Goal: Transaction & Acquisition: Purchase product/service

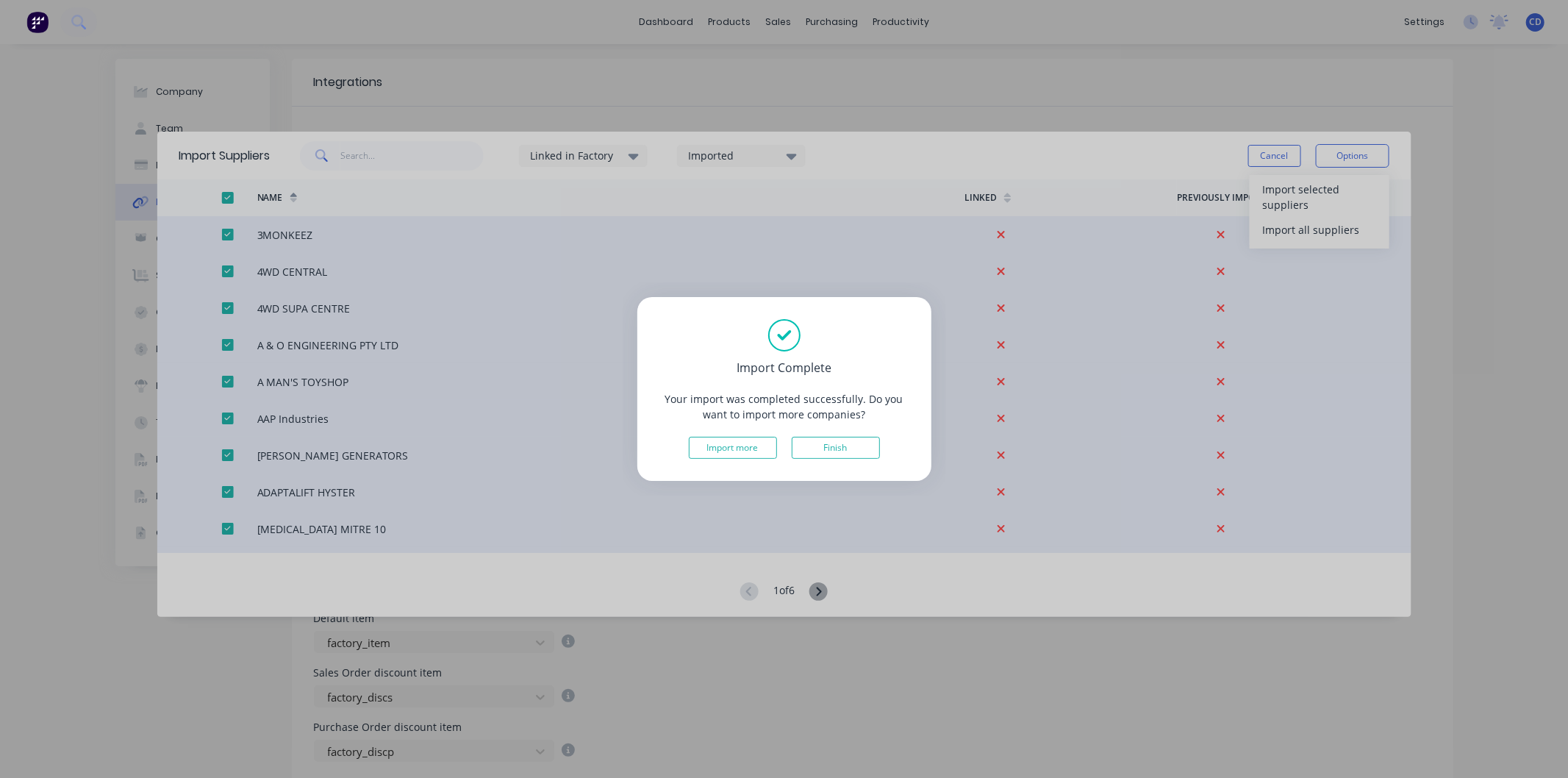
scroll to position [245, 0]
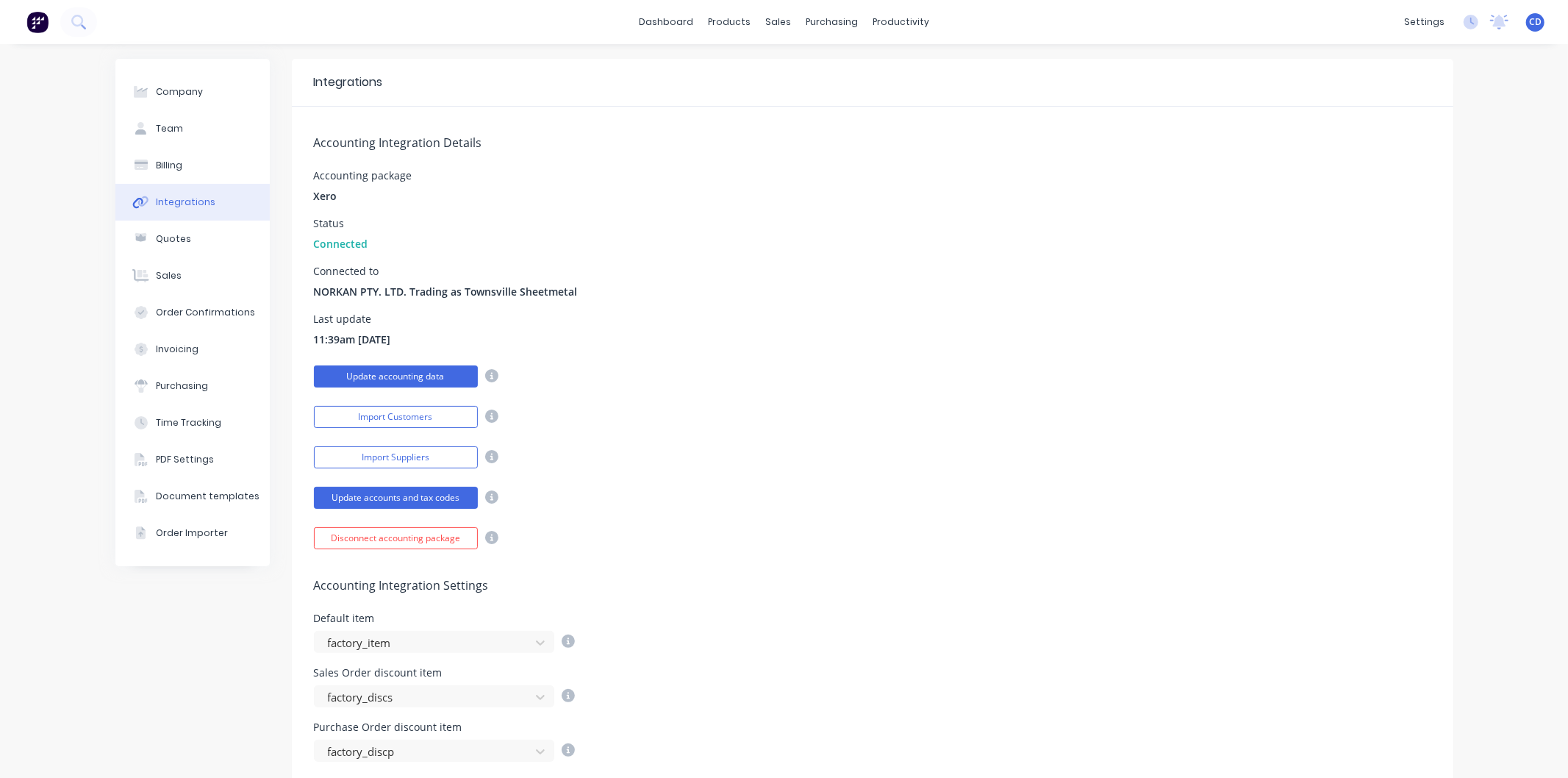
click at [427, 377] on button "Update accounting data" at bounding box center [396, 376] width 164 height 22
click at [485, 375] on icon at bounding box center [492, 375] width 13 height 13
click at [485, 373] on icon at bounding box center [492, 375] width 13 height 13
click at [485, 495] on icon at bounding box center [492, 497] width 13 height 13
click at [179, 163] on button "Billing" at bounding box center [192, 165] width 154 height 37
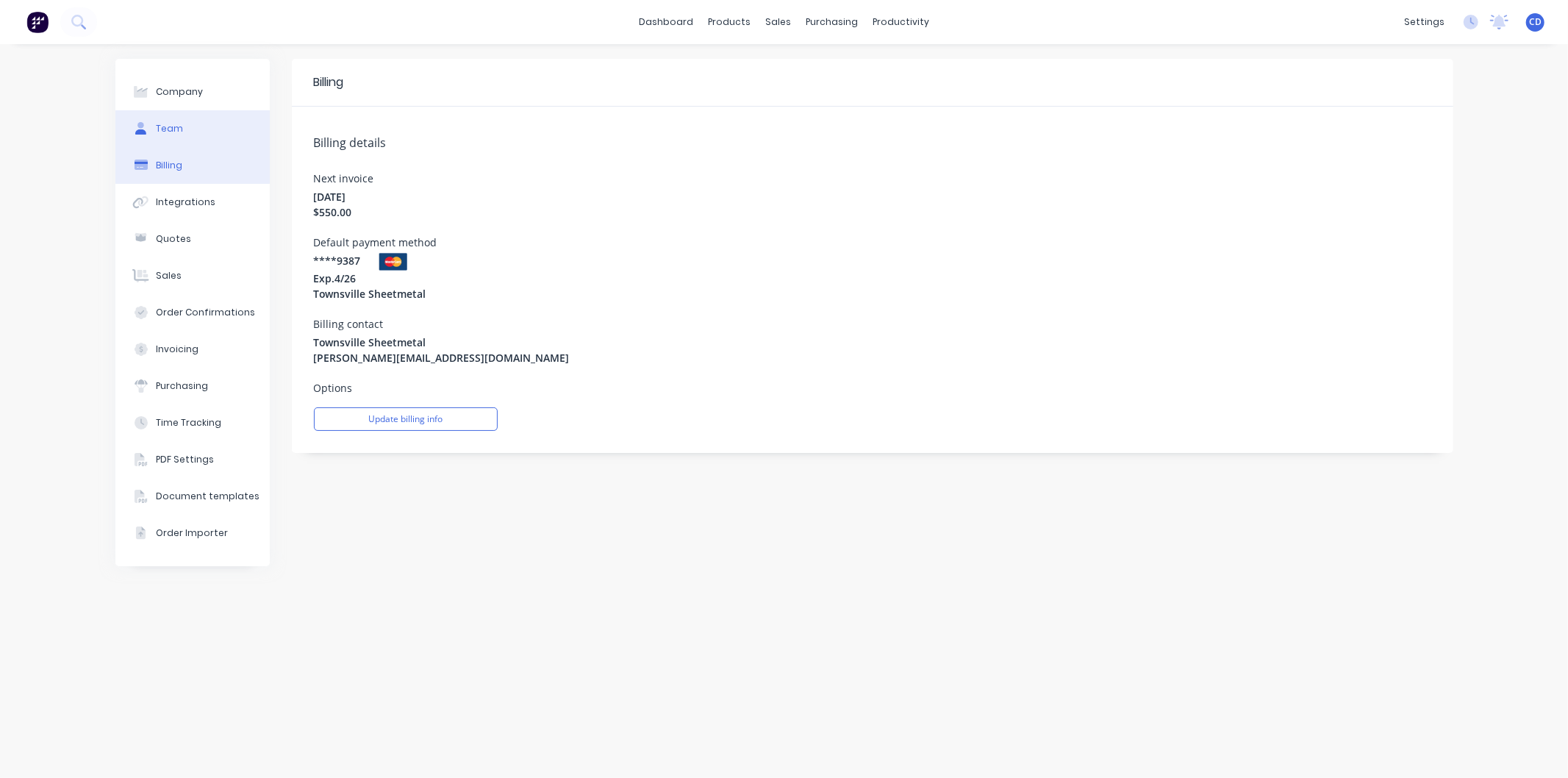
click at [181, 118] on button "Team" at bounding box center [192, 128] width 154 height 37
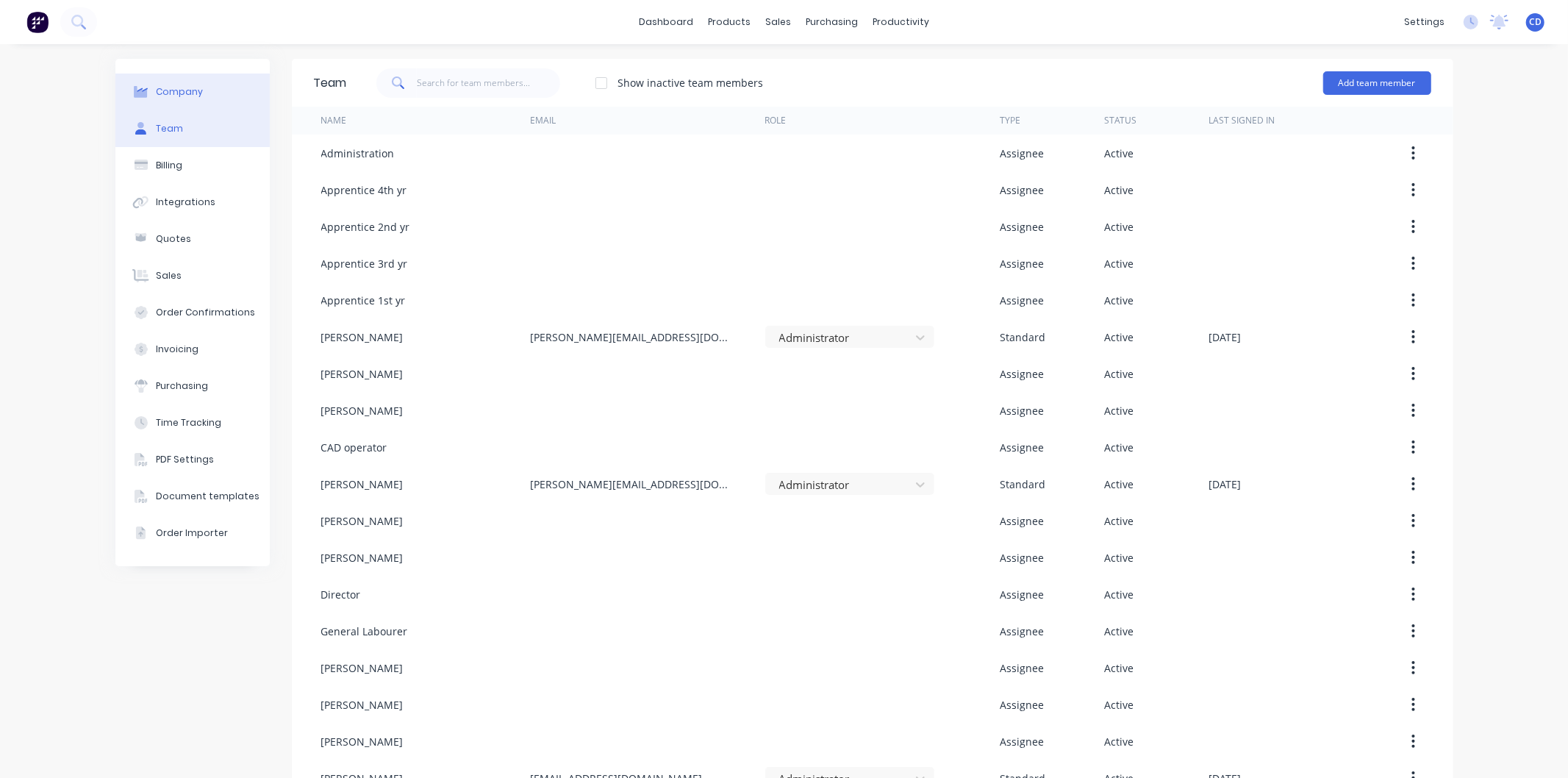
click at [177, 85] on div "Company" at bounding box center [179, 91] width 47 height 13
select select "AU"
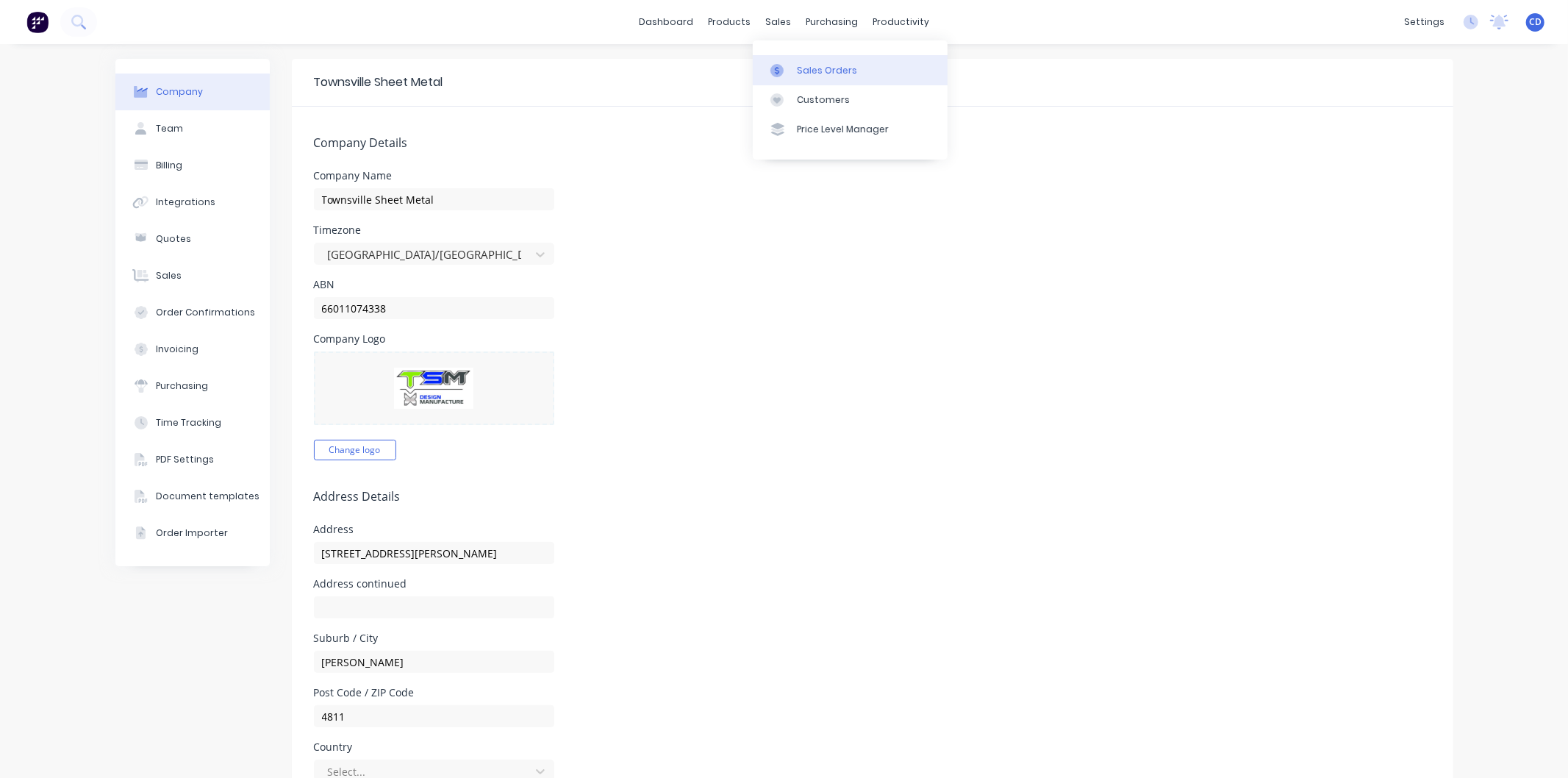
click at [822, 64] on div "Sales Orders" at bounding box center [826, 70] width 60 height 13
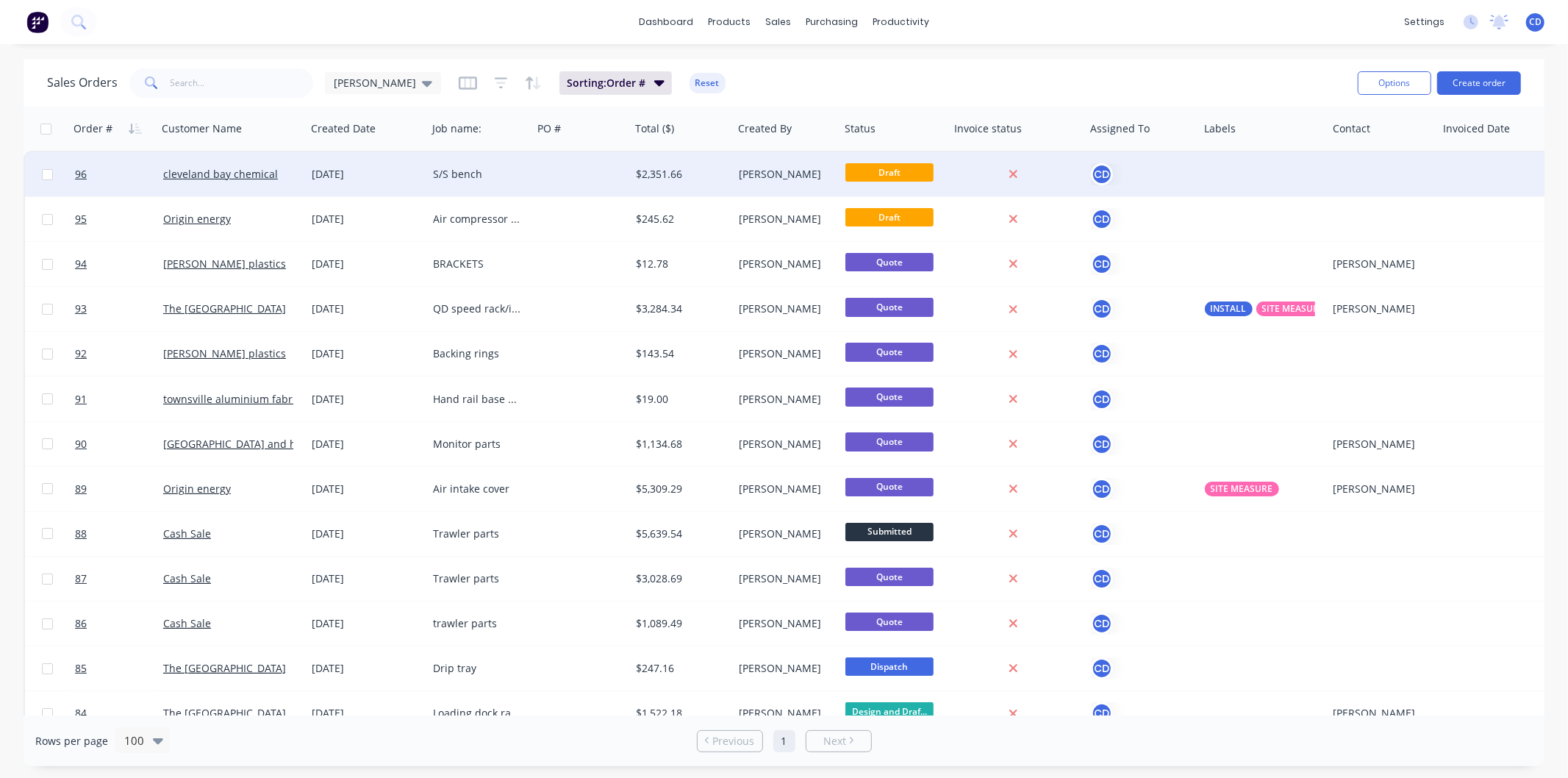
click at [470, 178] on div "S/S bench" at bounding box center [477, 174] width 88 height 15
click at [343, 173] on div "[DATE]" at bounding box center [366, 174] width 110 height 15
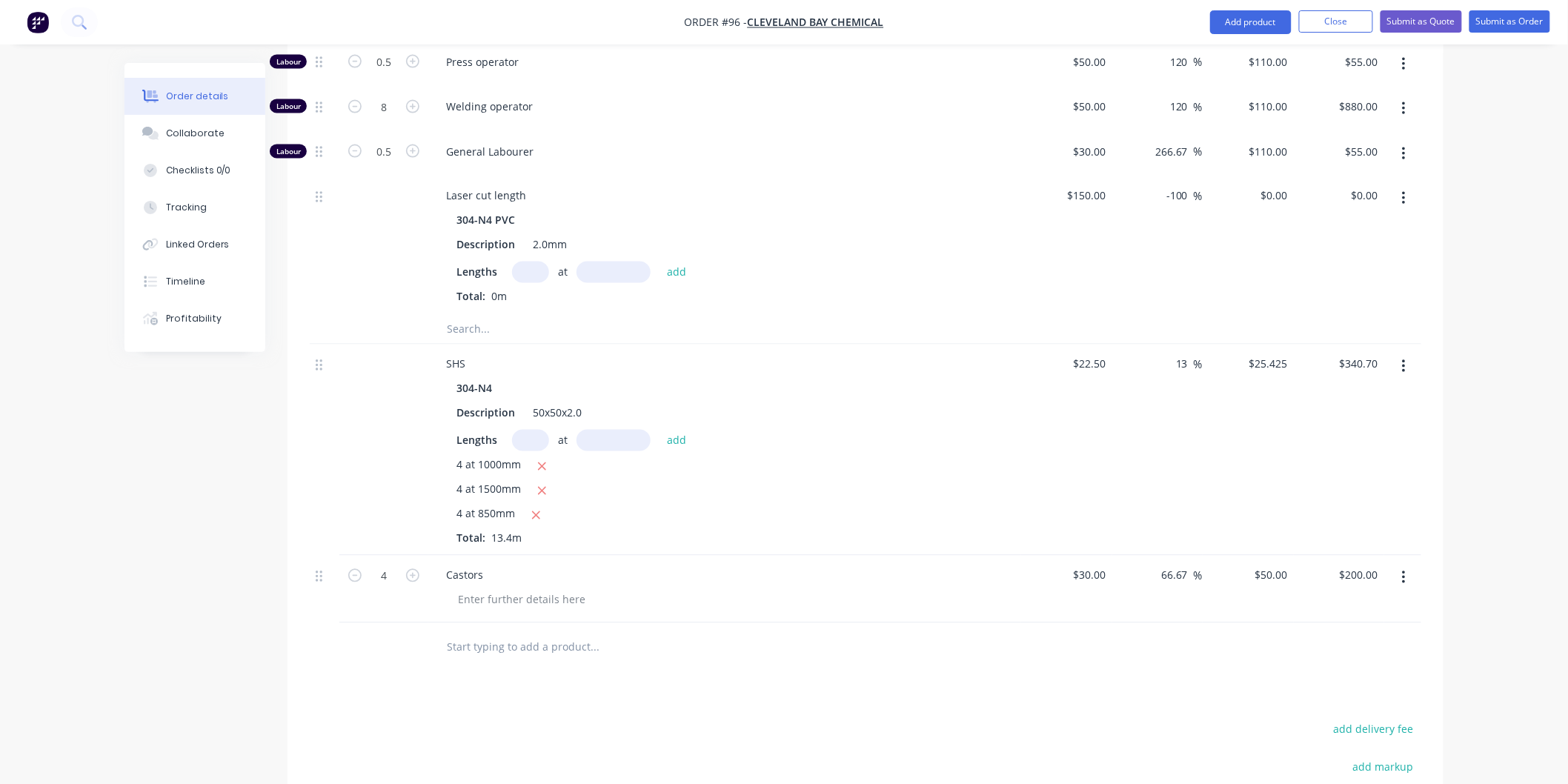
scroll to position [1010, 0]
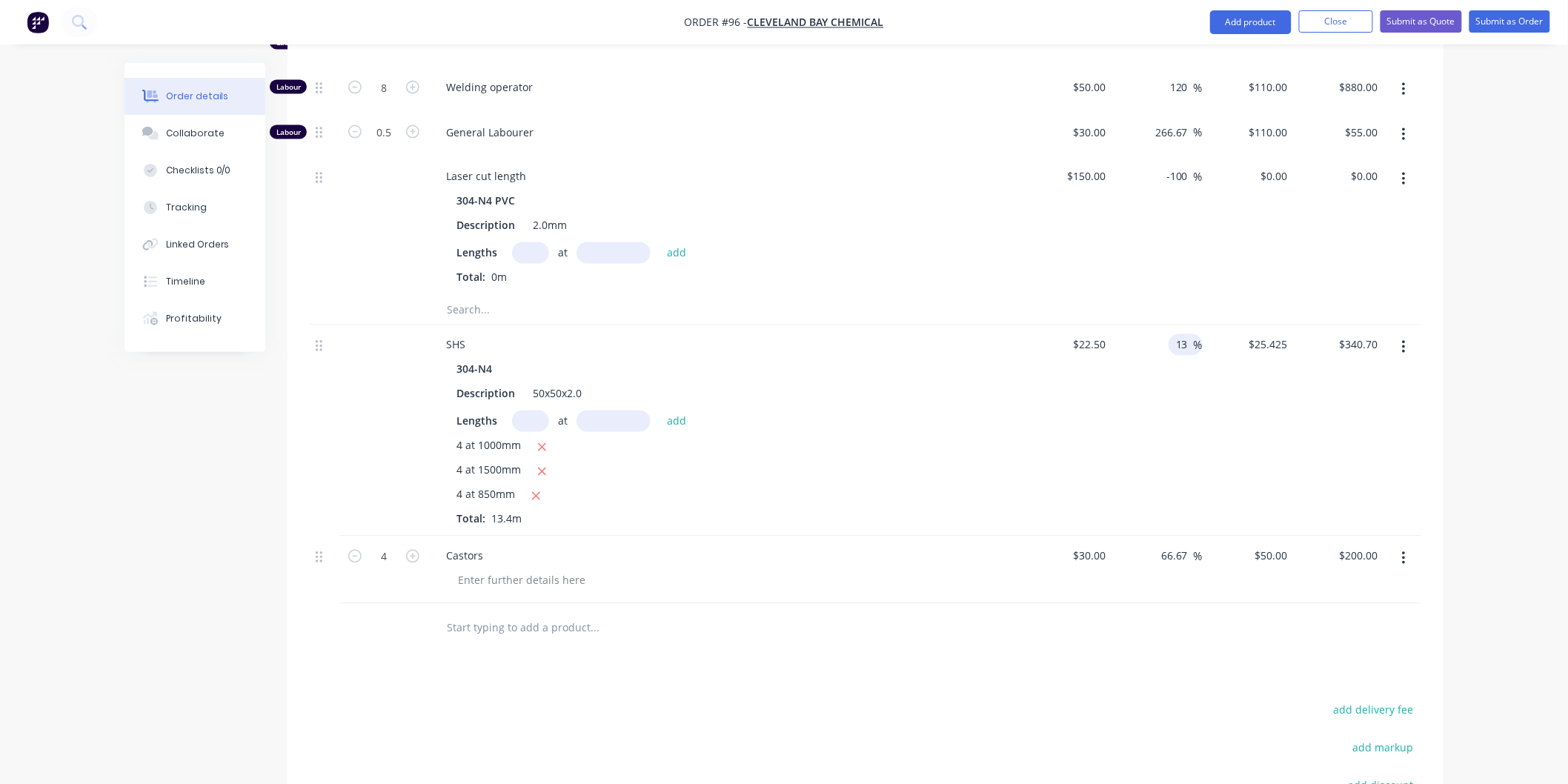
click at [1187, 343] on input "13" at bounding box center [1184, 345] width 20 height 21
click at [1187, 344] on input "13" at bounding box center [1184, 345] width 20 height 21
type input "15"
type input "$25.875"
type input "$346.73"
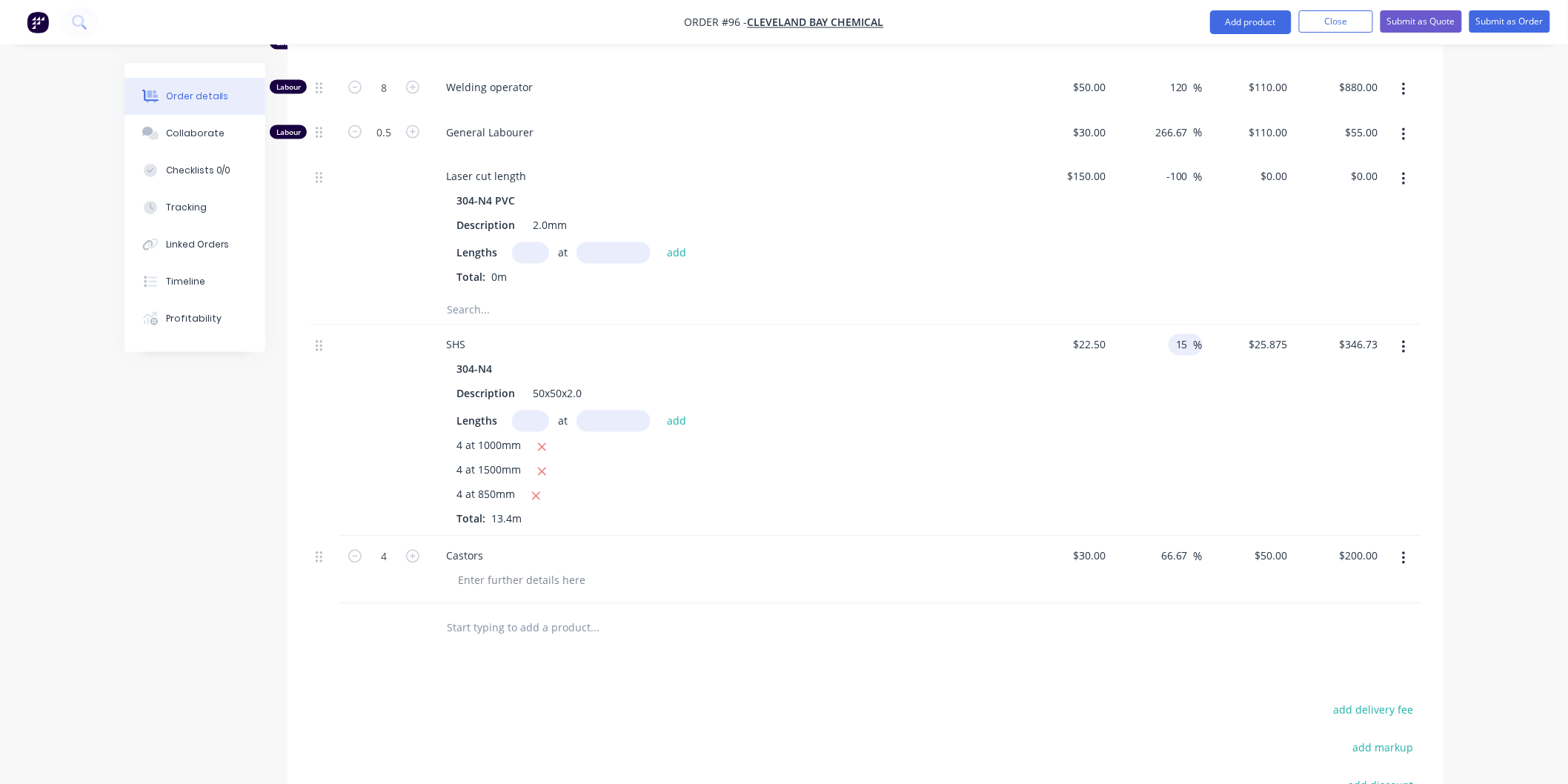
click at [1160, 415] on div "15 15 %" at bounding box center [1158, 430] width 91 height 211
click at [1342, 26] on button "Close" at bounding box center [1336, 21] width 74 height 22
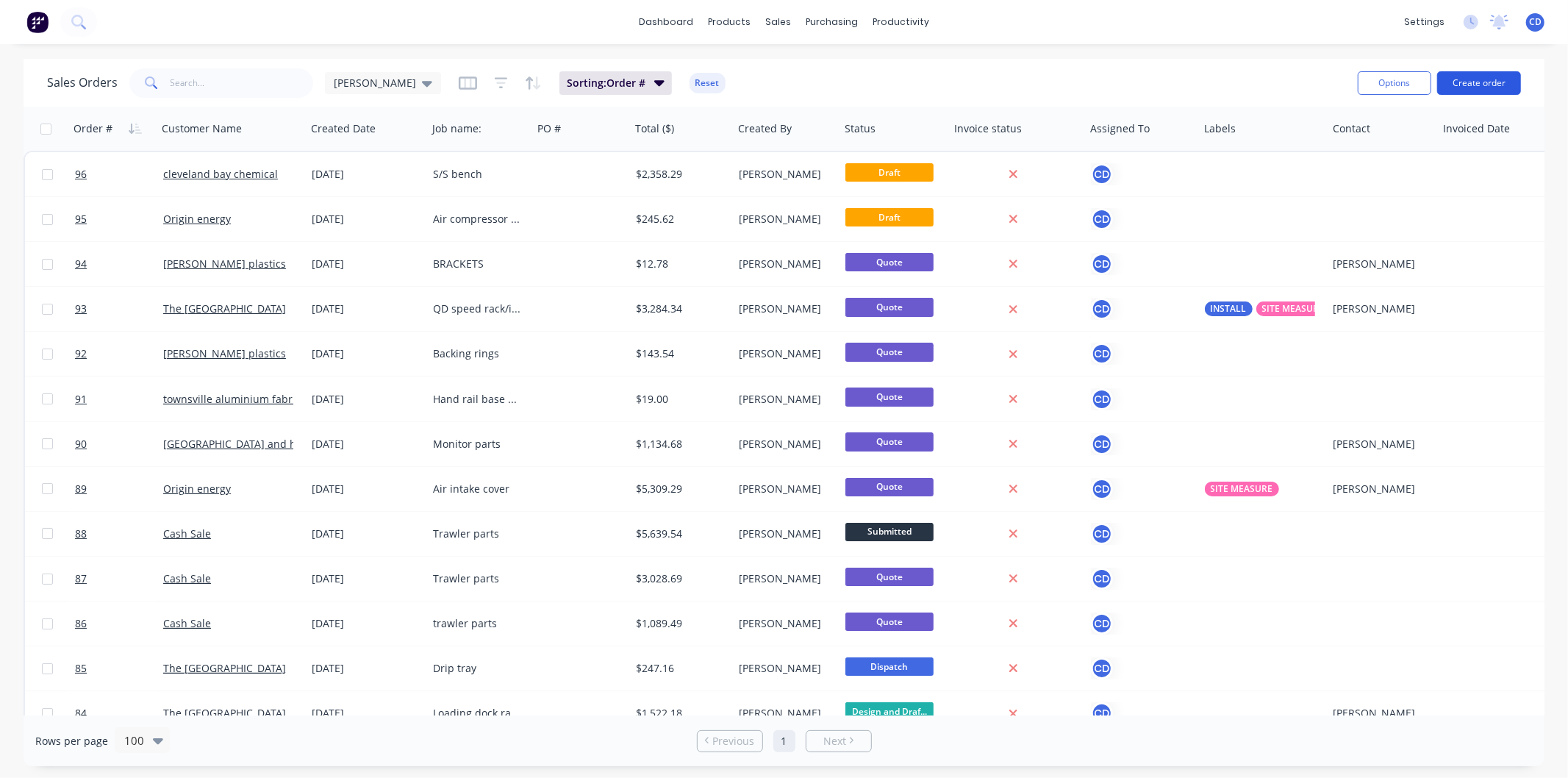
click at [1489, 86] on button "Create order" at bounding box center [1479, 83] width 84 height 23
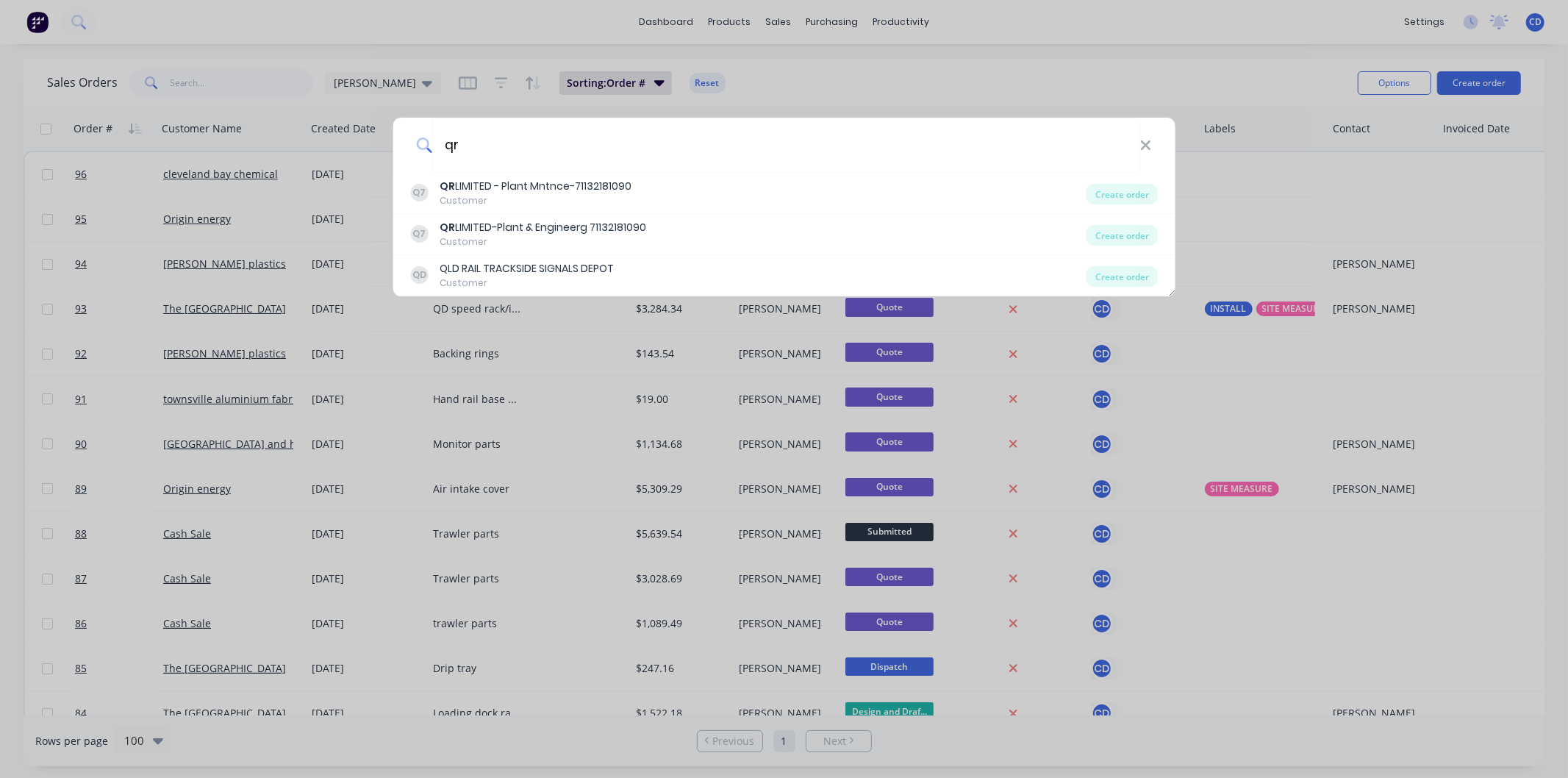
type input "qr"
click at [715, 78] on div "qr Q7 QR LIMITED - Plant Mntnce-71132181090 Customer Create order Q7 QR LIMITED…" at bounding box center [784, 389] width 1568 height 778
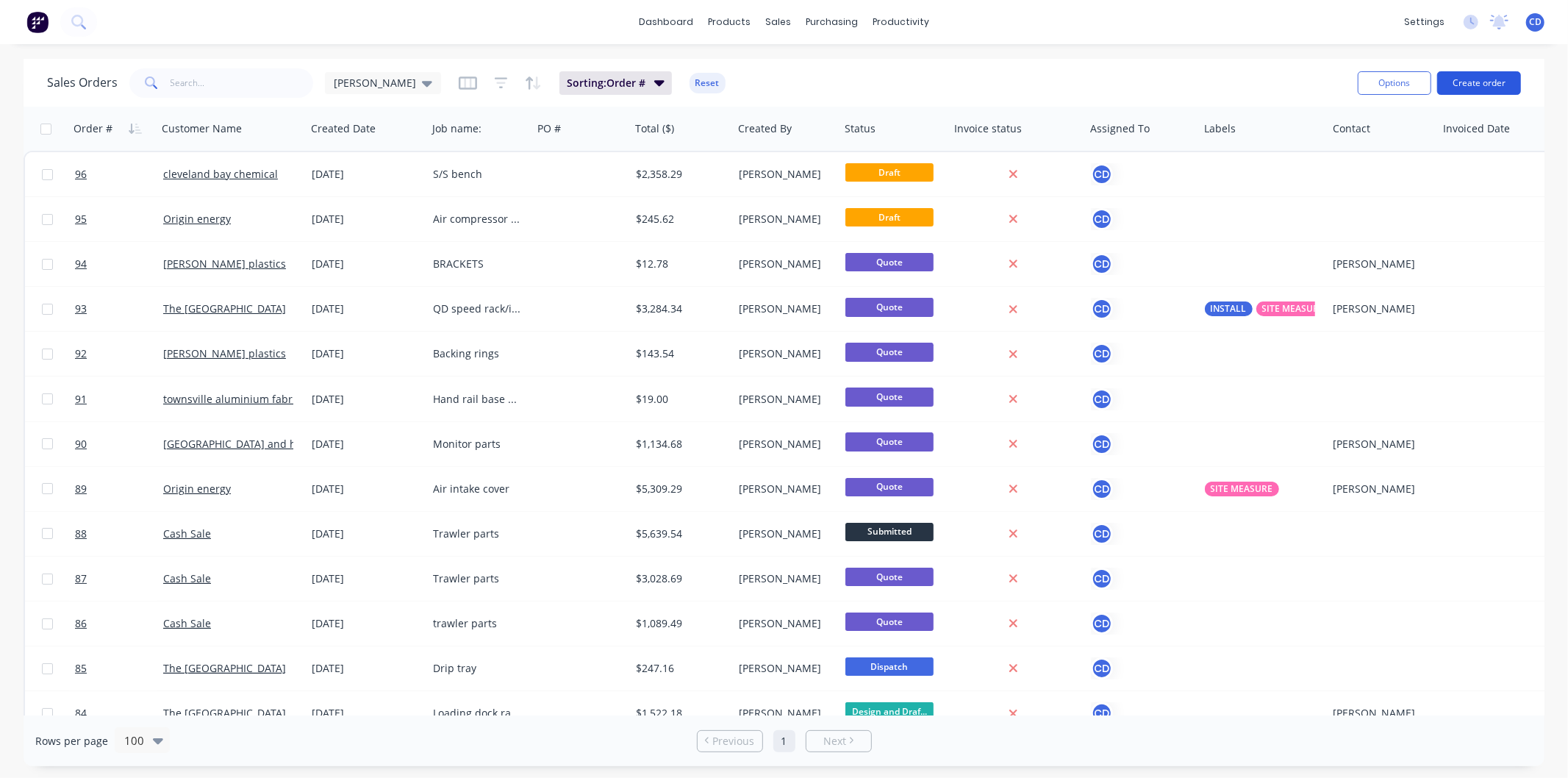
click at [1479, 90] on button "Create order" at bounding box center [1479, 83] width 84 height 23
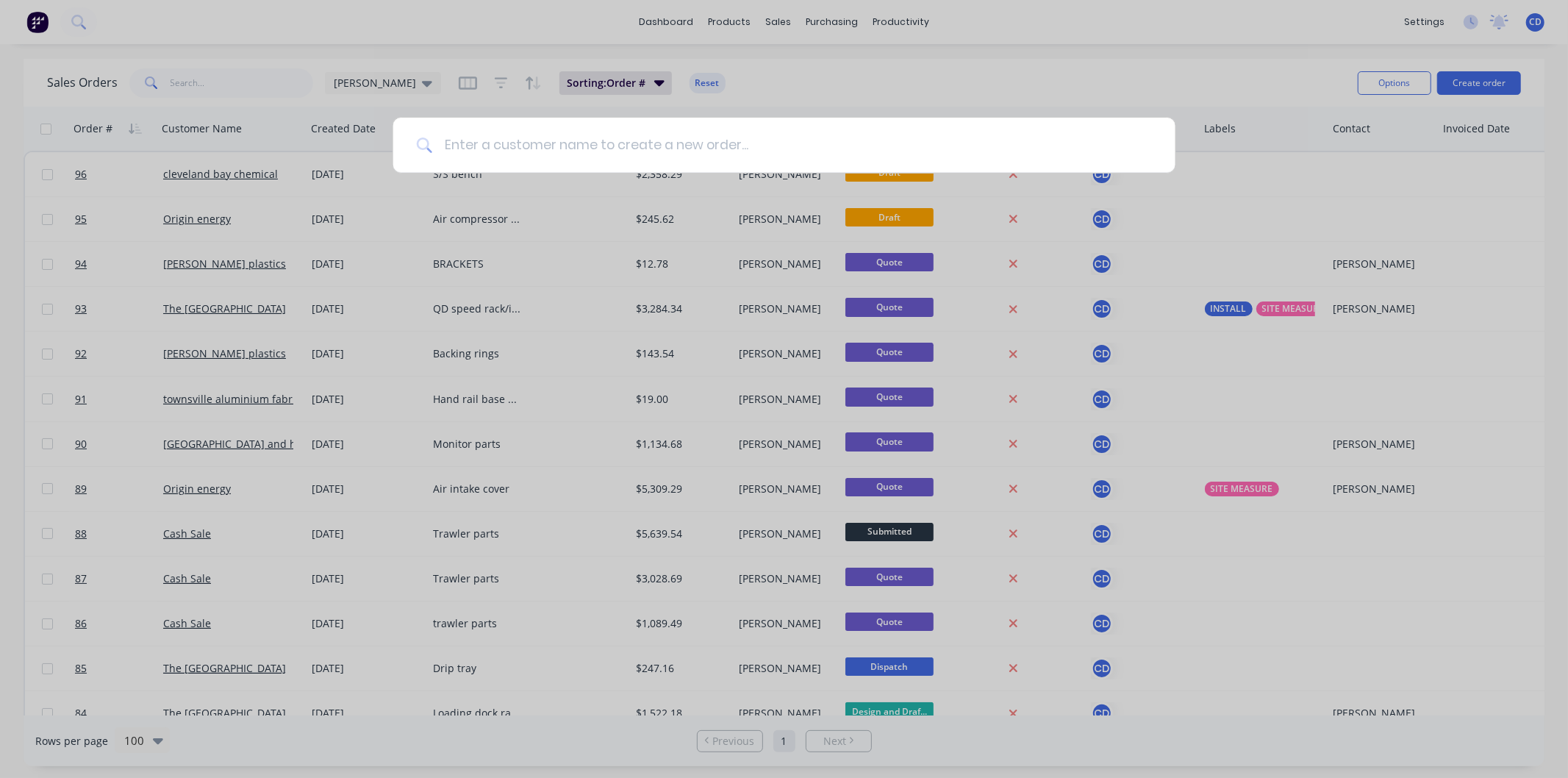
click at [835, 150] on input at bounding box center [792, 145] width 720 height 55
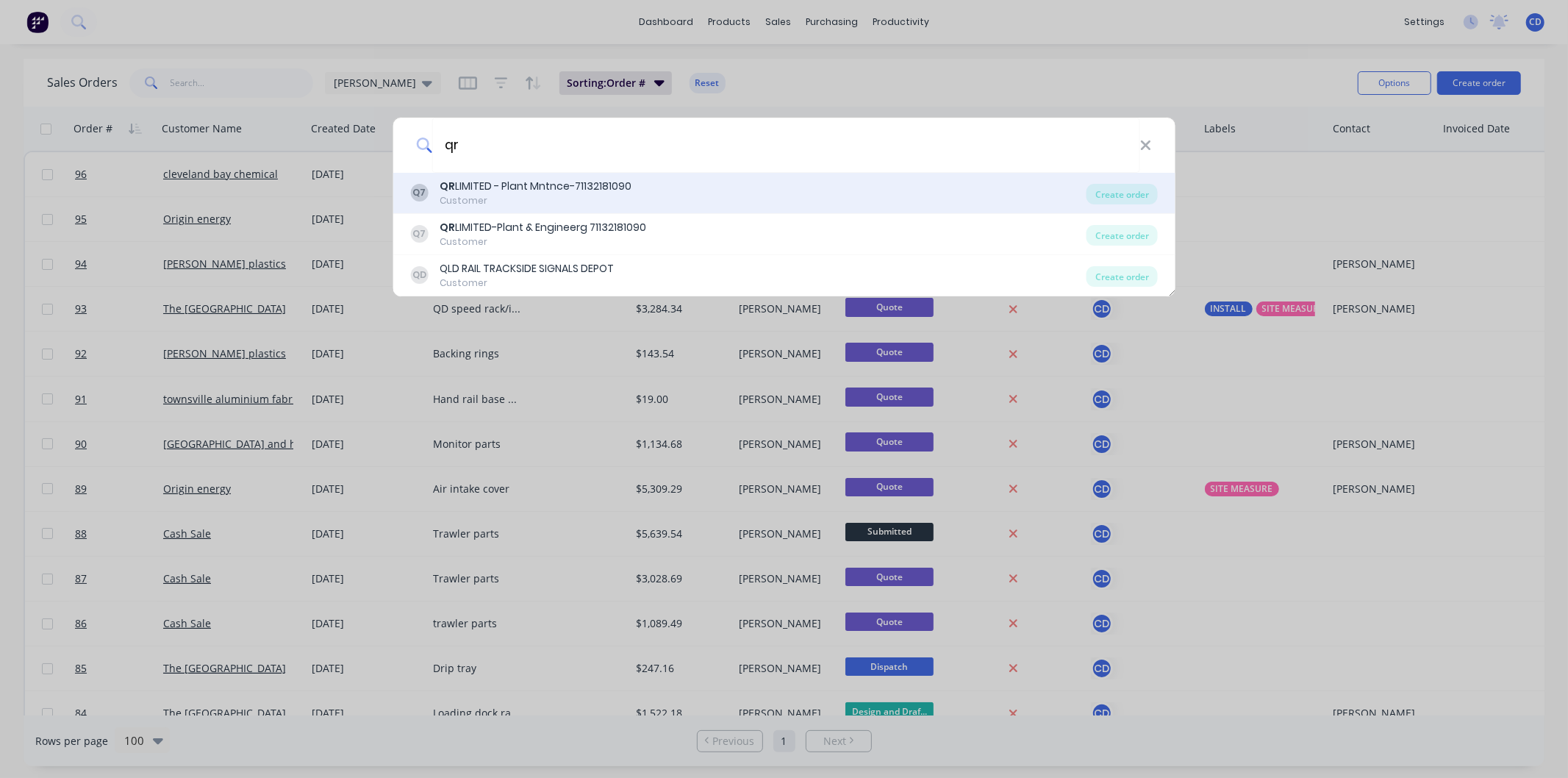
type input "qr"
click at [657, 196] on div "Q7 QR LIMITED - Plant Mntnce-71132181090 Customer" at bounding box center [749, 192] width 676 height 29
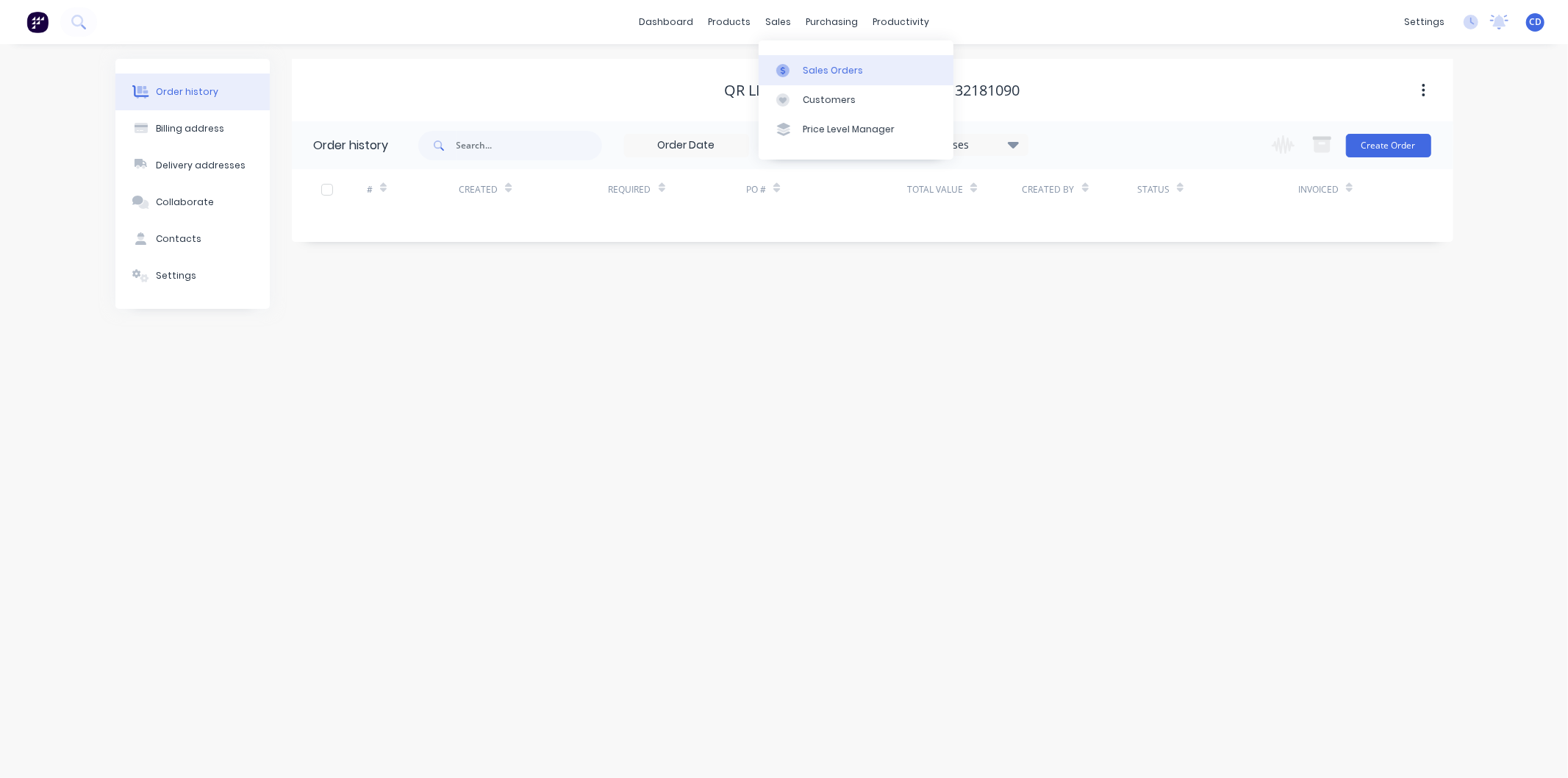
click at [818, 67] on div "Sales Orders" at bounding box center [833, 70] width 60 height 13
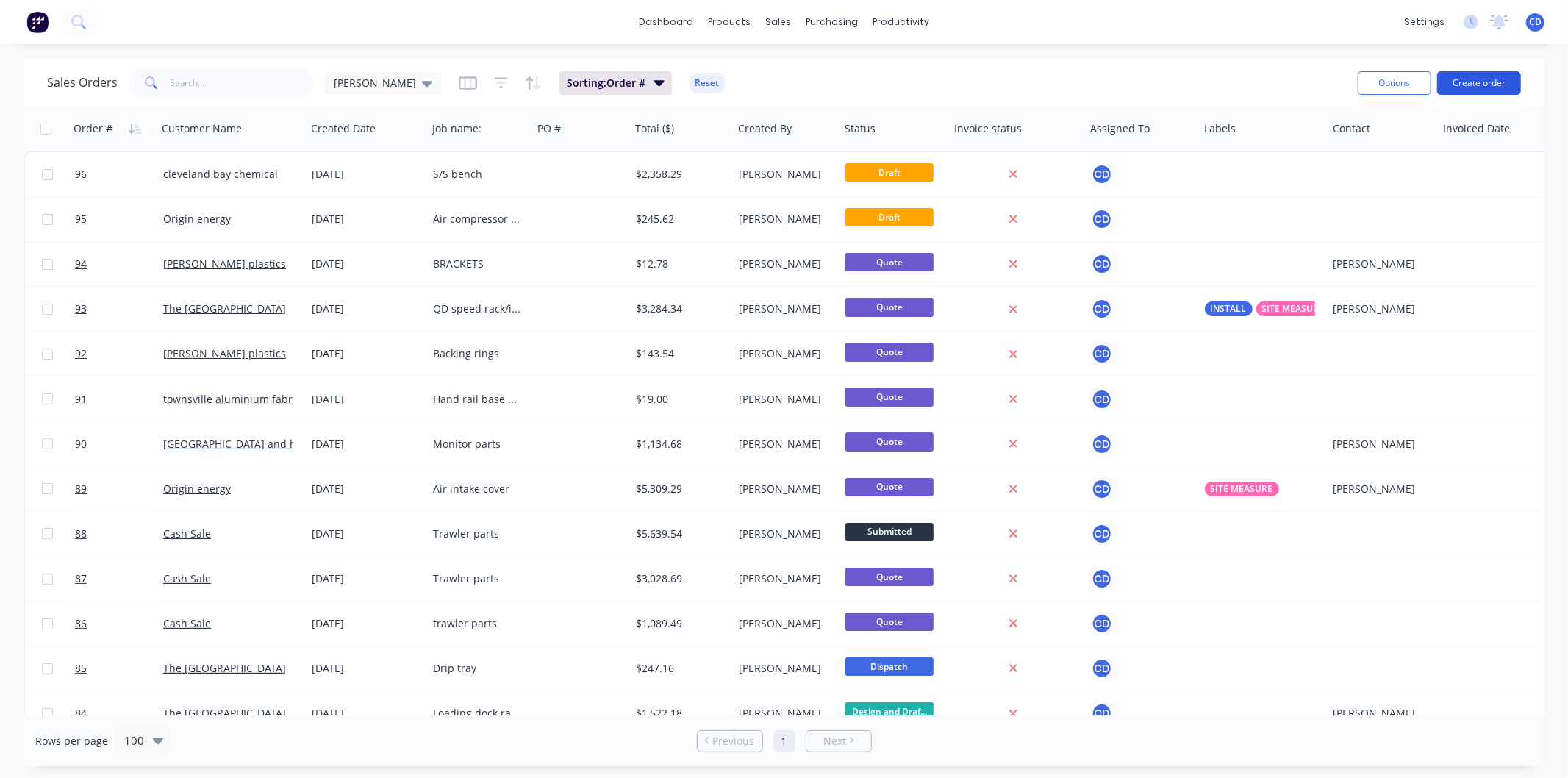
click at [1453, 82] on button "Create order" at bounding box center [1479, 83] width 84 height 23
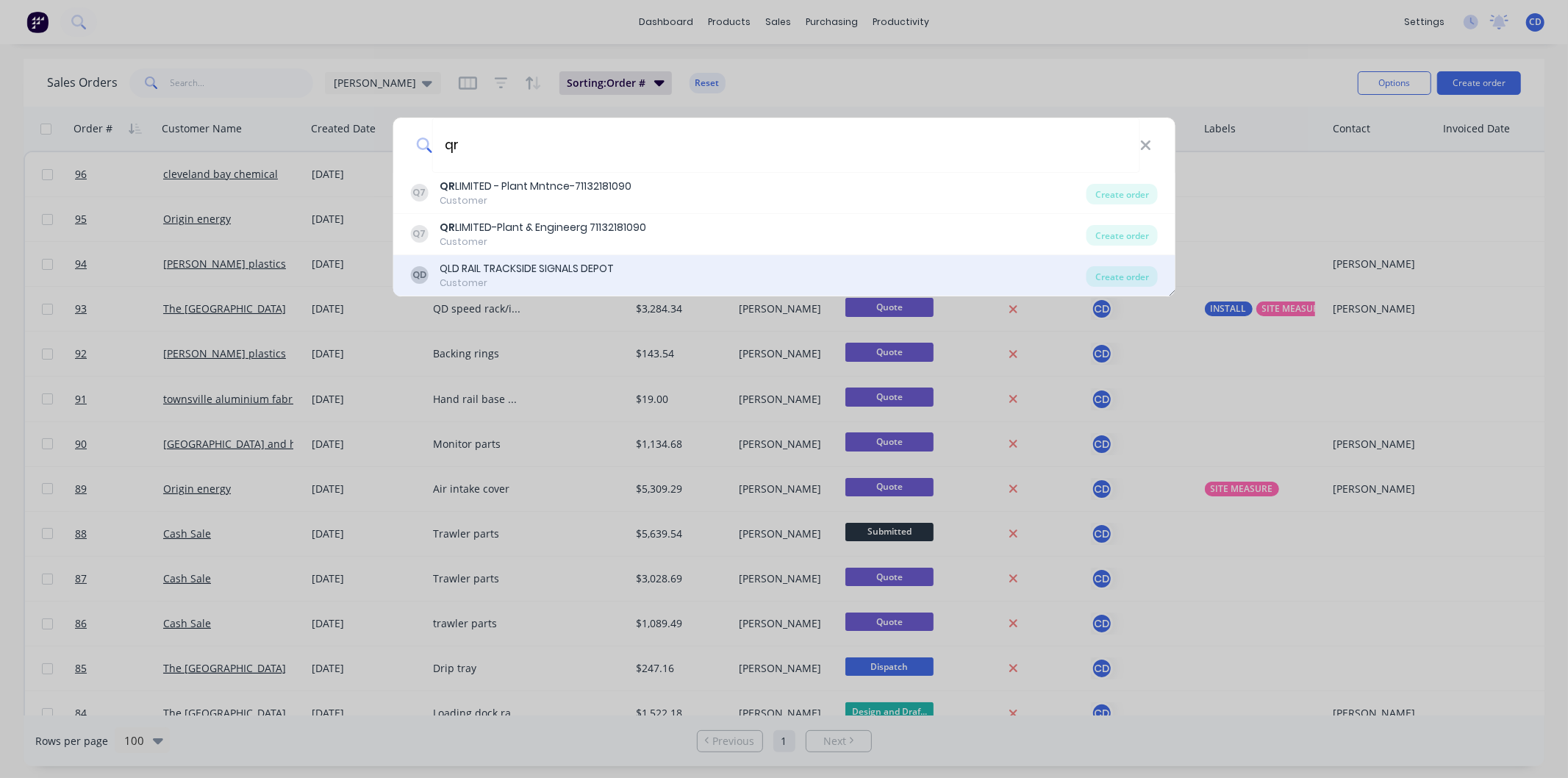
type input "qr"
click at [554, 276] on div "Customer" at bounding box center [527, 283] width 174 height 13
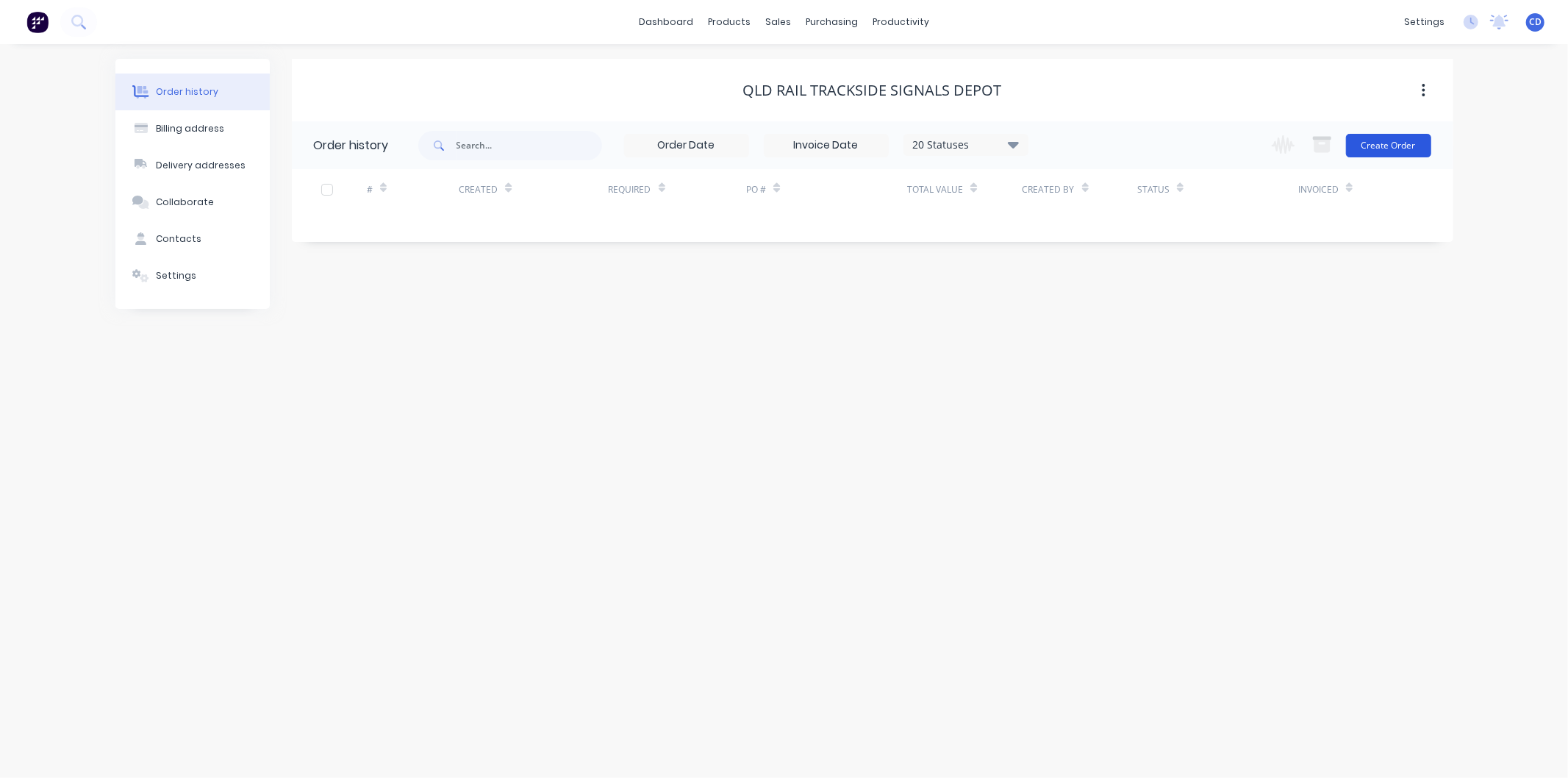
drag, startPoint x: 1385, startPoint y: 157, endPoint x: 1387, endPoint y: 144, distance: 13.2
click at [1386, 157] on div "Change order status Submitted Waiting on Supplier Design and Drafting [MEDICAL_…" at bounding box center [1346, 145] width 167 height 48
click at [1390, 142] on button "Create Order" at bounding box center [1388, 146] width 85 height 23
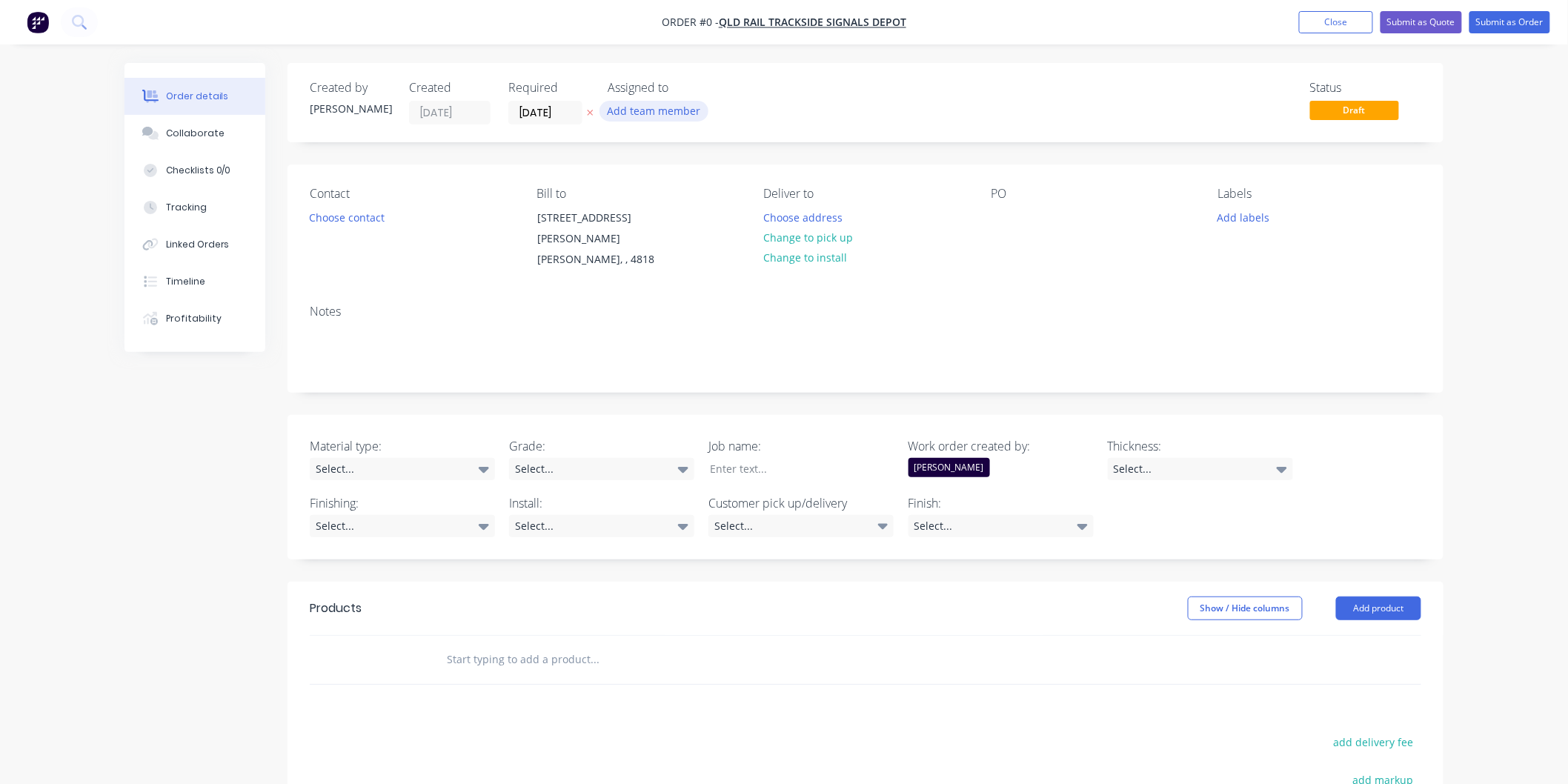
click at [624, 106] on button "Add team member" at bounding box center [654, 110] width 109 height 20
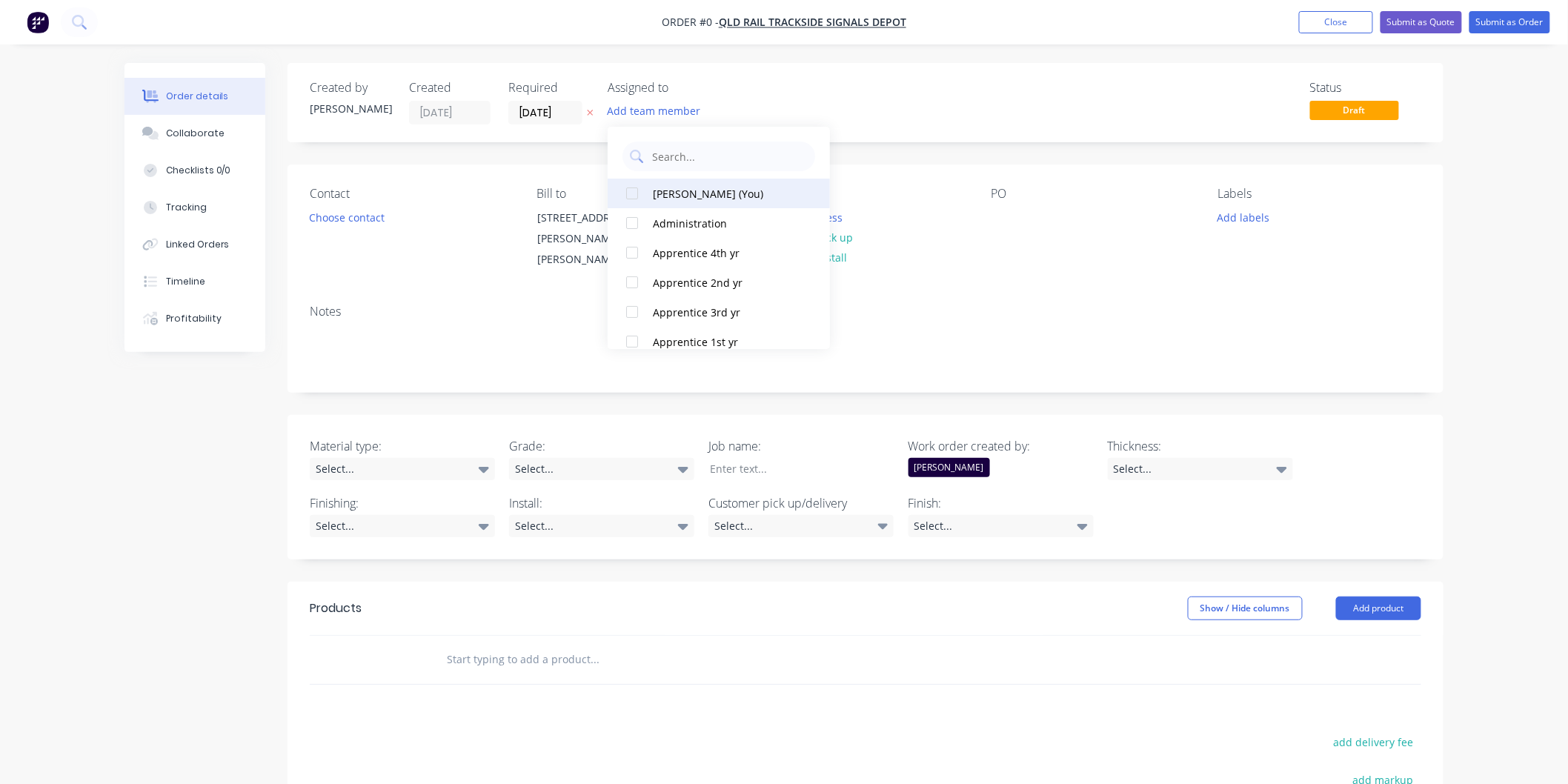
click at [671, 189] on div "[PERSON_NAME] (You)" at bounding box center [727, 194] width 148 height 16
click at [416, 257] on div "Order details Collaborate Checklists 0/0 Tracking Linked Orders Timeline Profit…" at bounding box center [784, 562] width 1349 height 999
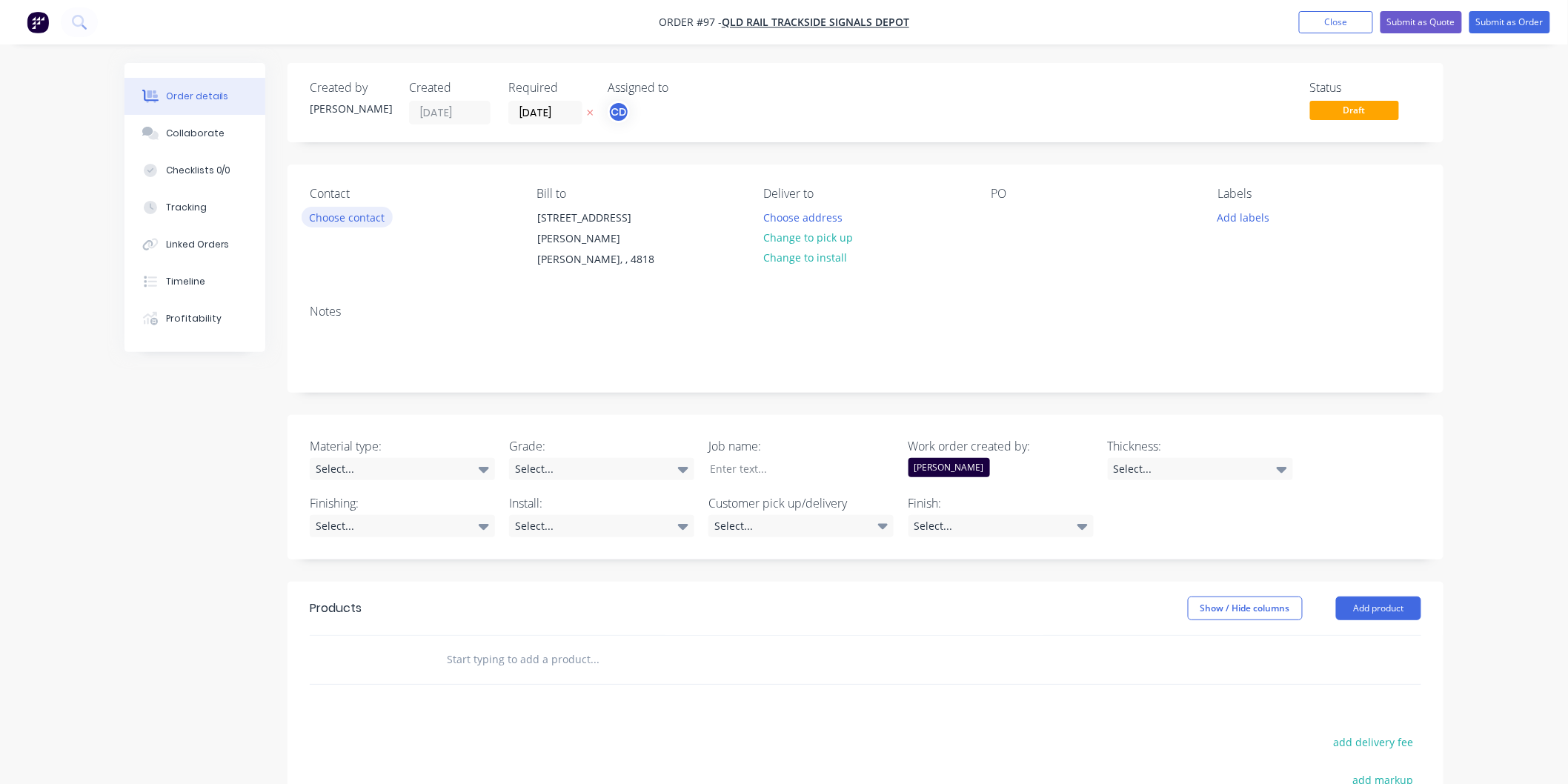
click at [361, 221] on button "Choose contact" at bounding box center [347, 216] width 91 height 20
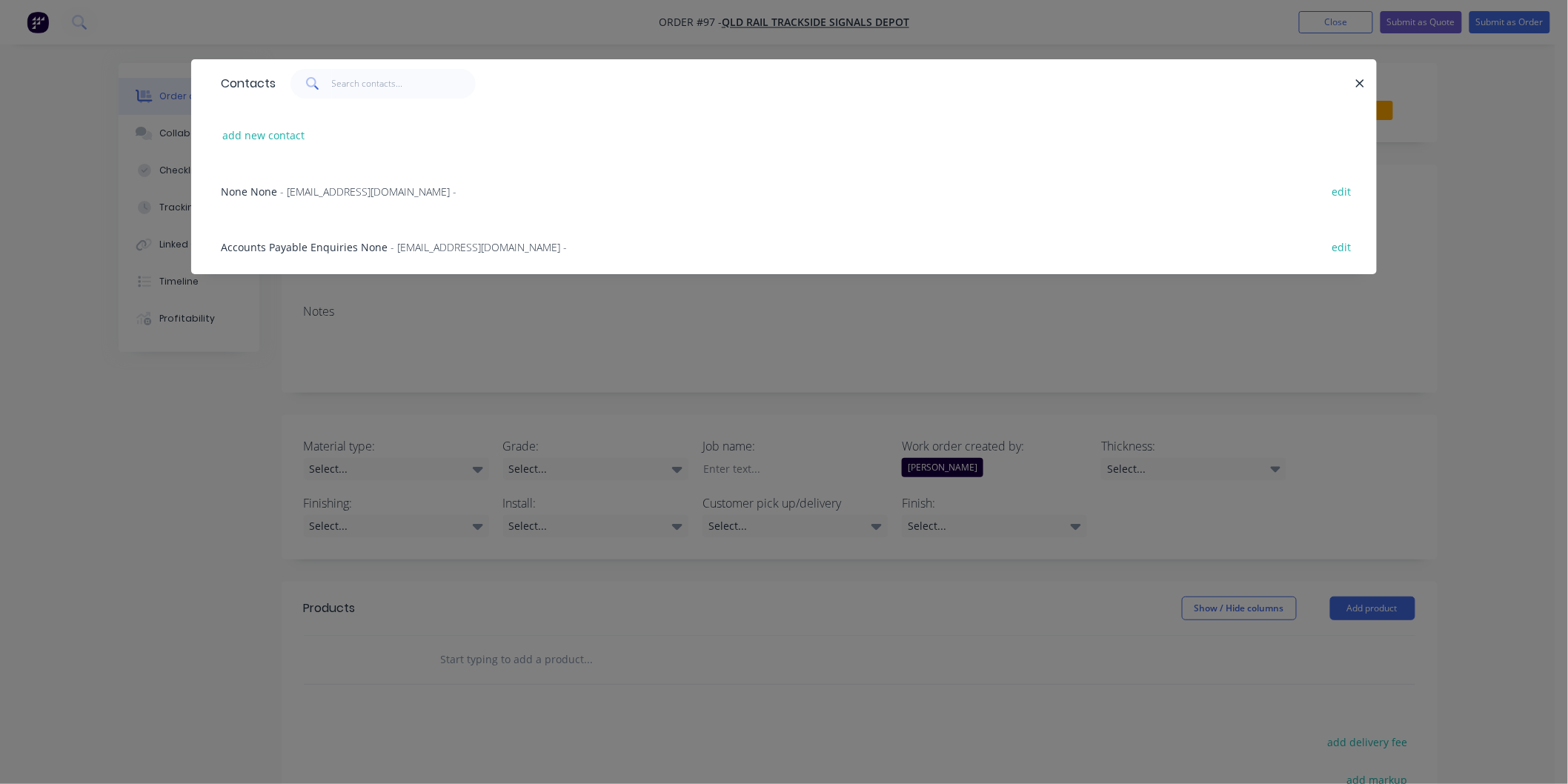
click at [449, 317] on div "Contacts add new contact None None - [EMAIL_ADDRESS][DOMAIN_NAME] - edit Accoun…" at bounding box center [784, 392] width 1568 height 784
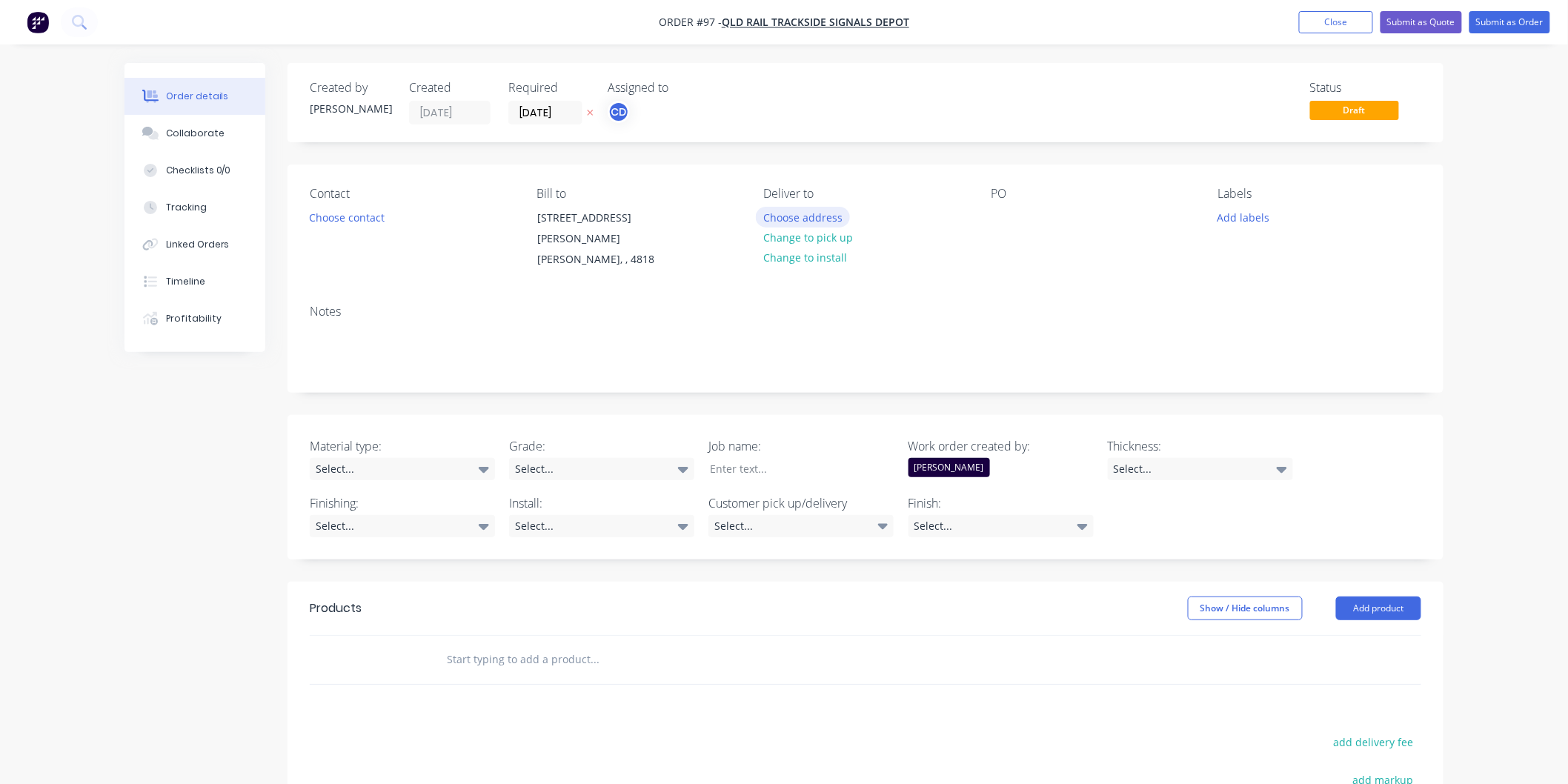
click at [828, 211] on button "Choose address" at bounding box center [803, 216] width 95 height 20
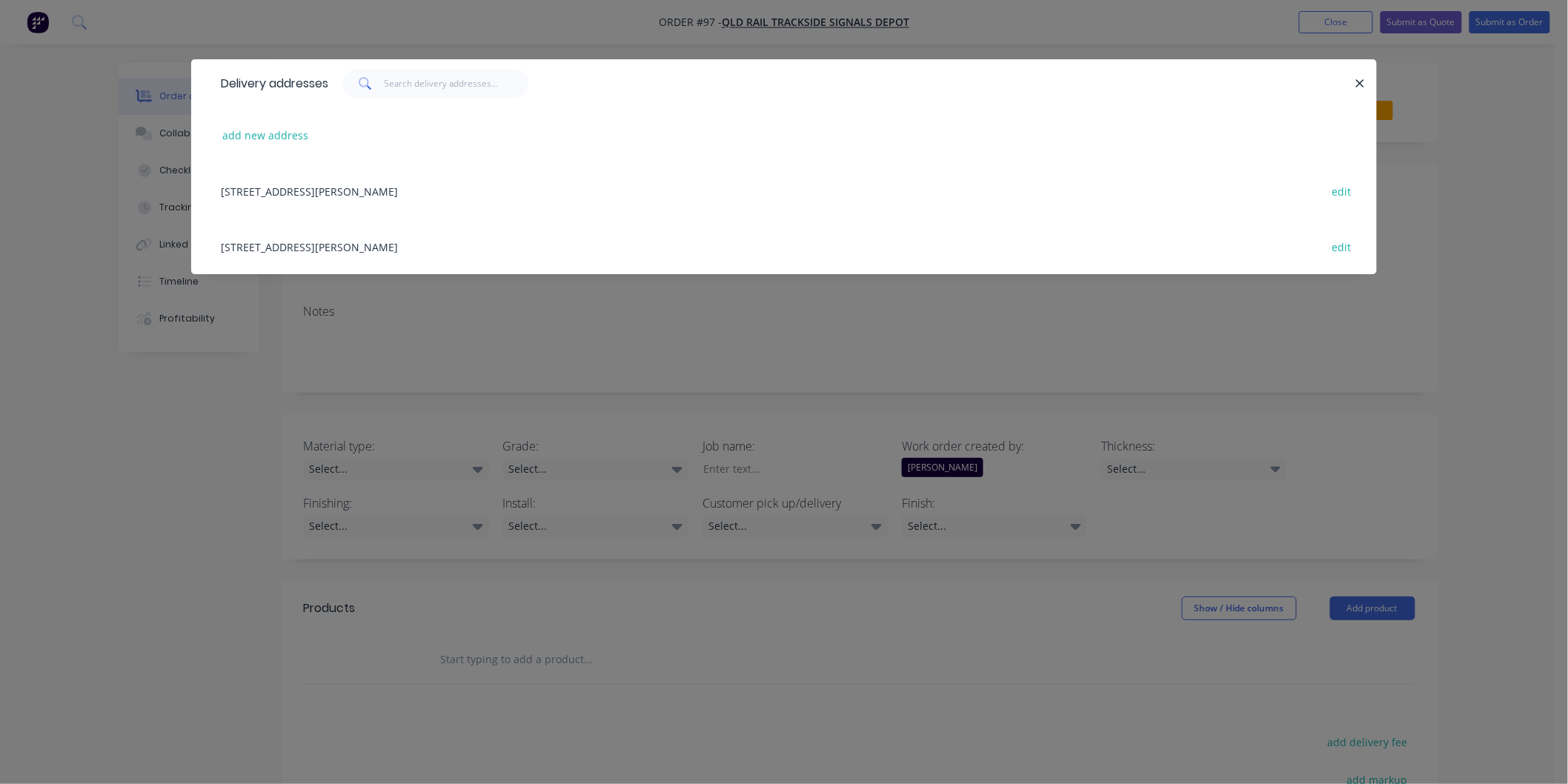
click at [828, 345] on div "Delivery addresses add new address [STREET_ADDRESS][GEOGRAPHIC_DATA][PERSON_NAM…" at bounding box center [784, 392] width 1568 height 784
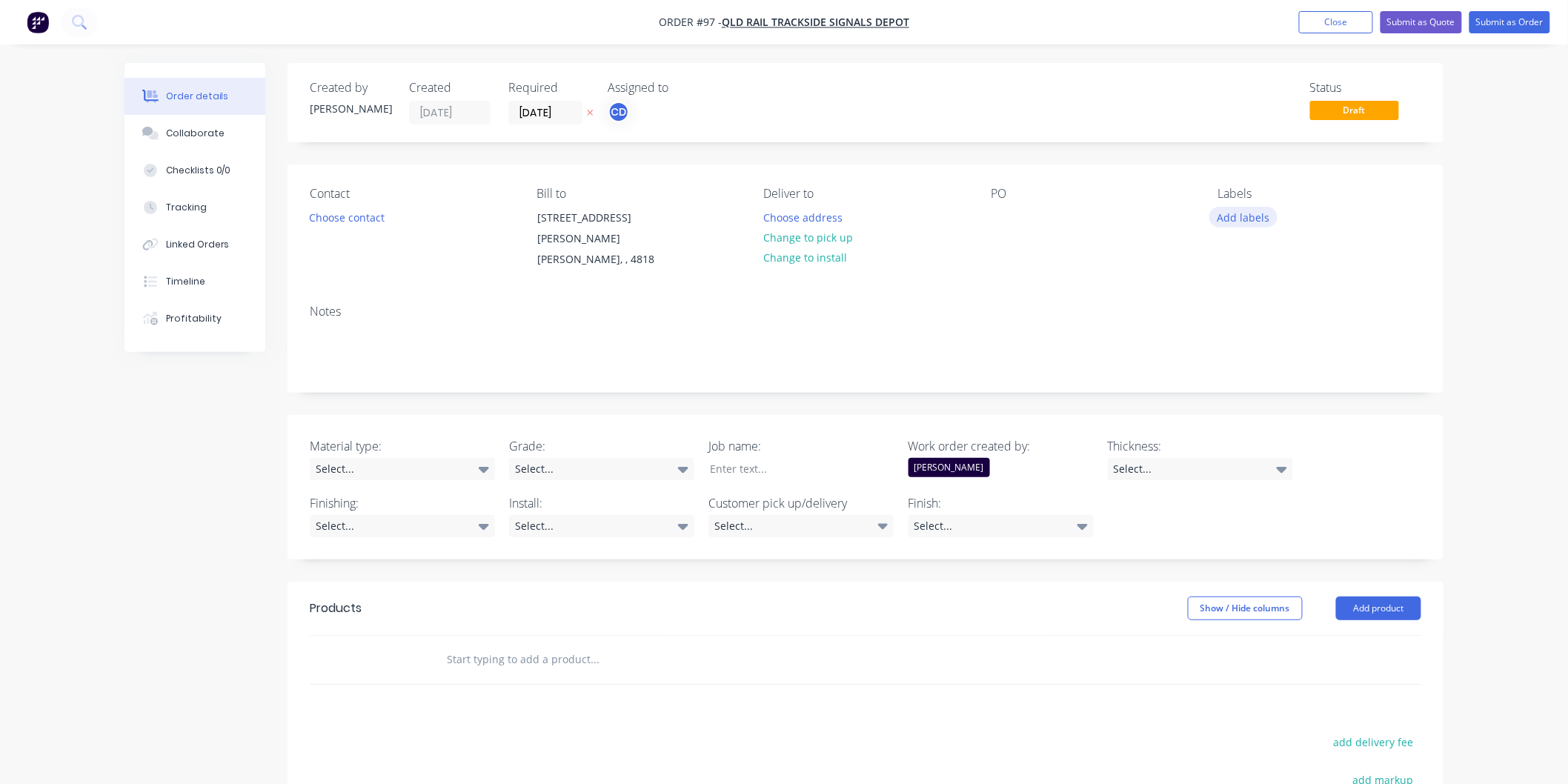
click at [1248, 223] on button "Add labels" at bounding box center [1243, 216] width 68 height 20
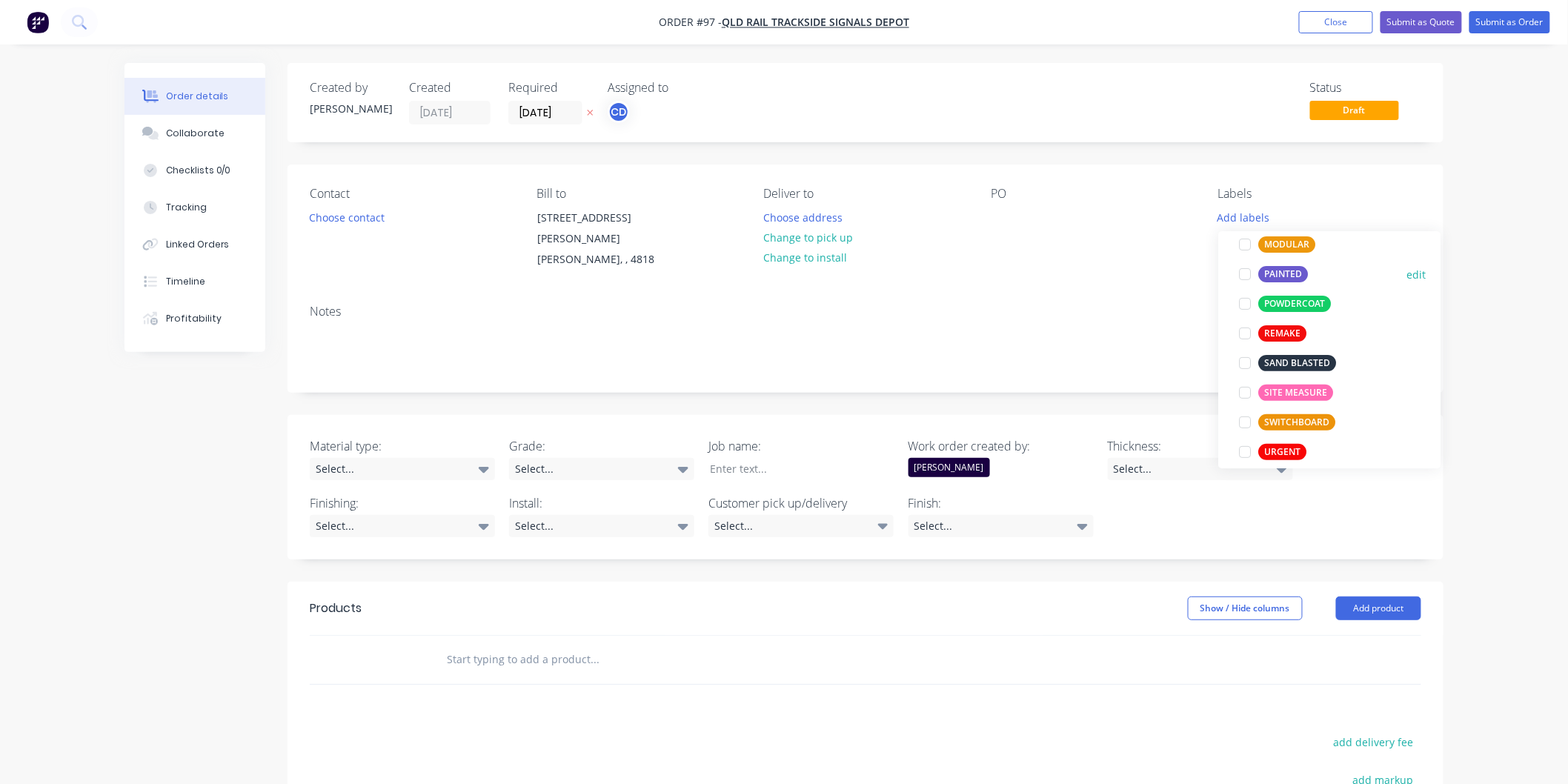
scroll to position [178, 0]
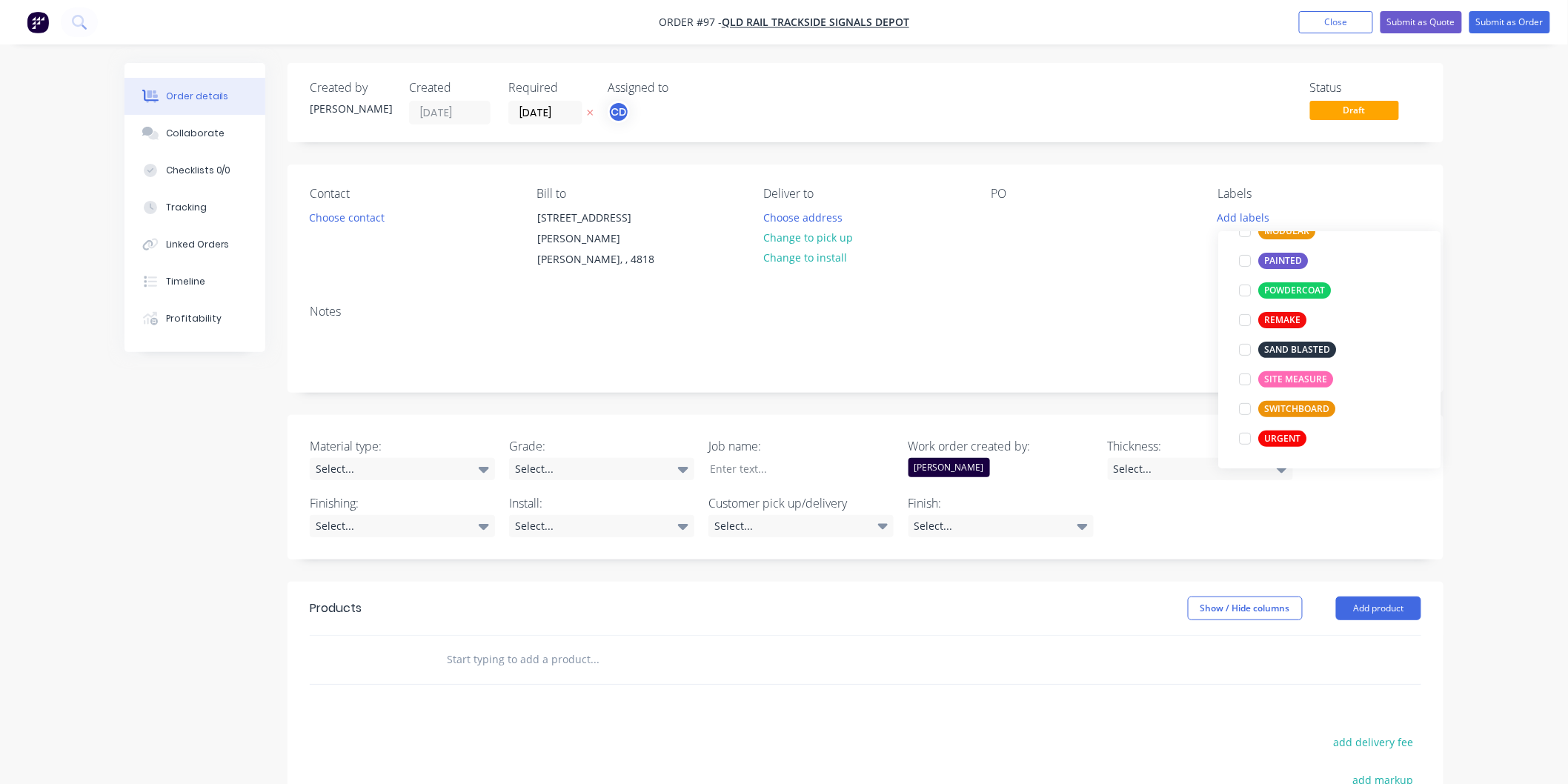
click at [1088, 255] on div "PO" at bounding box center [1092, 228] width 203 height 84
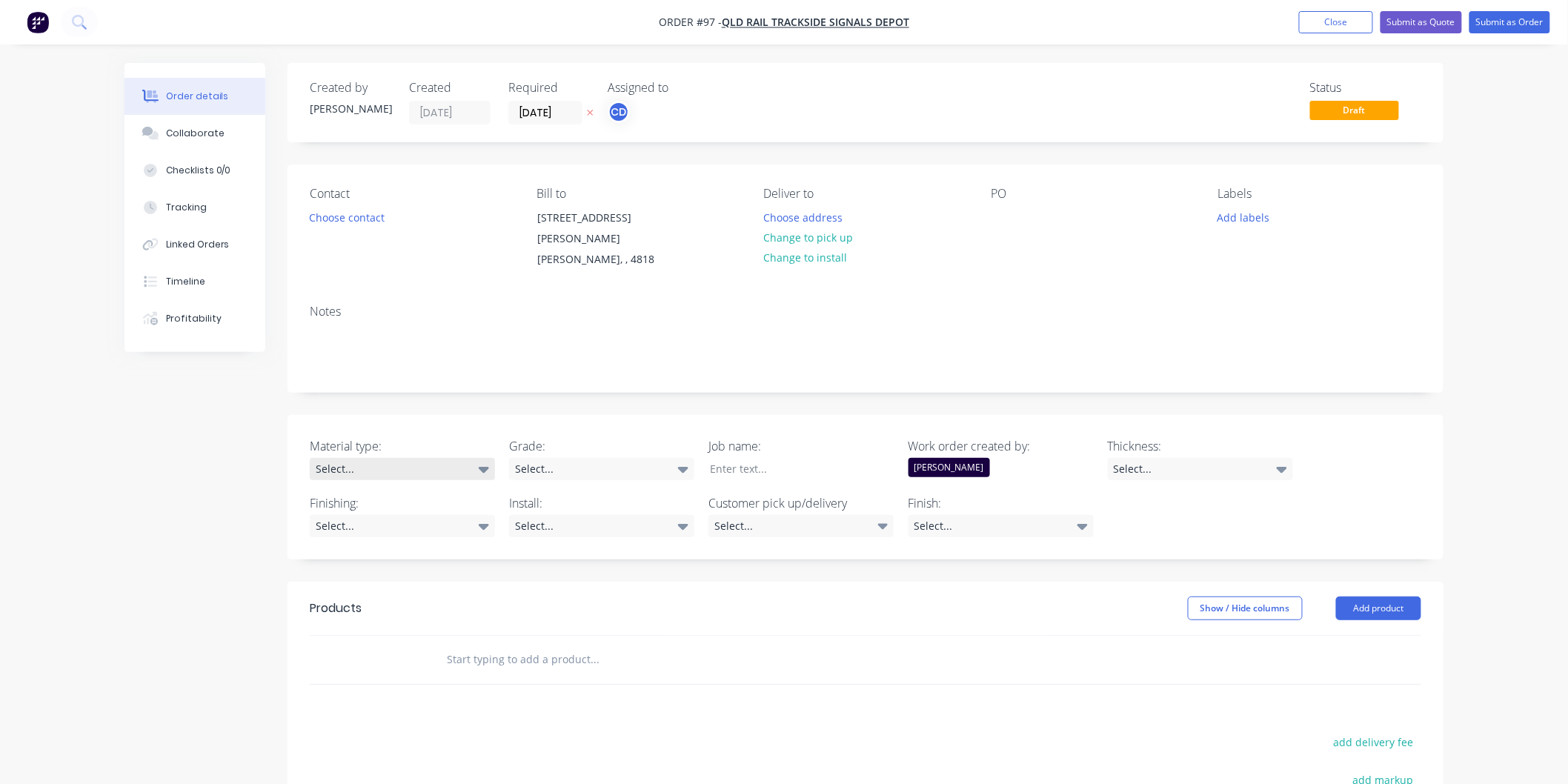
click at [483, 463] on icon at bounding box center [484, 469] width 10 height 16
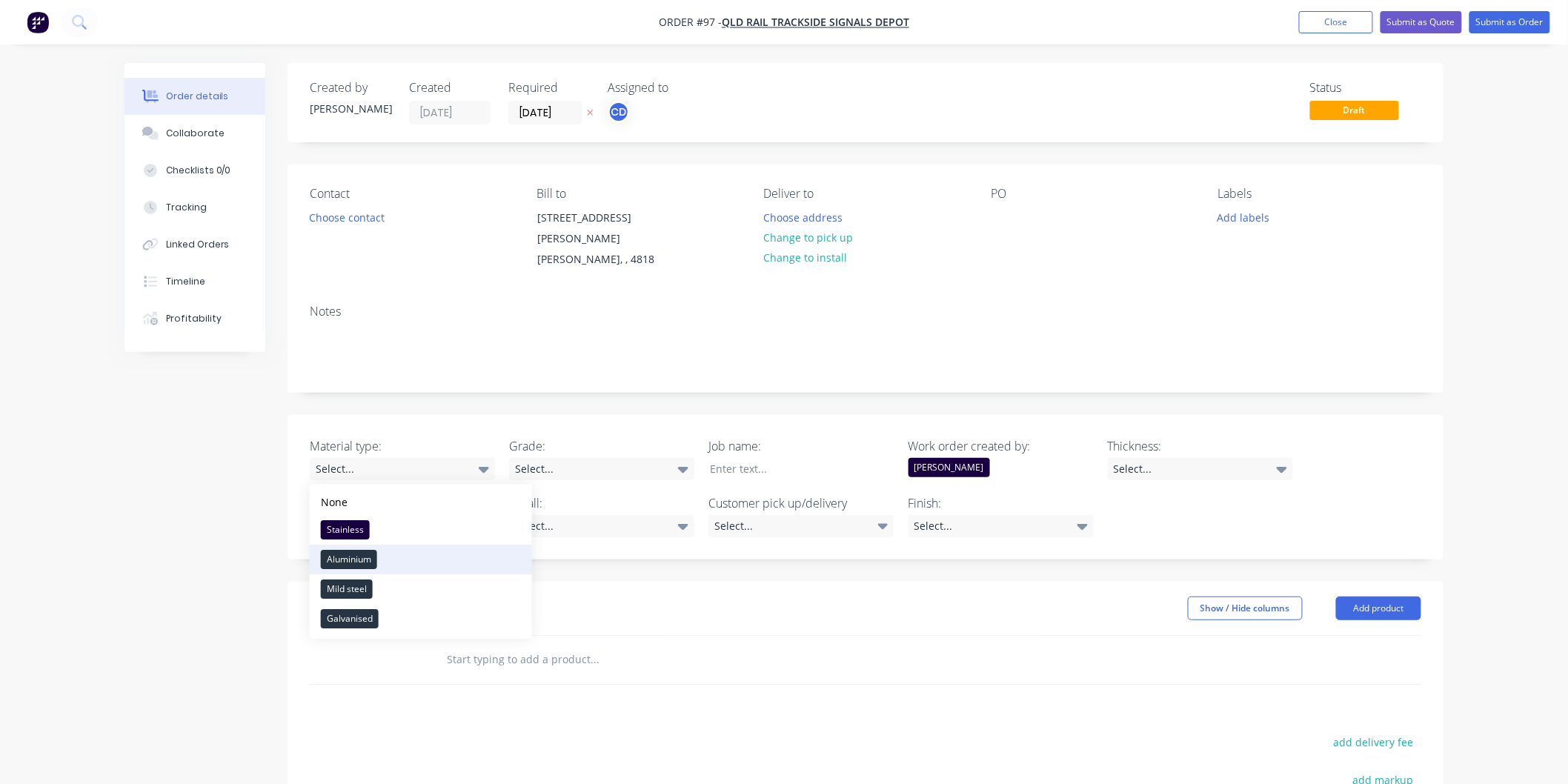
click at [405, 556] on button "Aluminium" at bounding box center [421, 560] width 222 height 30
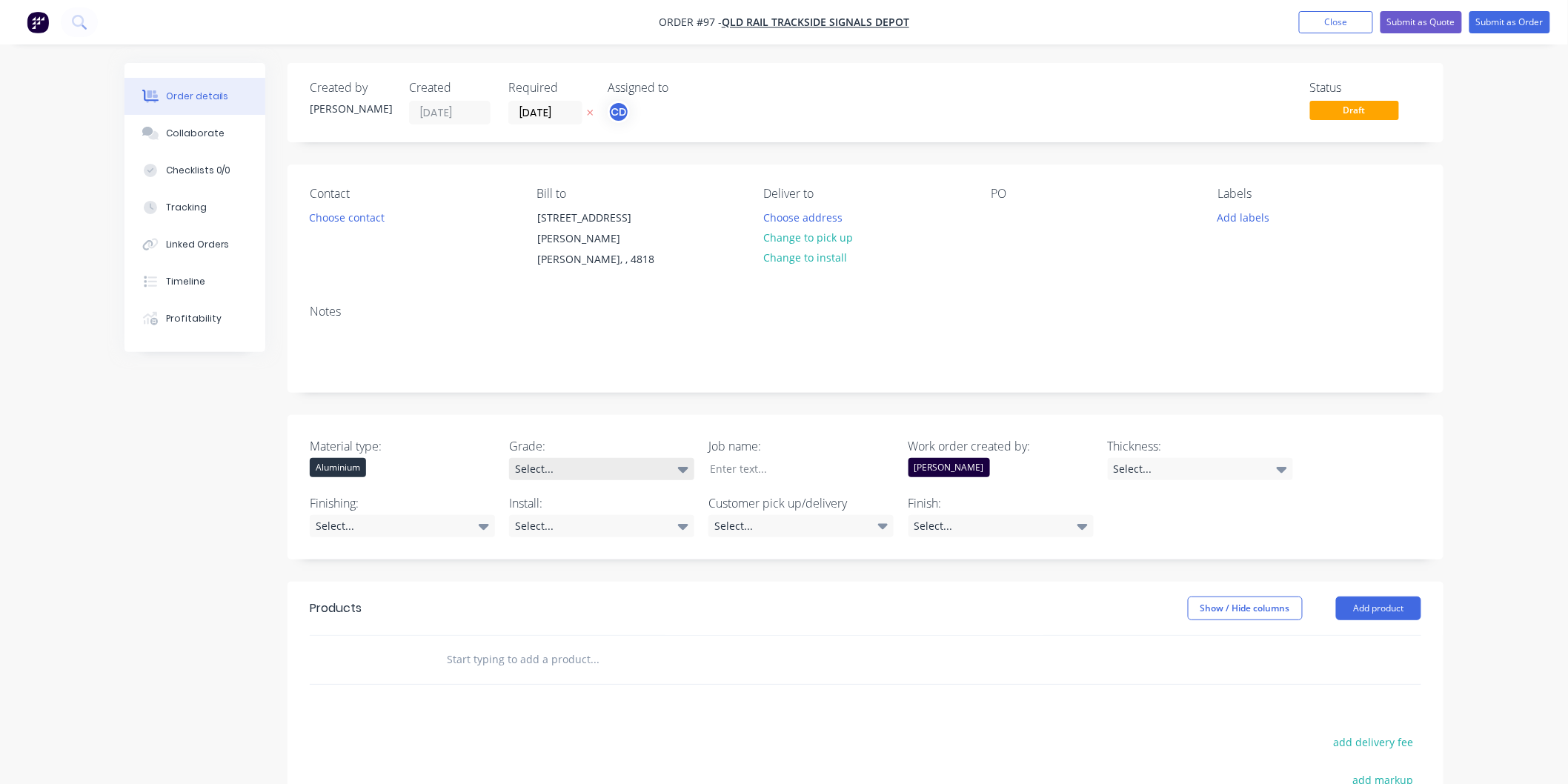
click at [578, 472] on div "Select..." at bounding box center [601, 469] width 185 height 22
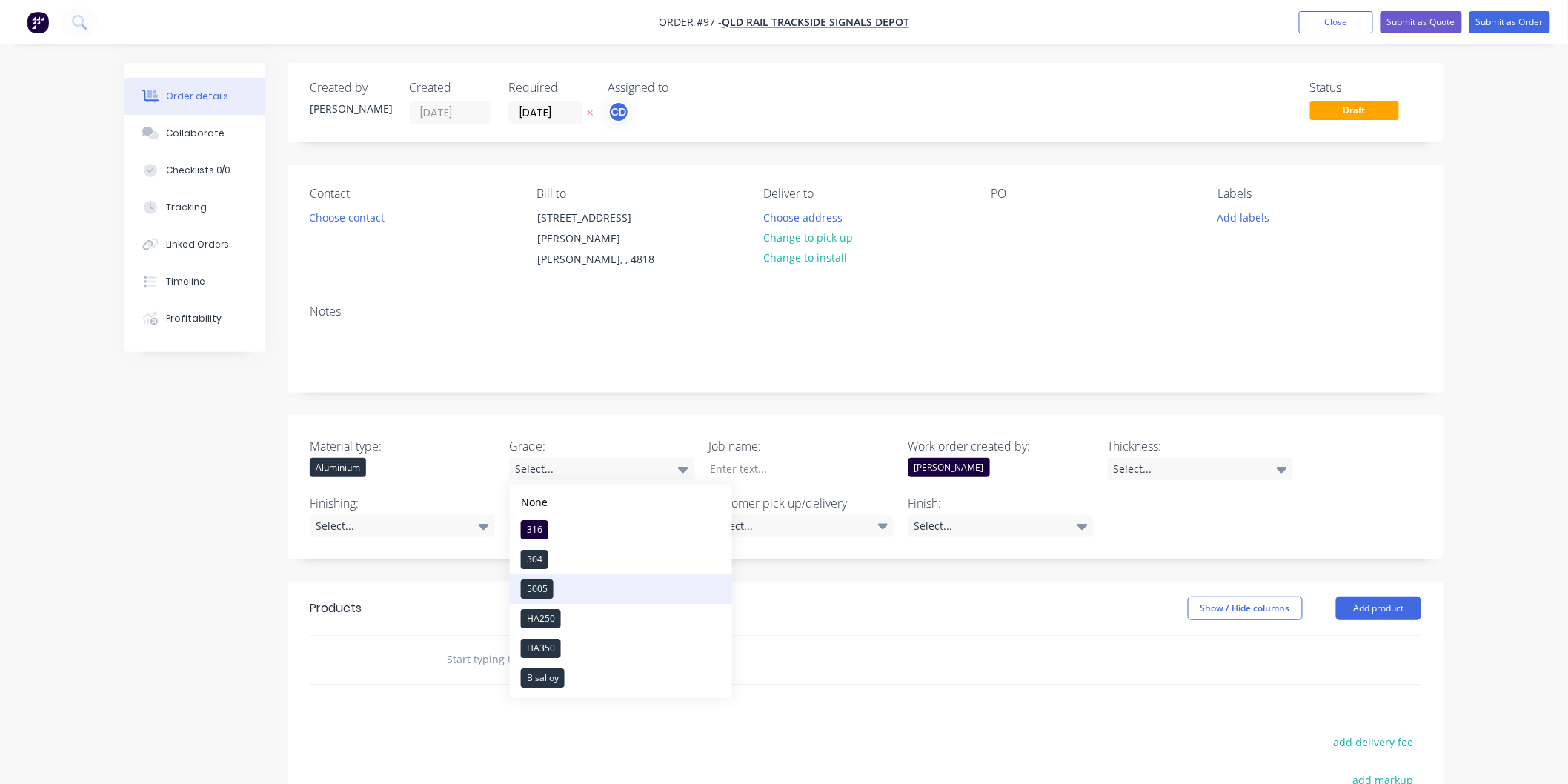
click at [565, 584] on button "5005" at bounding box center [620, 589] width 222 height 30
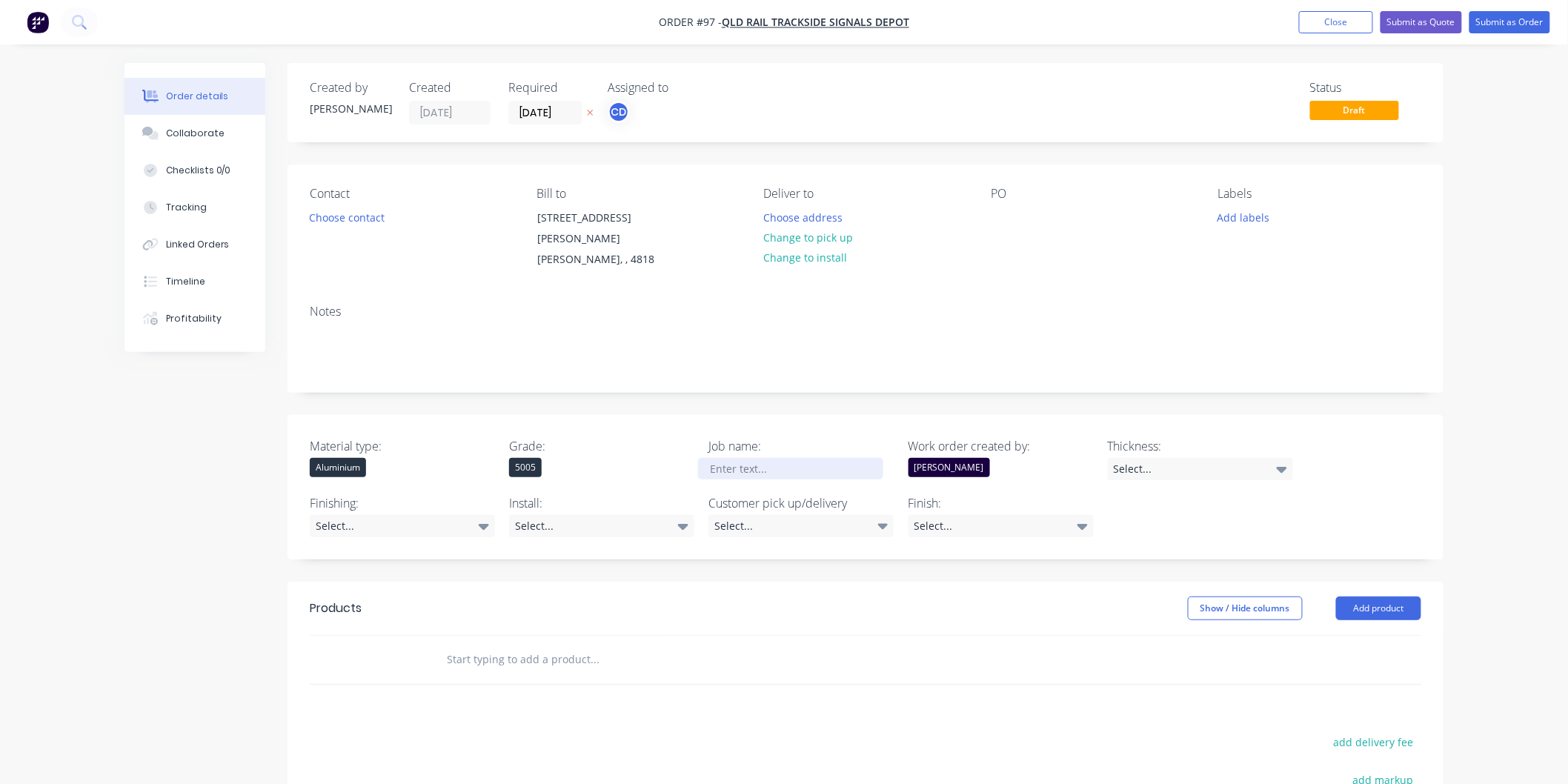
click at [818, 469] on div at bounding box center [791, 468] width 185 height 21
click at [1260, 468] on div "Select..." at bounding box center [1201, 469] width 185 height 22
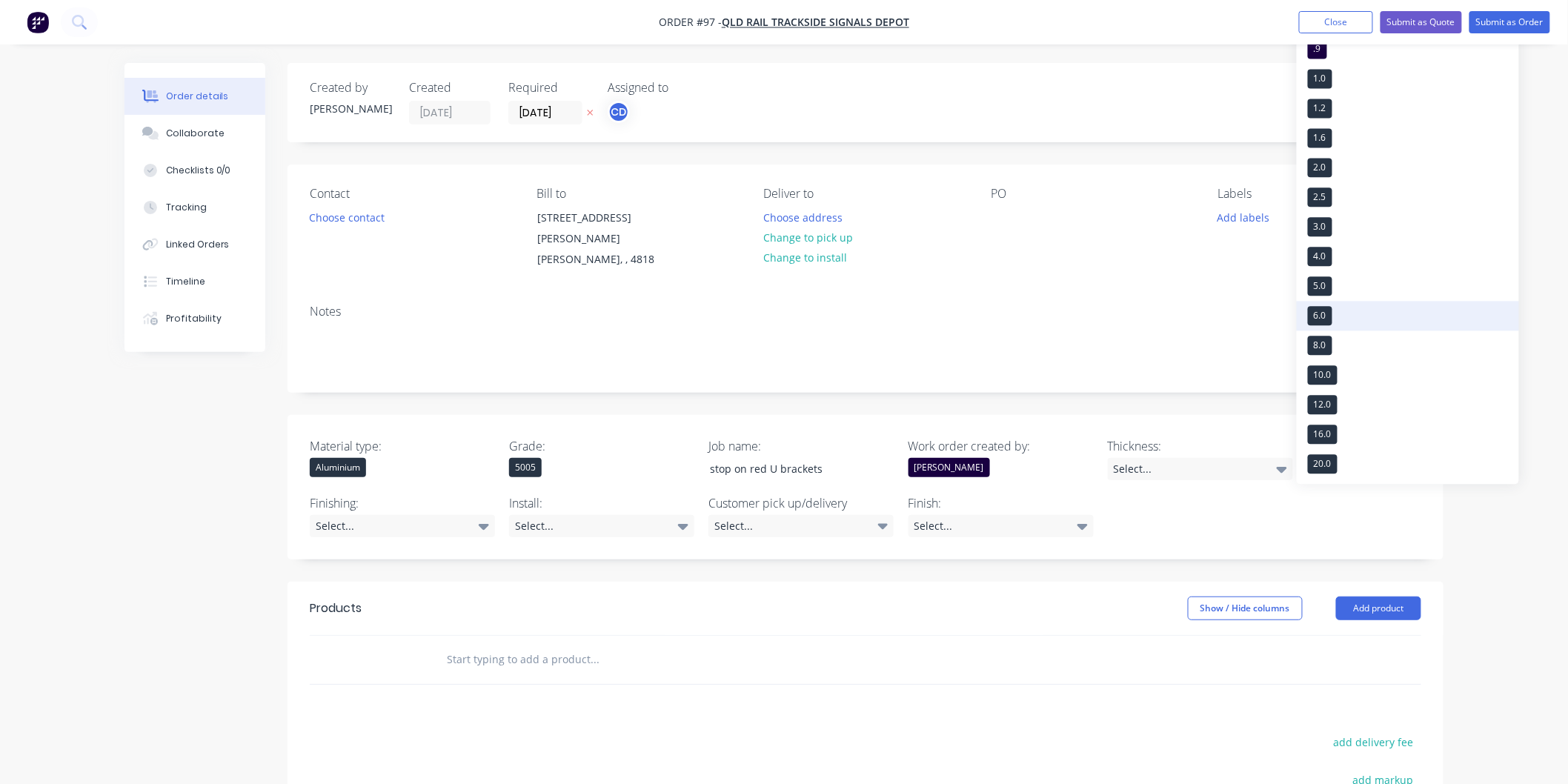
click at [1347, 307] on button "6.0" at bounding box center [1408, 315] width 222 height 30
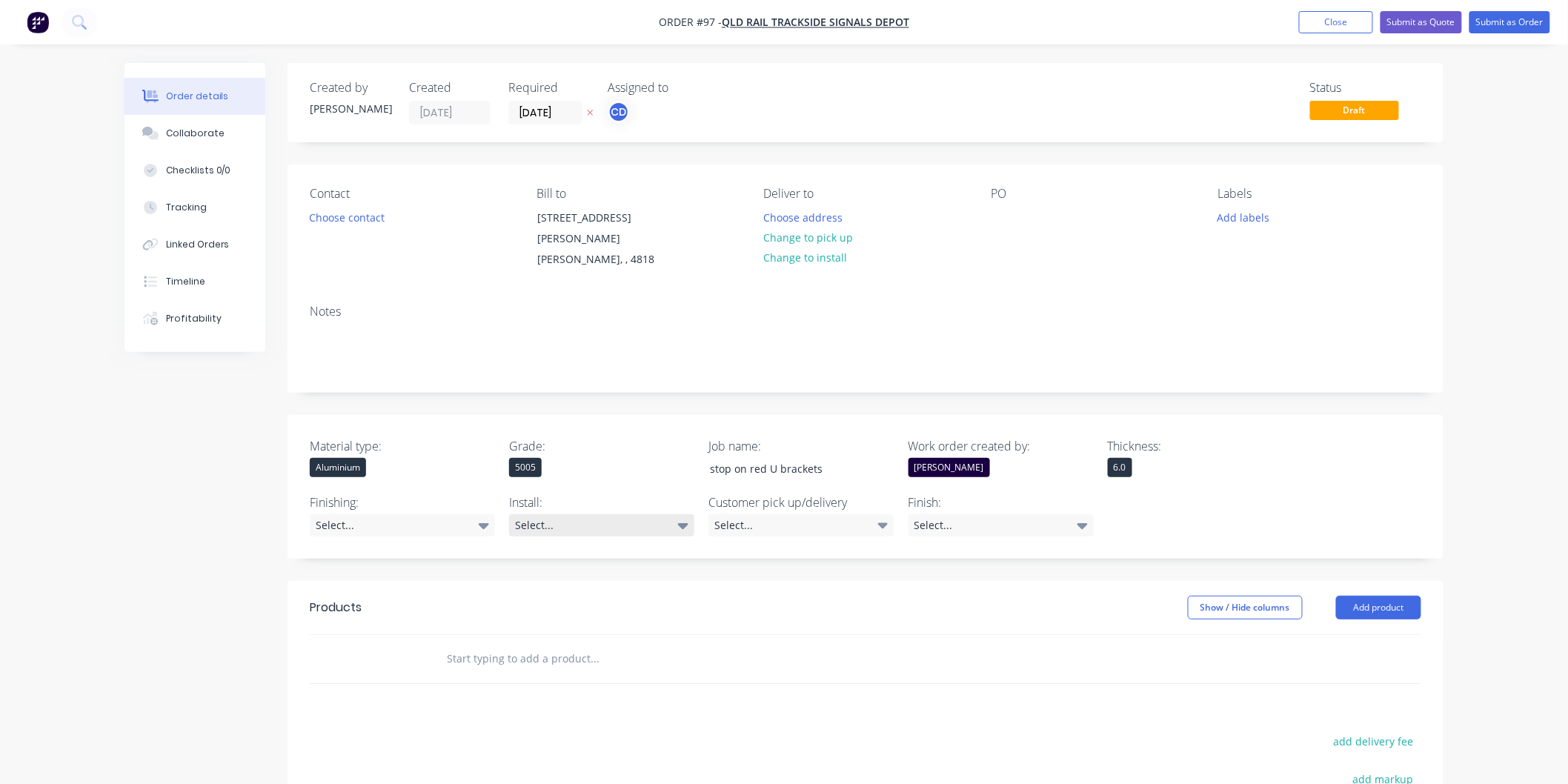
click at [627, 531] on div "Select..." at bounding box center [601, 525] width 185 height 22
click at [612, 608] on button "No" at bounding box center [620, 615] width 222 height 30
click at [786, 527] on div "Select..." at bounding box center [801, 525] width 185 height 22
click at [783, 560] on div "Pick up" at bounding box center [765, 560] width 41 height 20
click at [958, 516] on div "Select..." at bounding box center [1001, 525] width 185 height 22
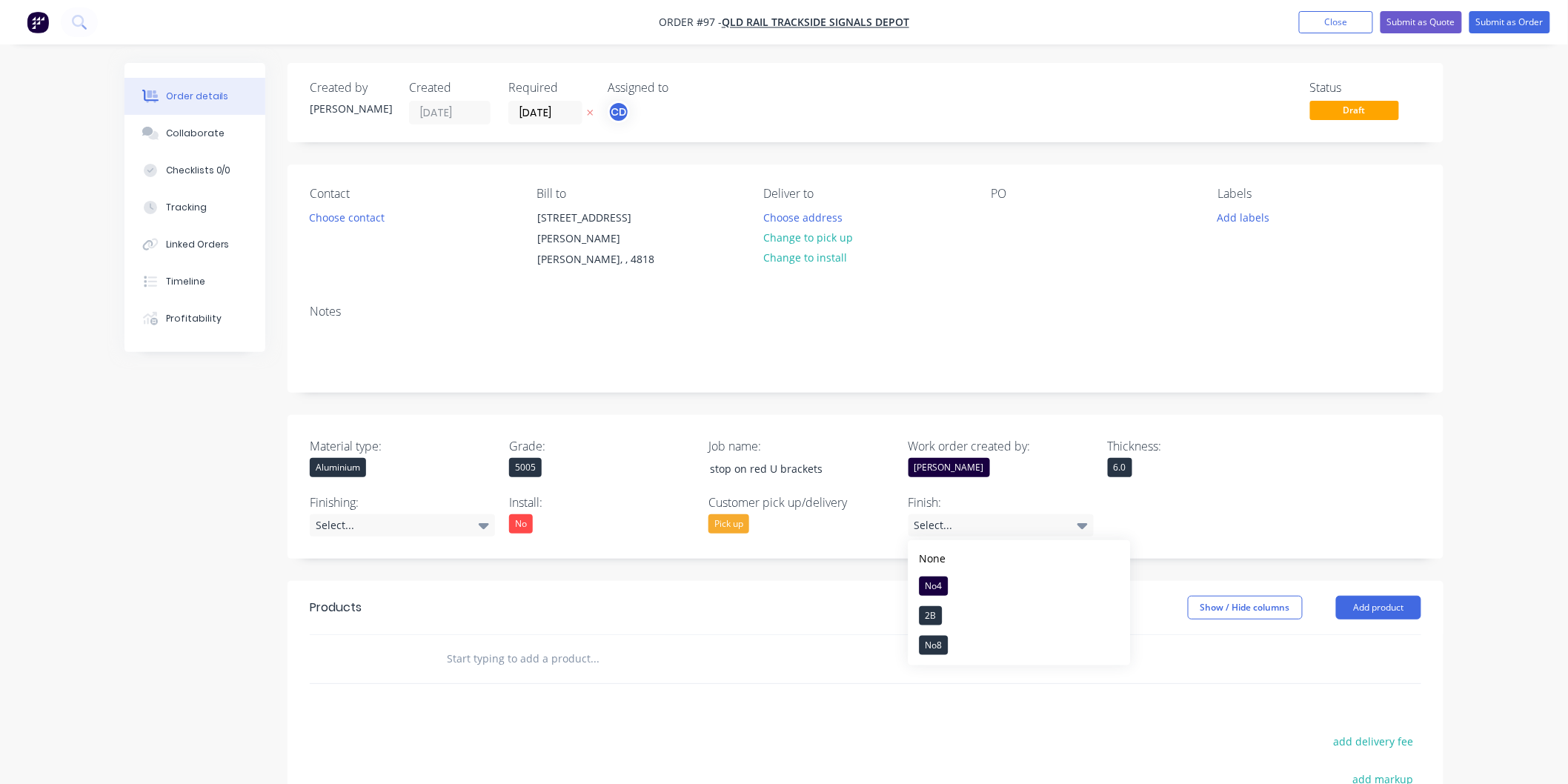
click at [812, 582] on header "Products Show / Hide columns Add product" at bounding box center [865, 607] width 1156 height 53
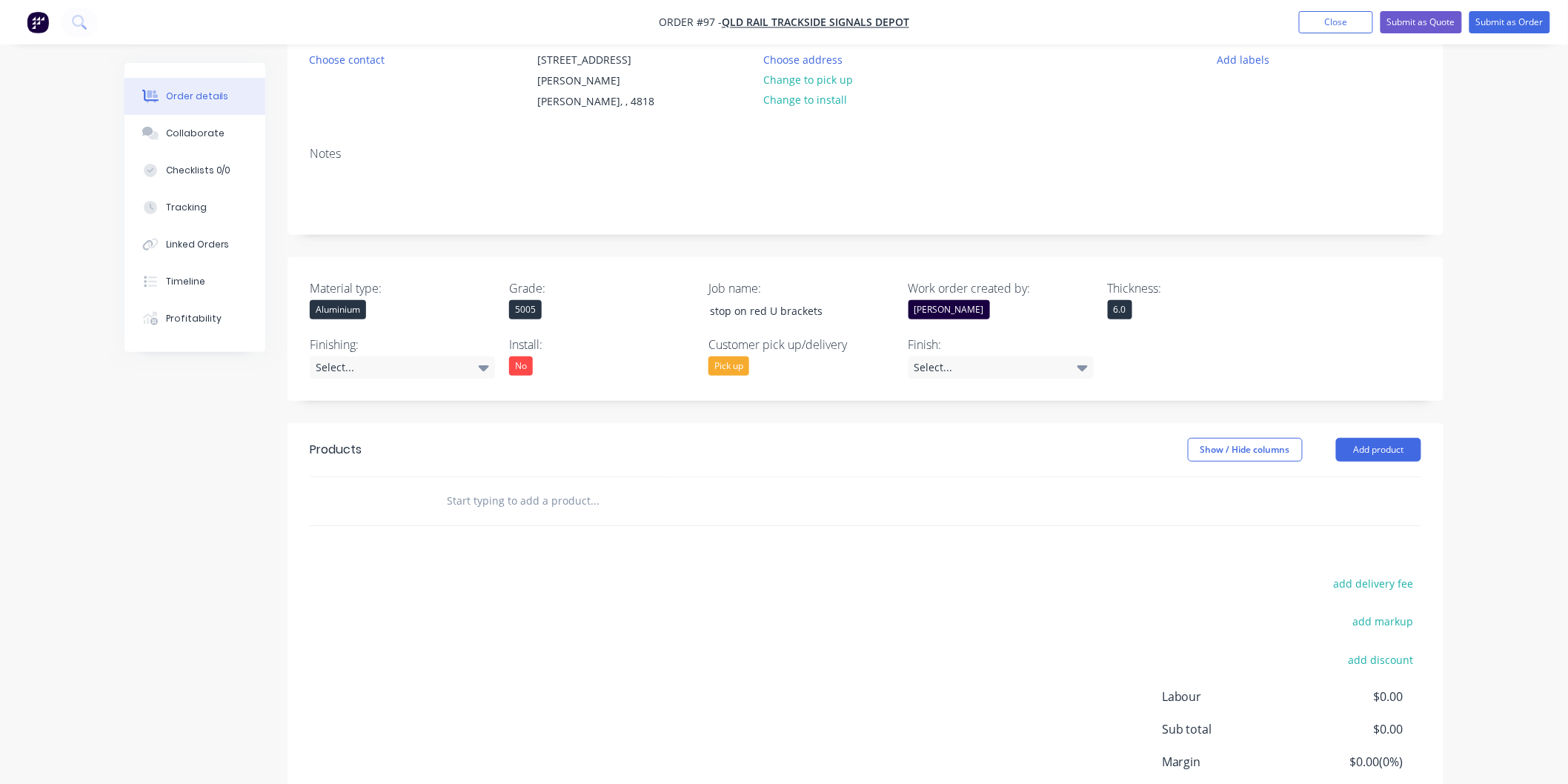
scroll to position [165, 0]
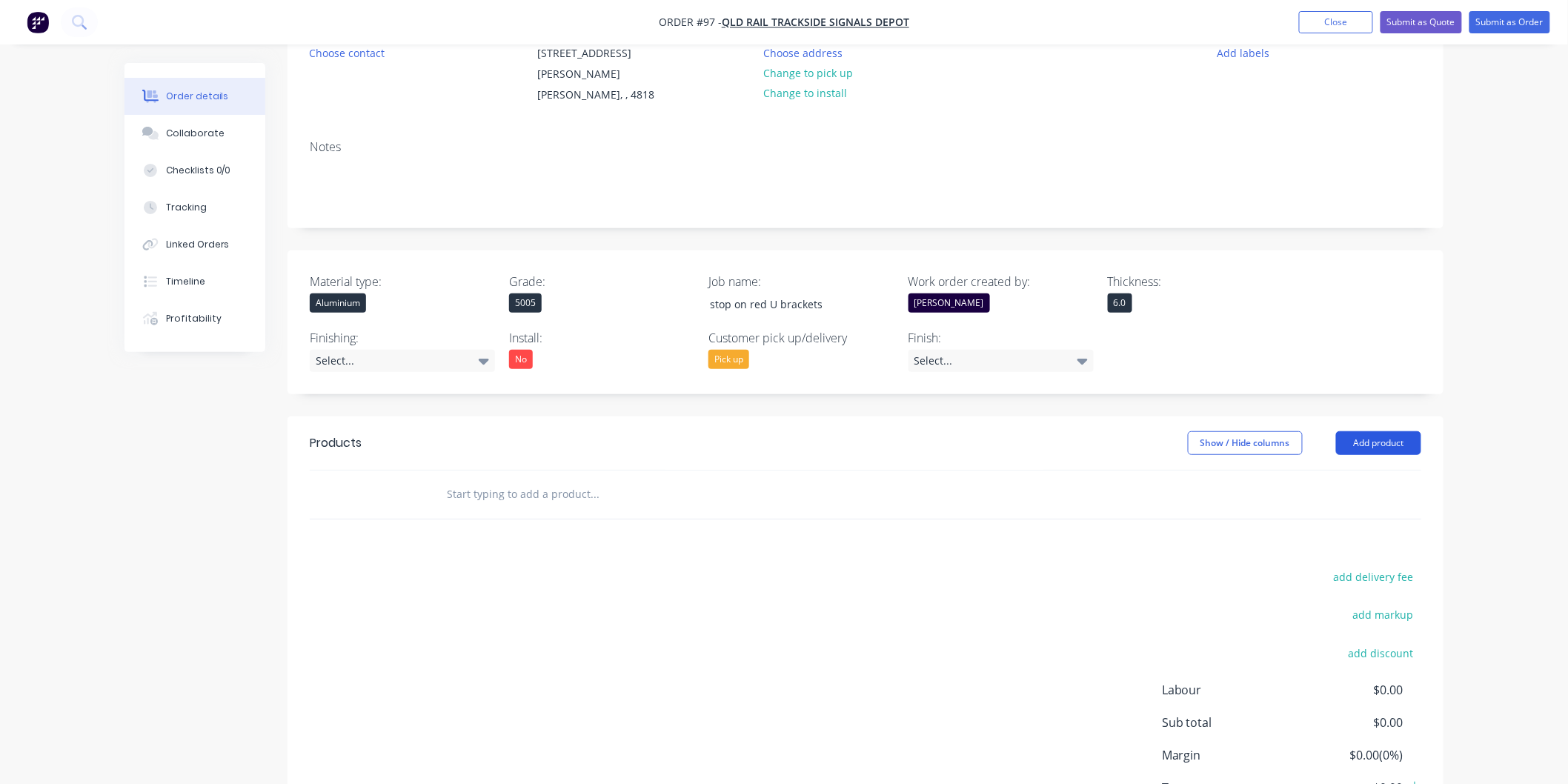
click at [1374, 447] on button "Add product" at bounding box center [1379, 443] width 86 height 24
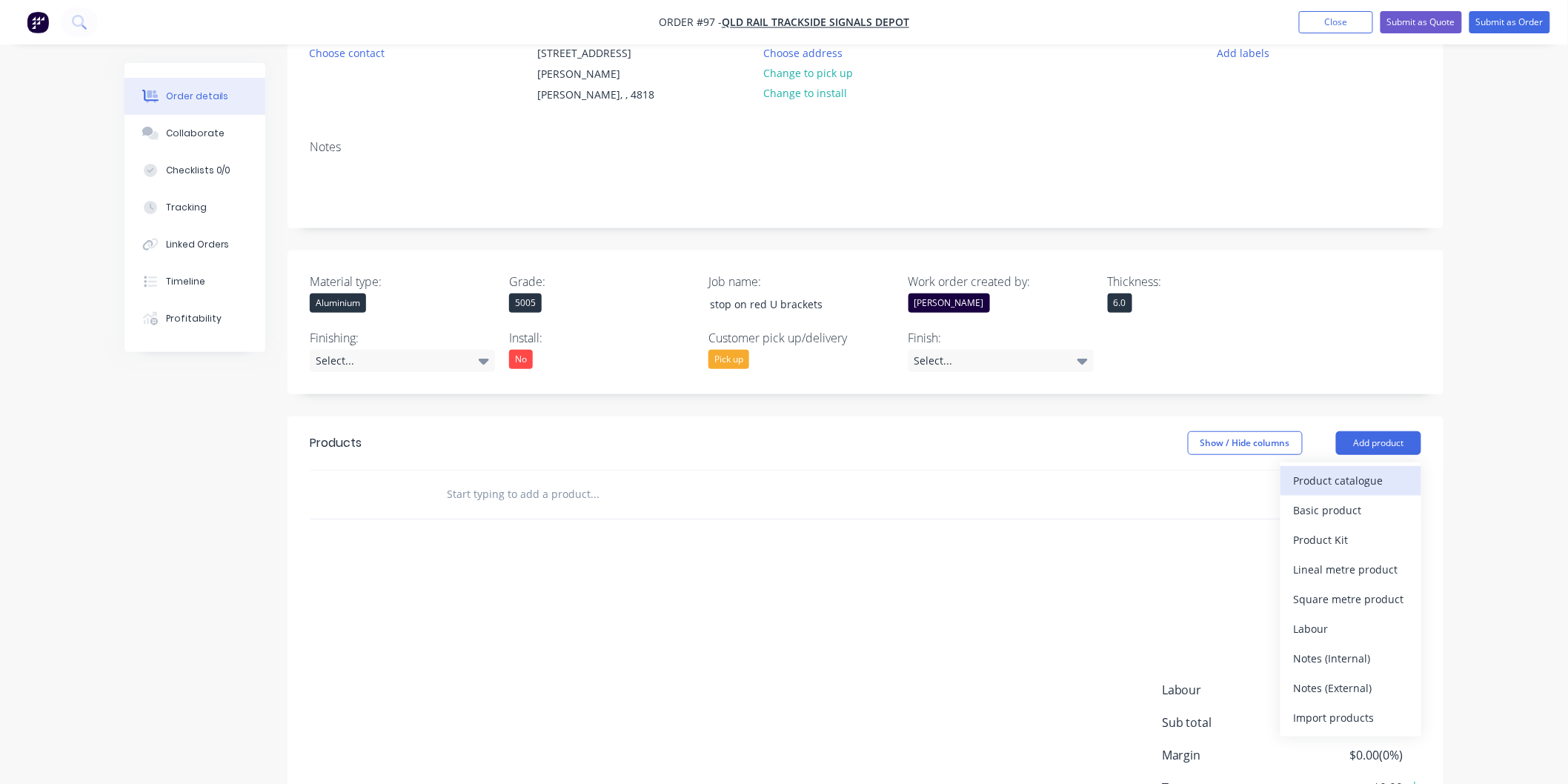
click at [1358, 481] on div "Product catalogue" at bounding box center [1351, 480] width 114 height 21
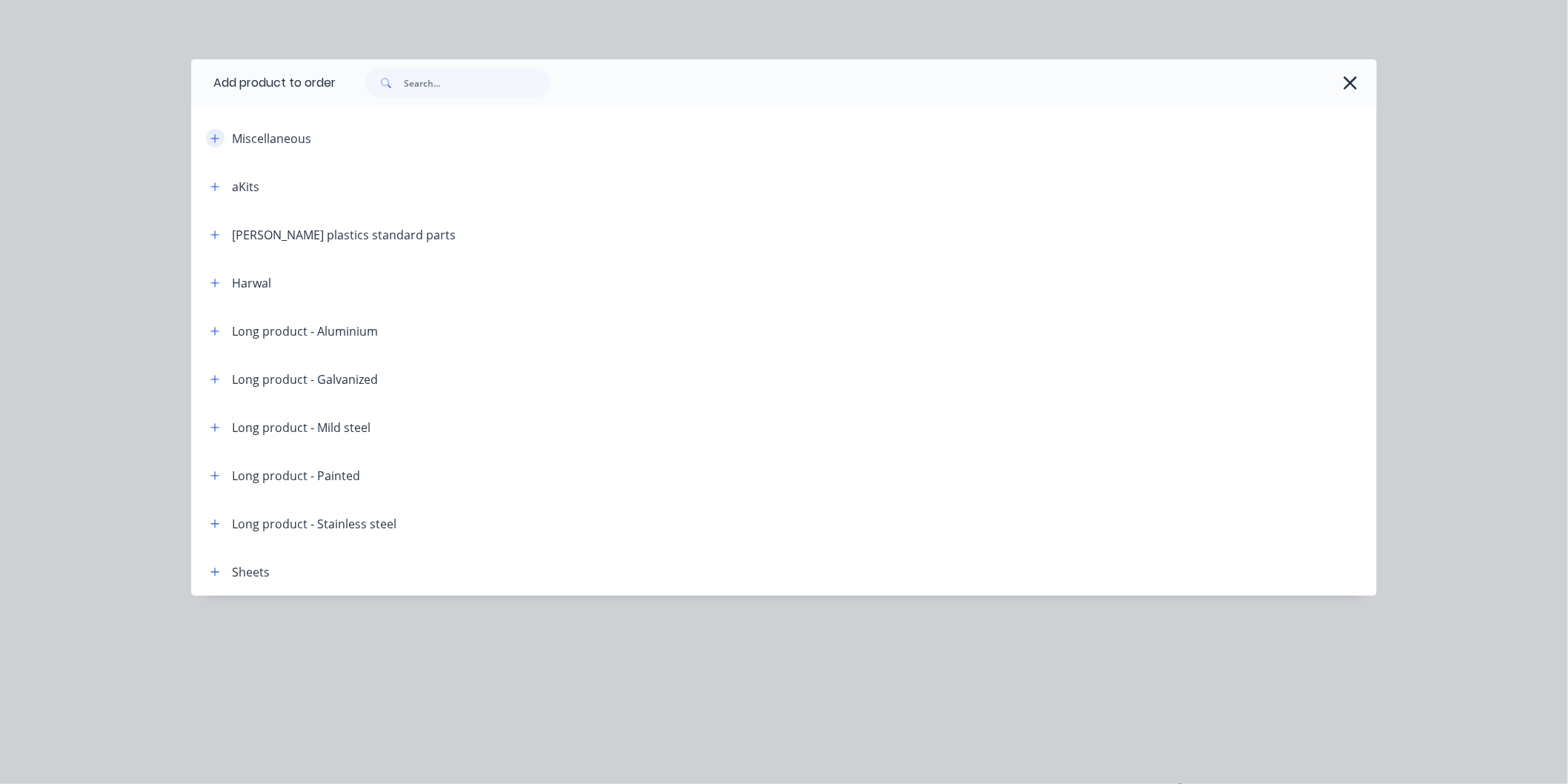
click at [224, 137] on button "button" at bounding box center [215, 138] width 19 height 19
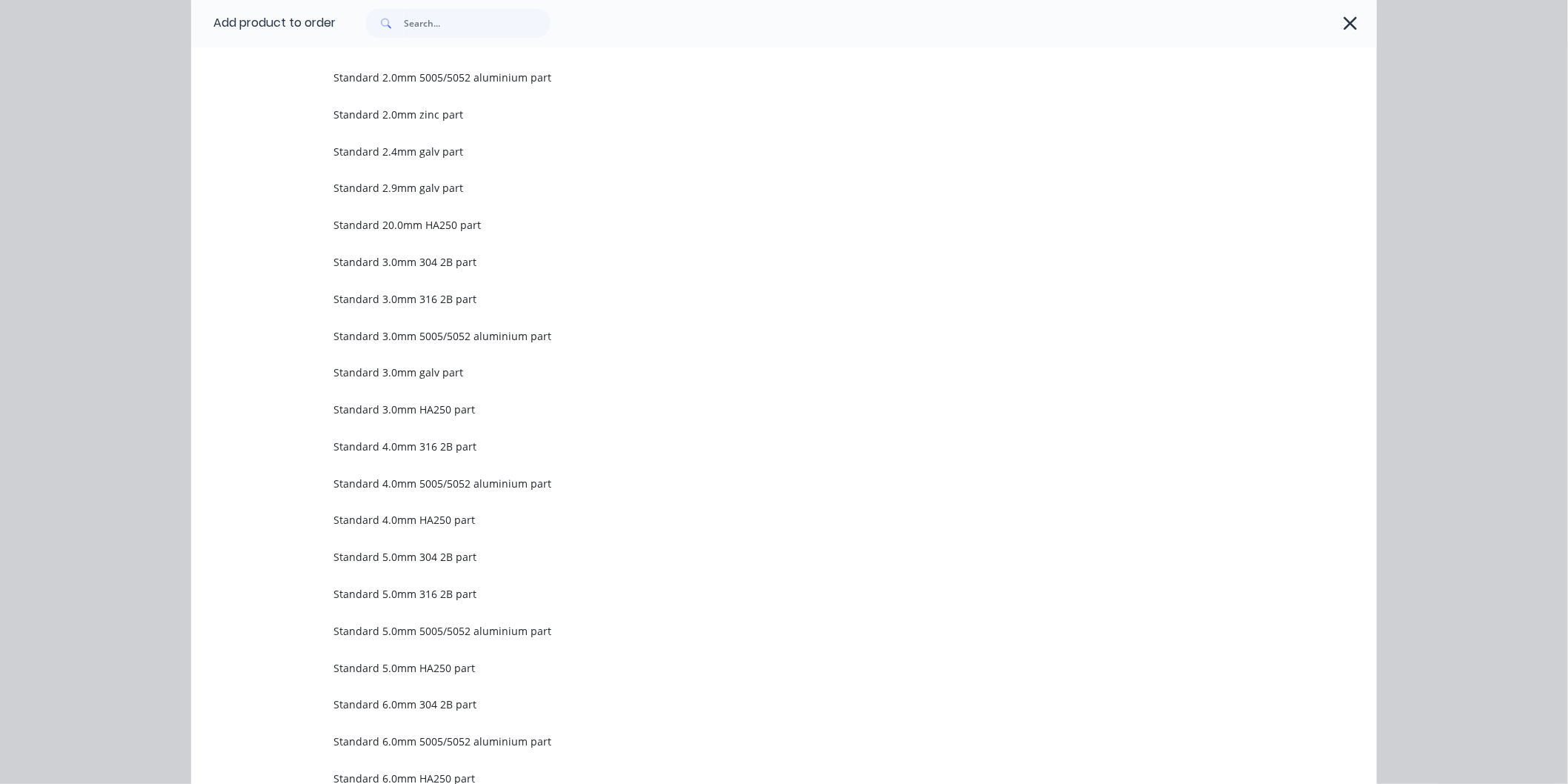
scroll to position [1398, 0]
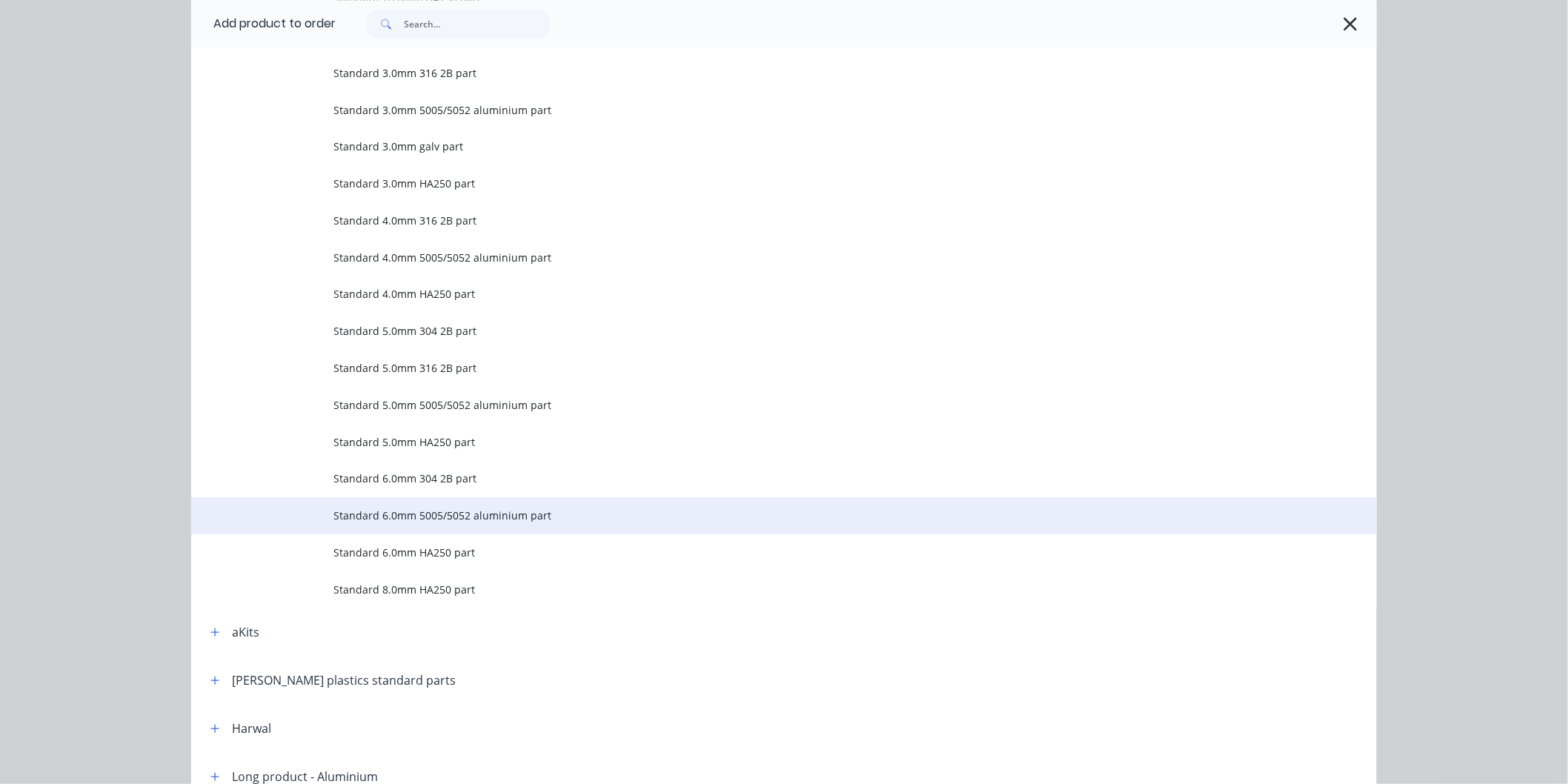
click at [479, 508] on span "Standard 6.0mm 5005/5052 aluminium part" at bounding box center [751, 516] width 835 height 16
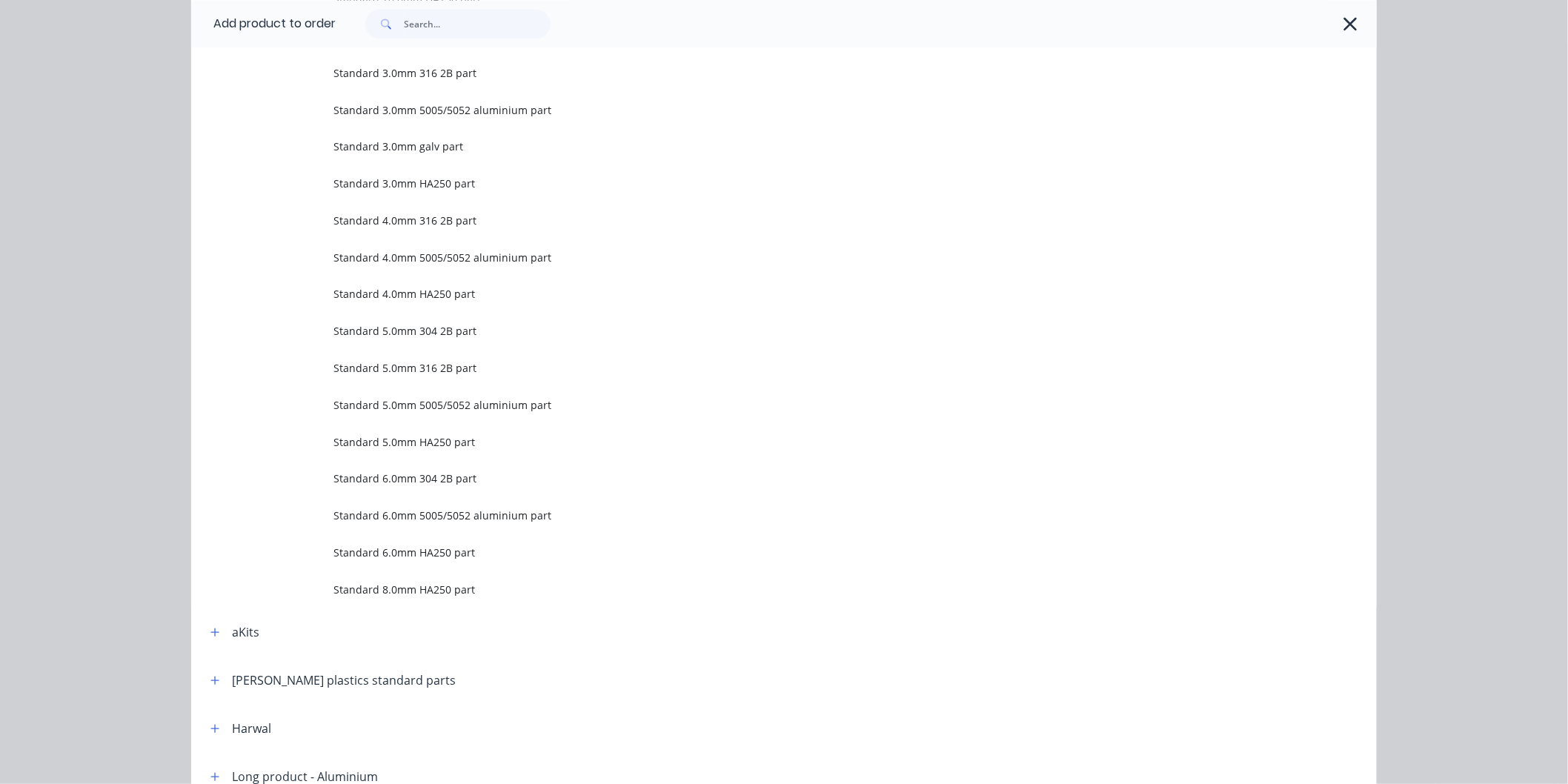
scroll to position [0, 0]
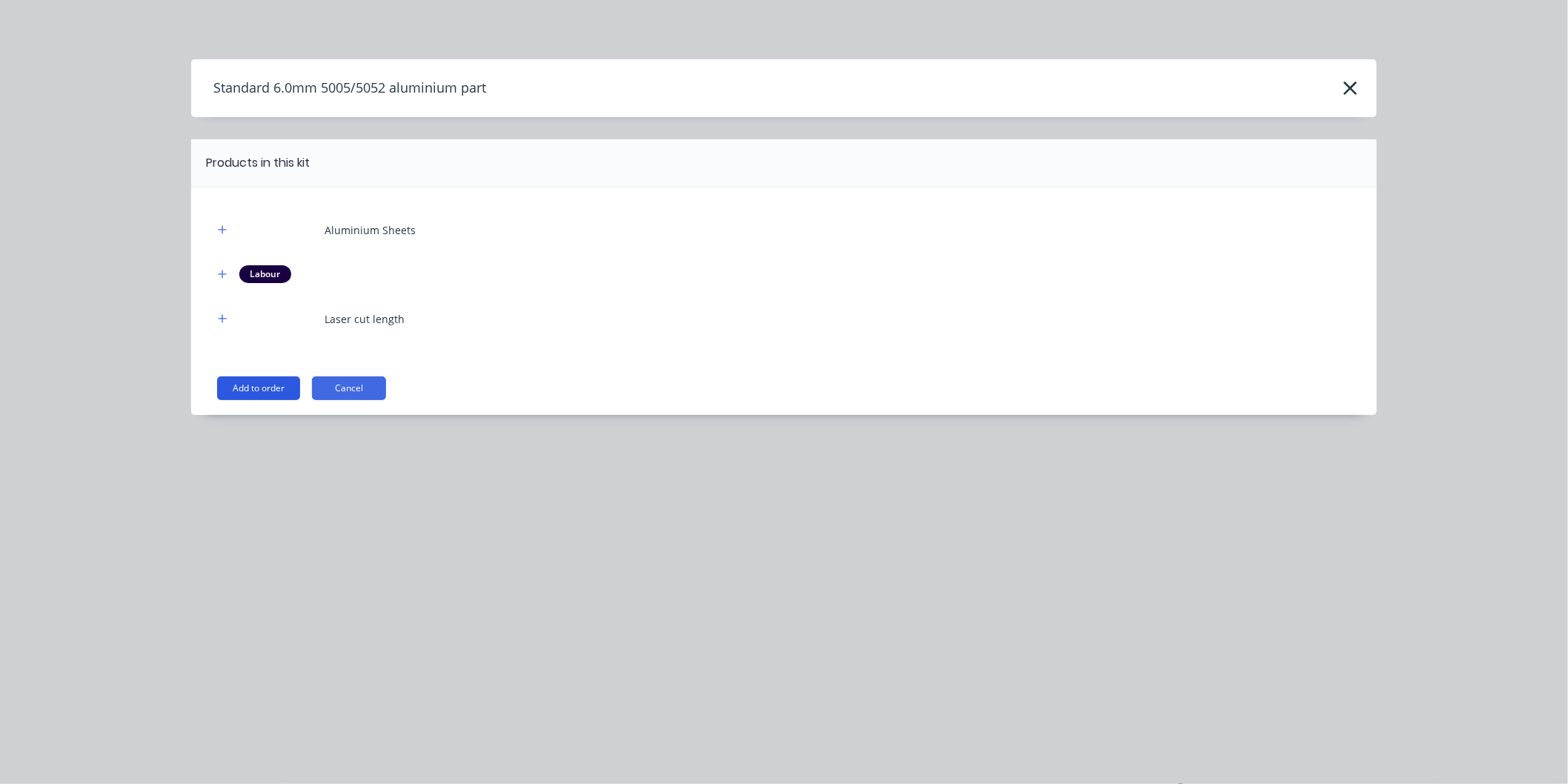
click at [276, 389] on button "Add to order" at bounding box center [259, 388] width 83 height 24
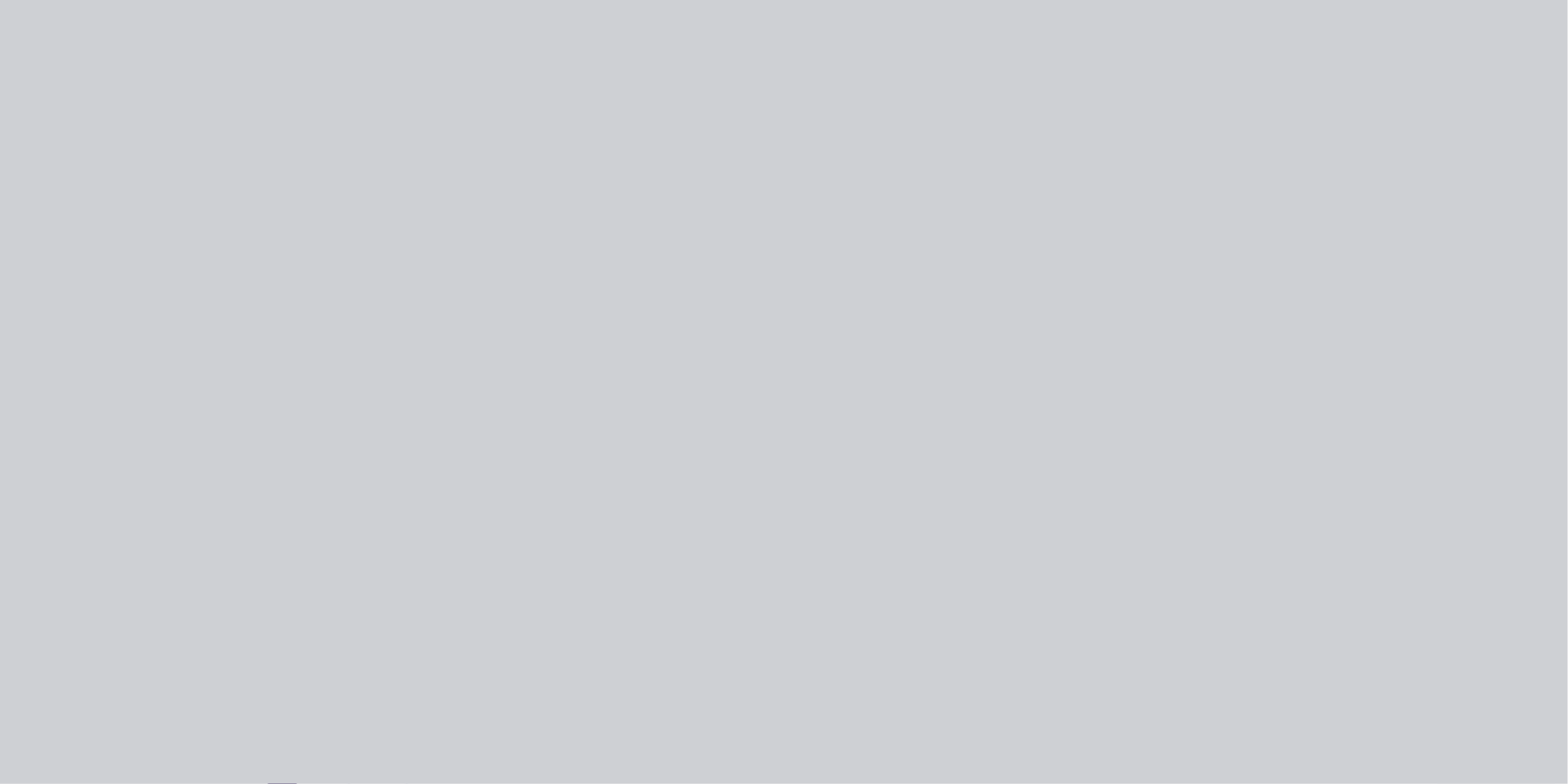
type input "$126.72"
type input "$50.00"
type input "120"
type input "$110.00"
type input "$11.00"
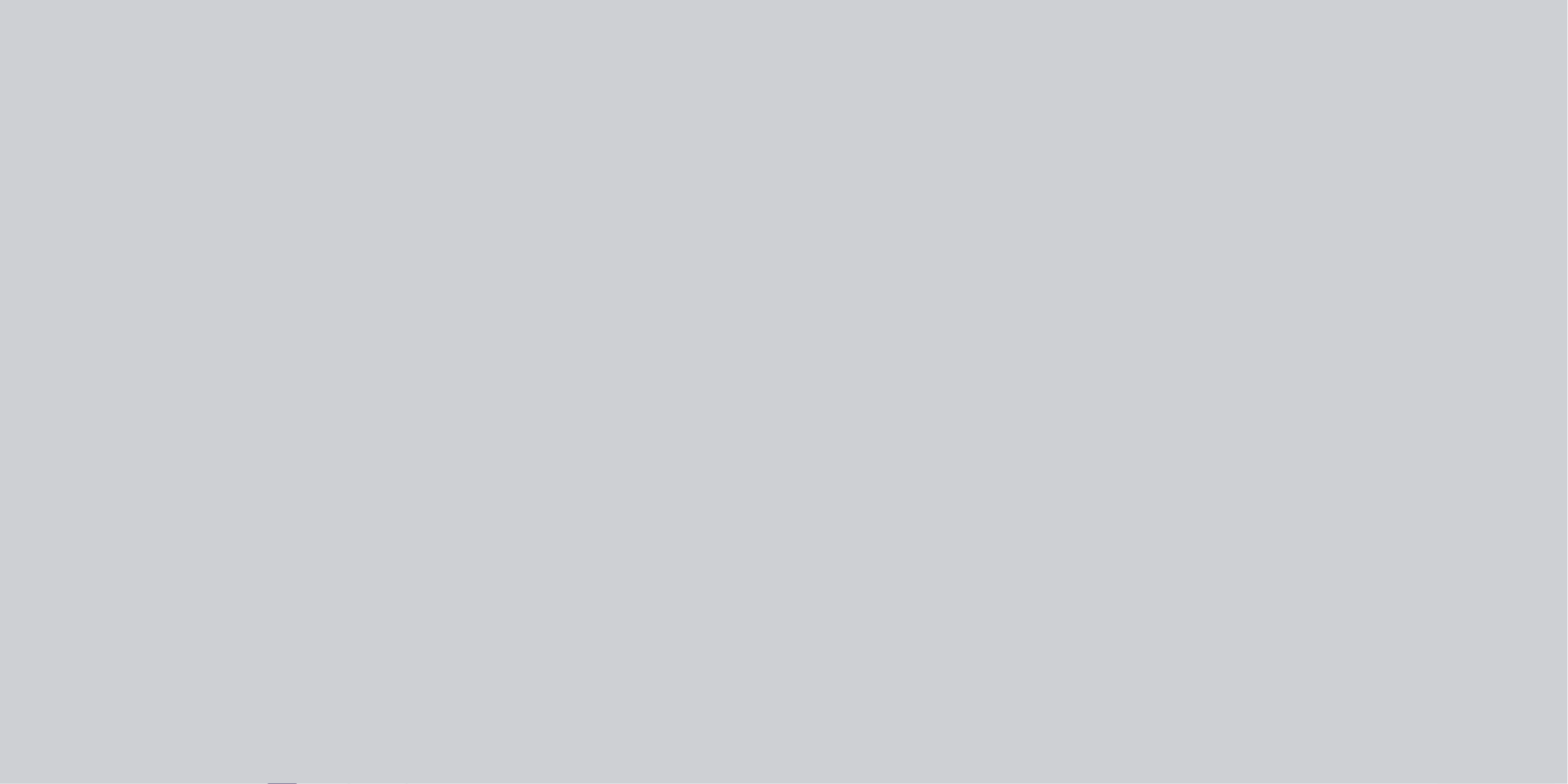
type input "$50.00"
type input "120"
type input "$110.00"
type input "$27.50"
type input "$50.00"
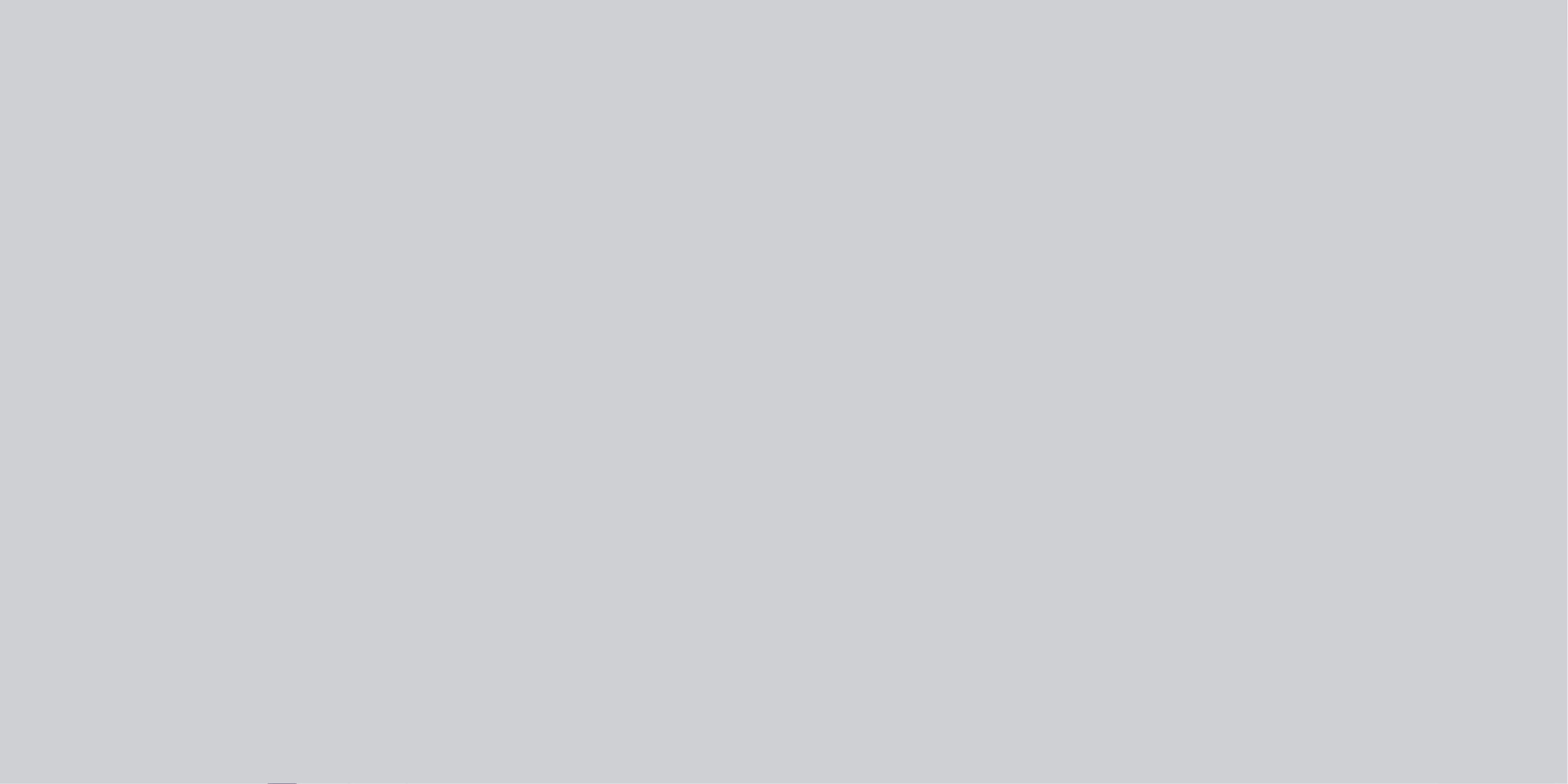
type input "120"
type input "$110.00"
type input "$11.00"
type input "$50.00"
type input "120"
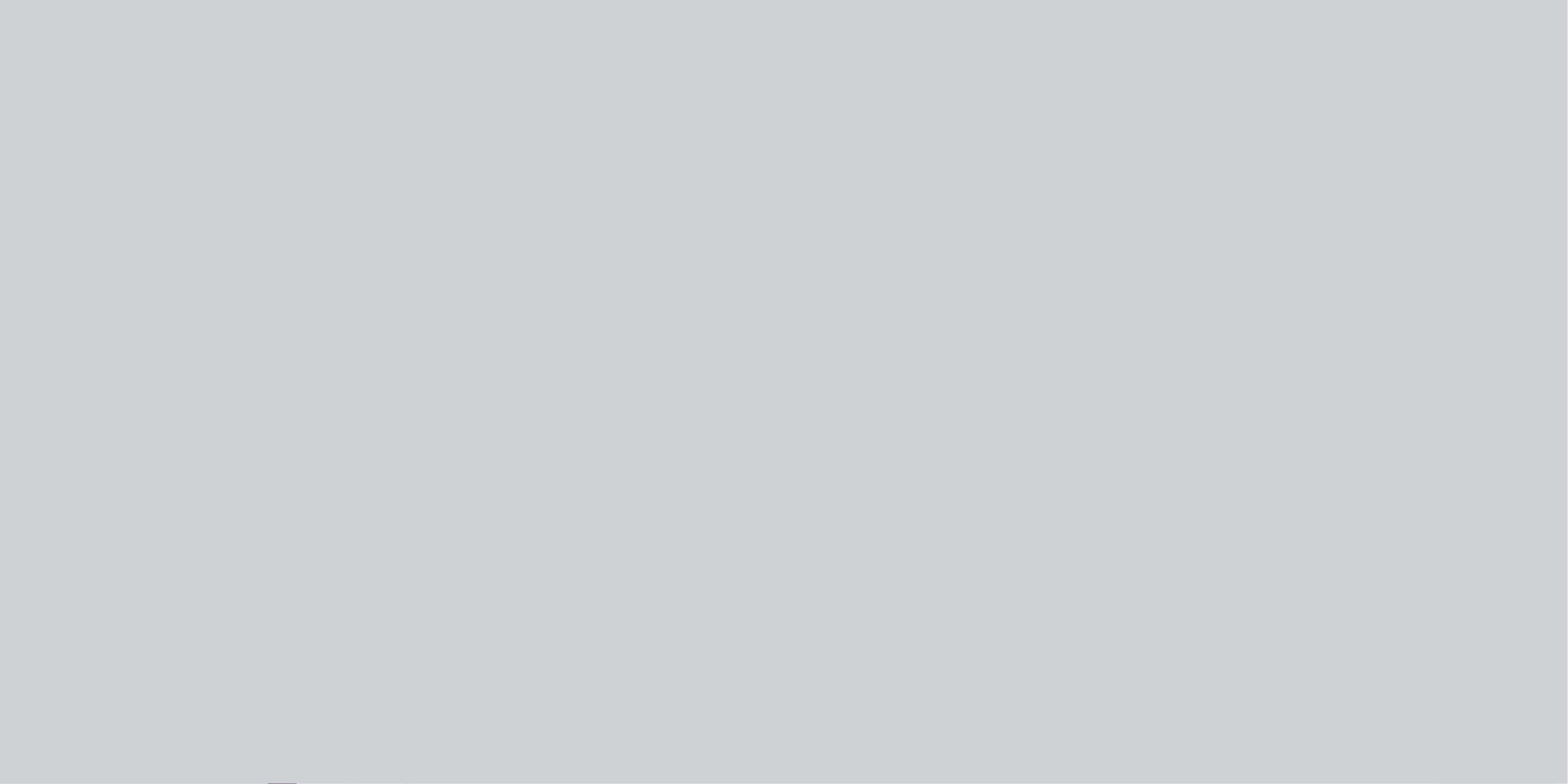
type input "$110.00"
type input "$27.50"
type input "$50.00"
type input "120"
type input "$110.00"
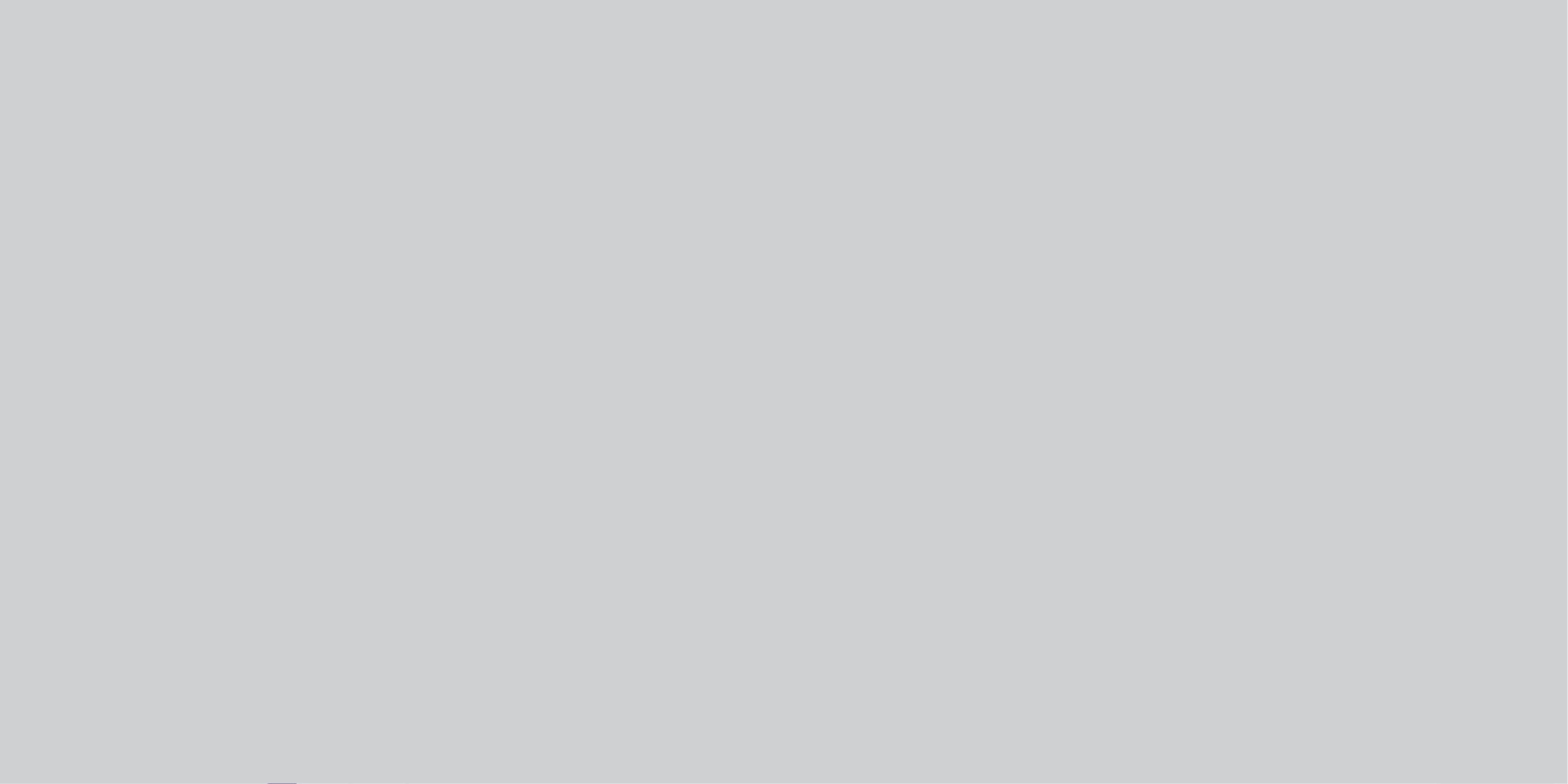
type input "$55.00"
type input "$30.00"
type input "266.67"
type input "$110.00"
type input "$11.00"
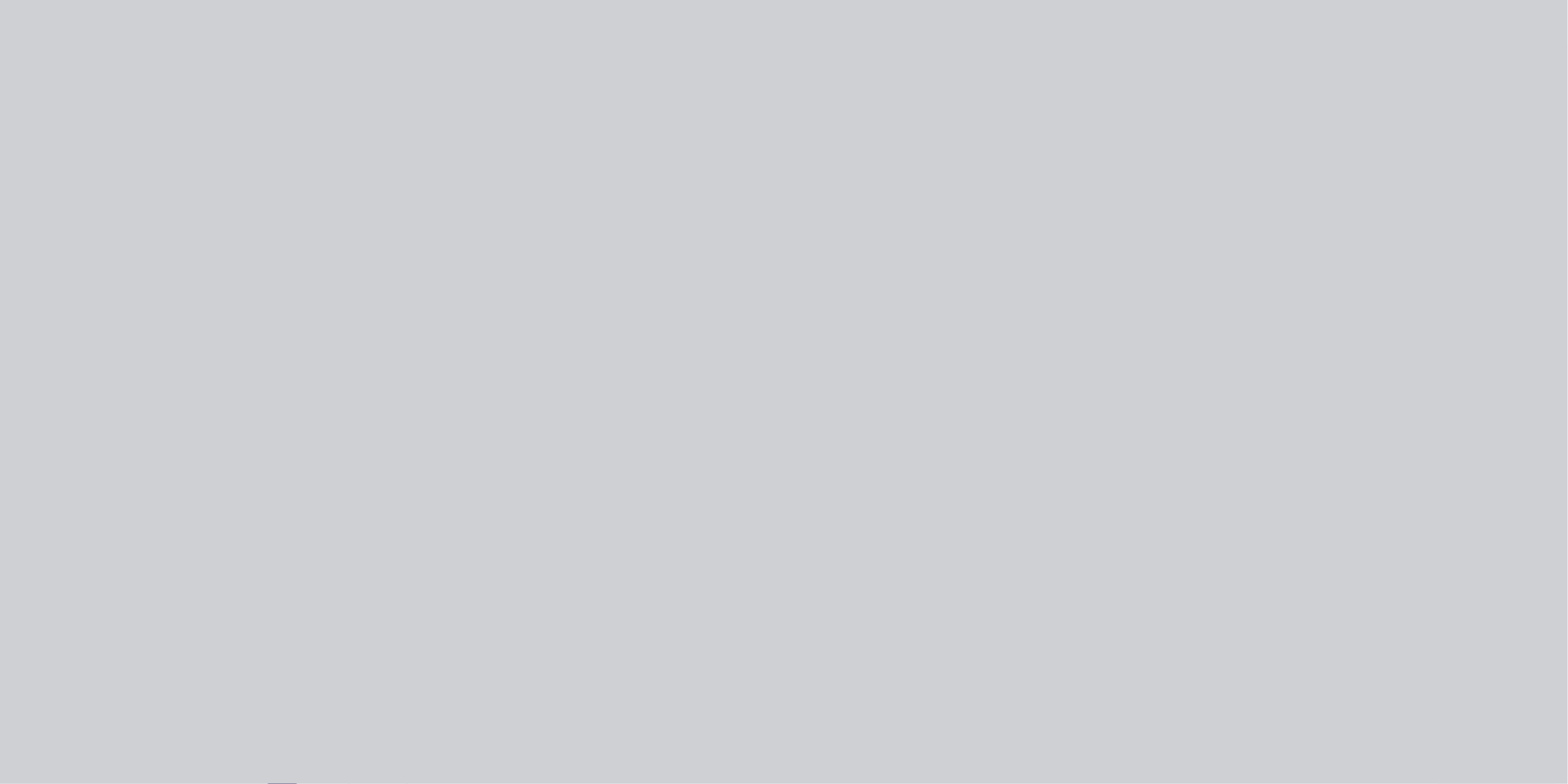
type input "$150.00"
type input "-100"
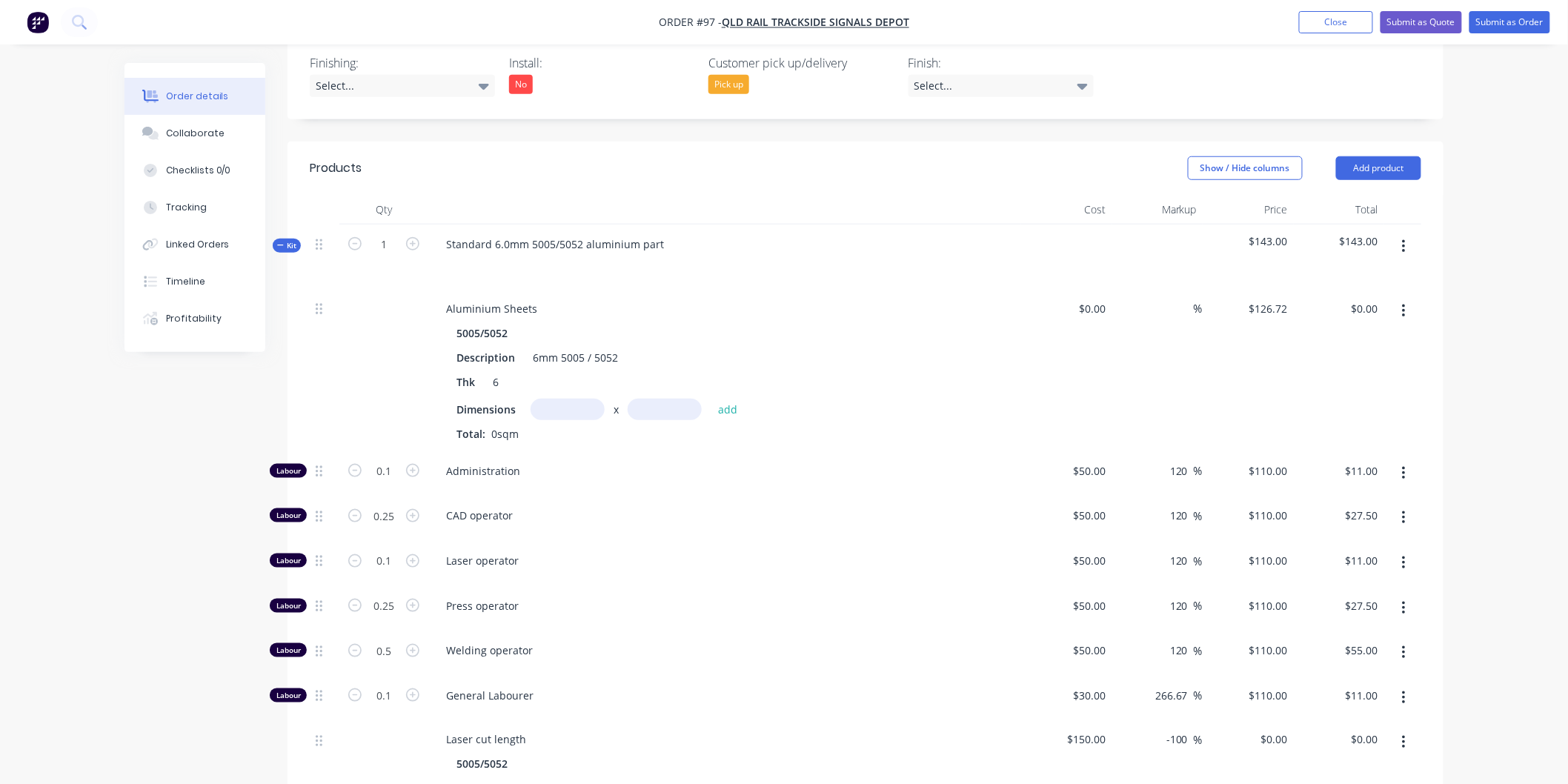
scroll to position [494, 0]
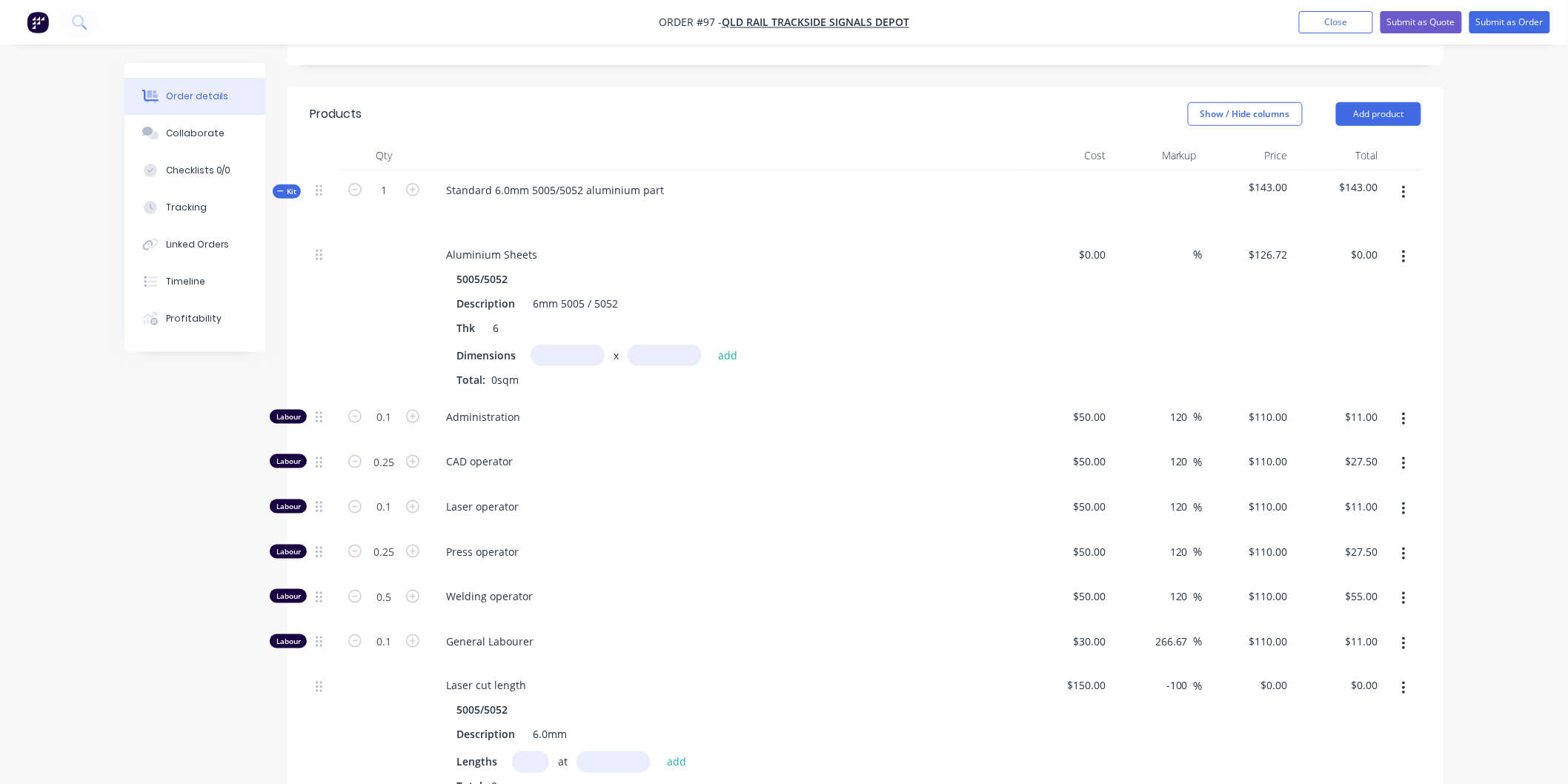
click at [558, 356] on input "text" at bounding box center [568, 355] width 74 height 21
type input "0.03m"
click at [656, 349] on input "text" at bounding box center [664, 355] width 74 height 21
type input "0.004m"
click at [729, 352] on button "add" at bounding box center [728, 355] width 35 height 20
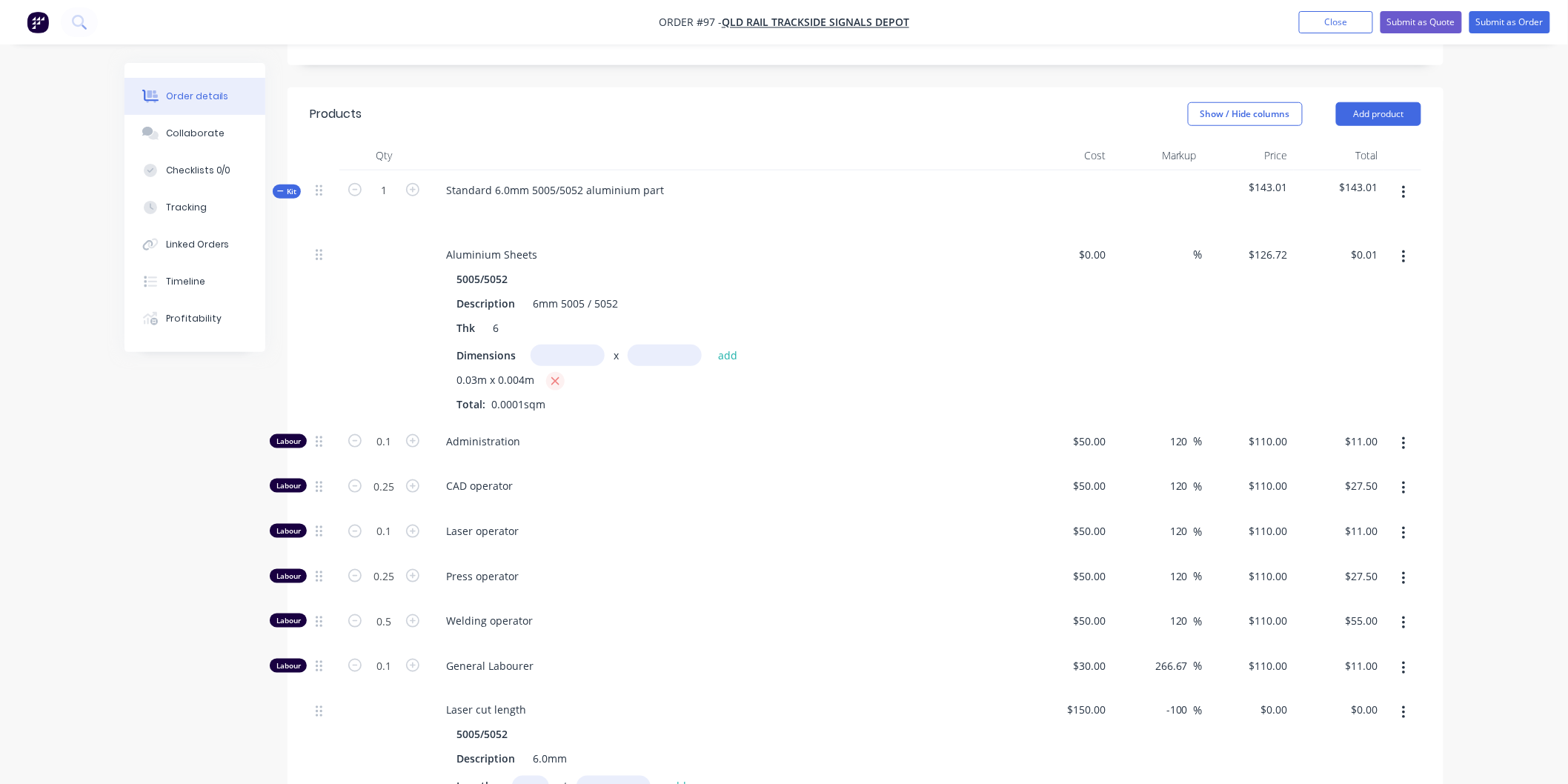
click at [558, 378] on icon "button" at bounding box center [555, 381] width 9 height 13
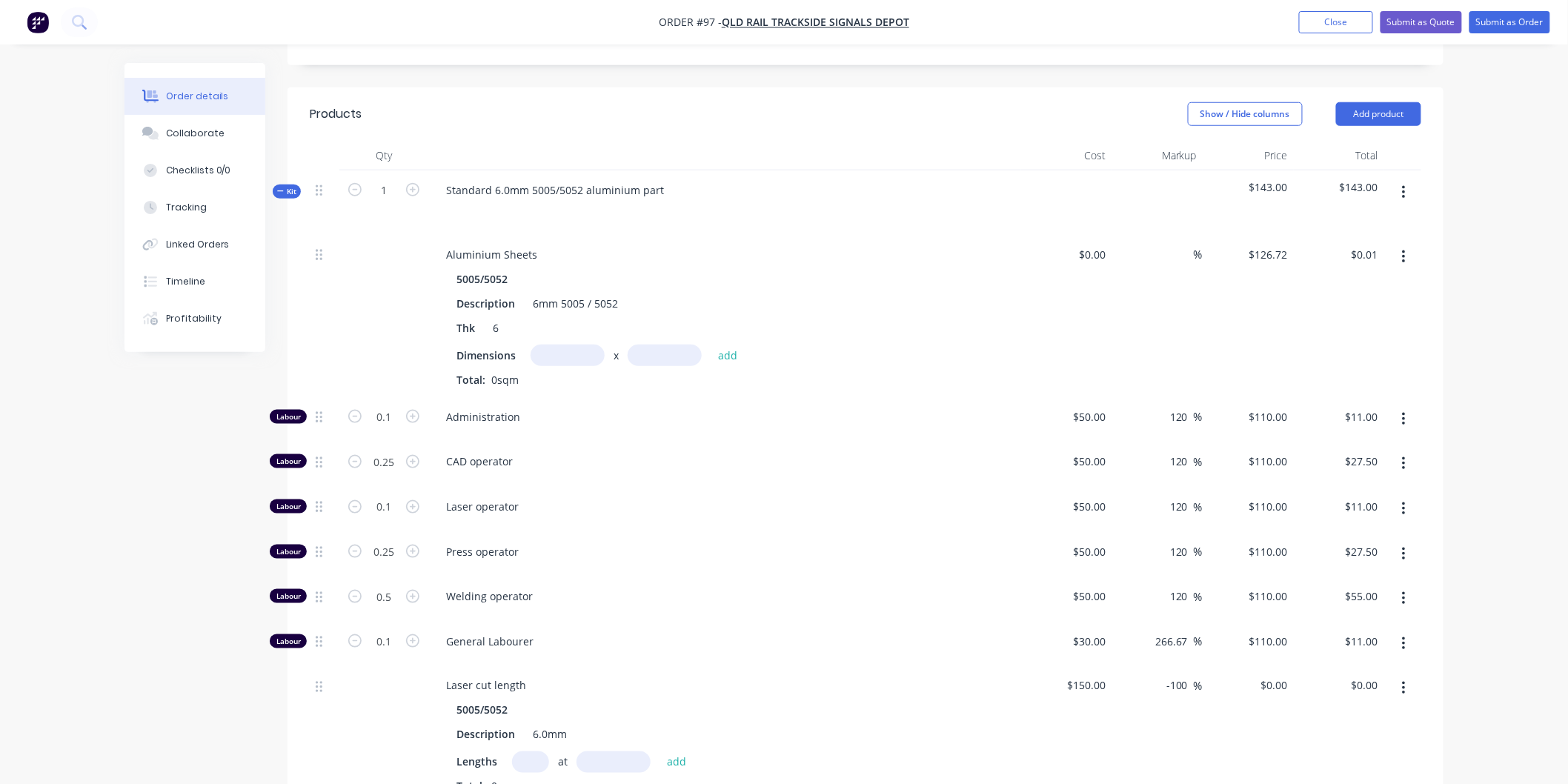
type input "$0.00"
click at [638, 349] on input "text" at bounding box center [664, 355] width 74 height 21
click at [587, 352] on input "text" at bounding box center [568, 355] width 74 height 21
type input "0.04m"
click at [668, 354] on input "text" at bounding box center [664, 355] width 74 height 21
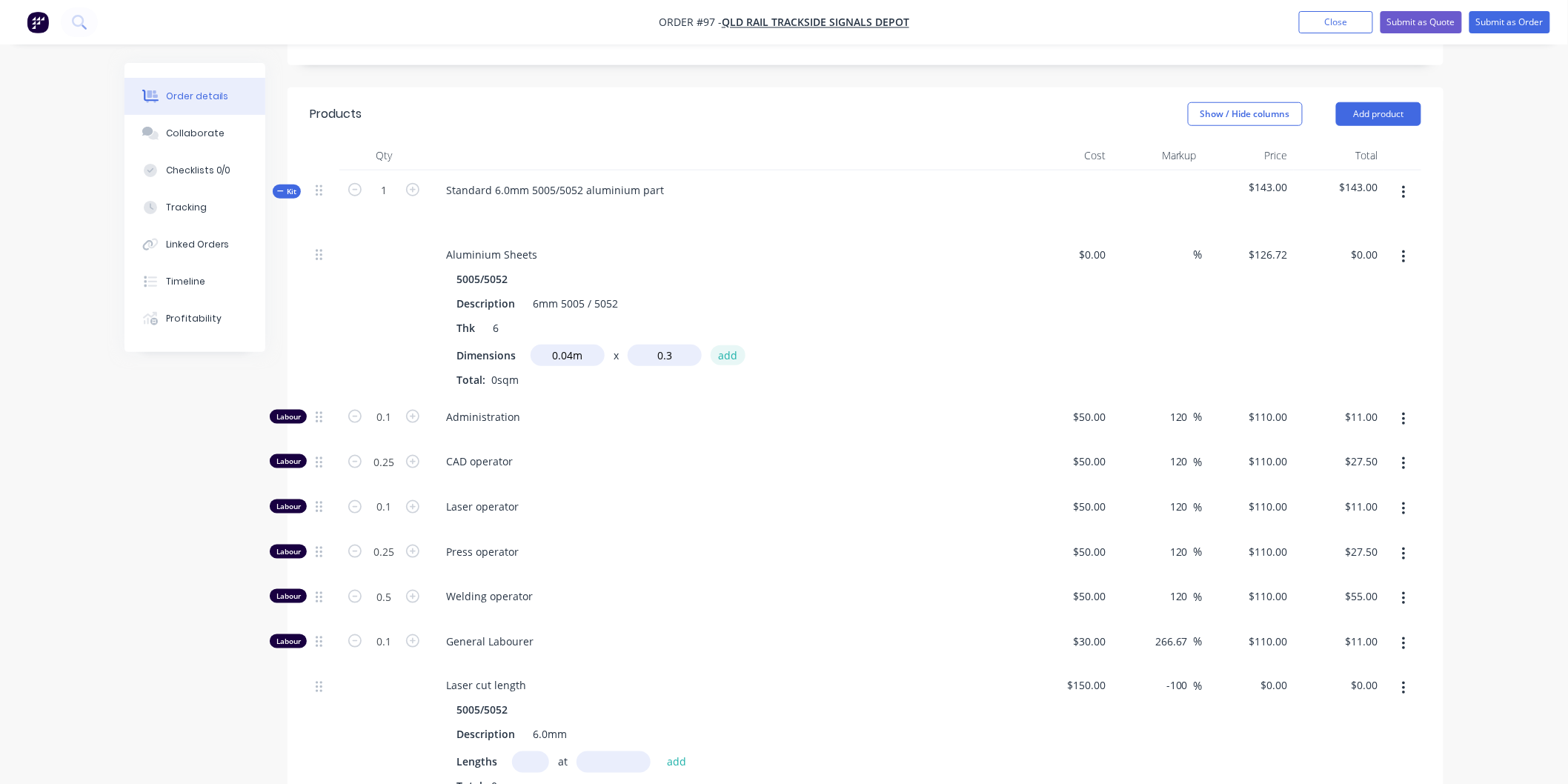
type input "0.3m"
click at [735, 359] on button "add" at bounding box center [728, 355] width 35 height 20
type input "$1.52"
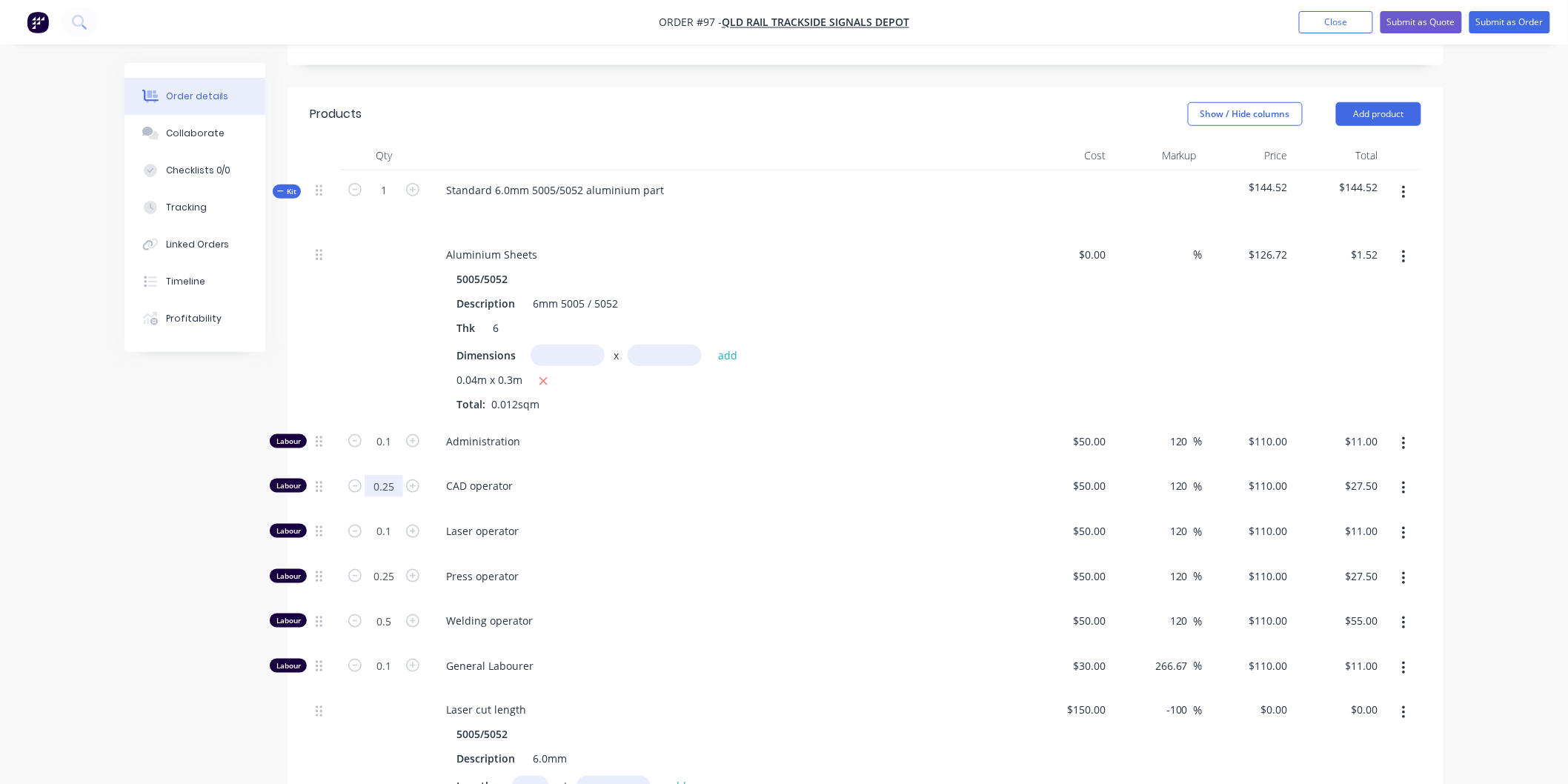
click at [396, 453] on input "0.25" at bounding box center [383, 441] width 38 height 22
type input "0"
type input "$0.00"
click at [395, 453] on input "0.1" at bounding box center [383, 441] width 38 height 22
click at [674, 579] on span "Press operator" at bounding box center [730, 576] width 569 height 16
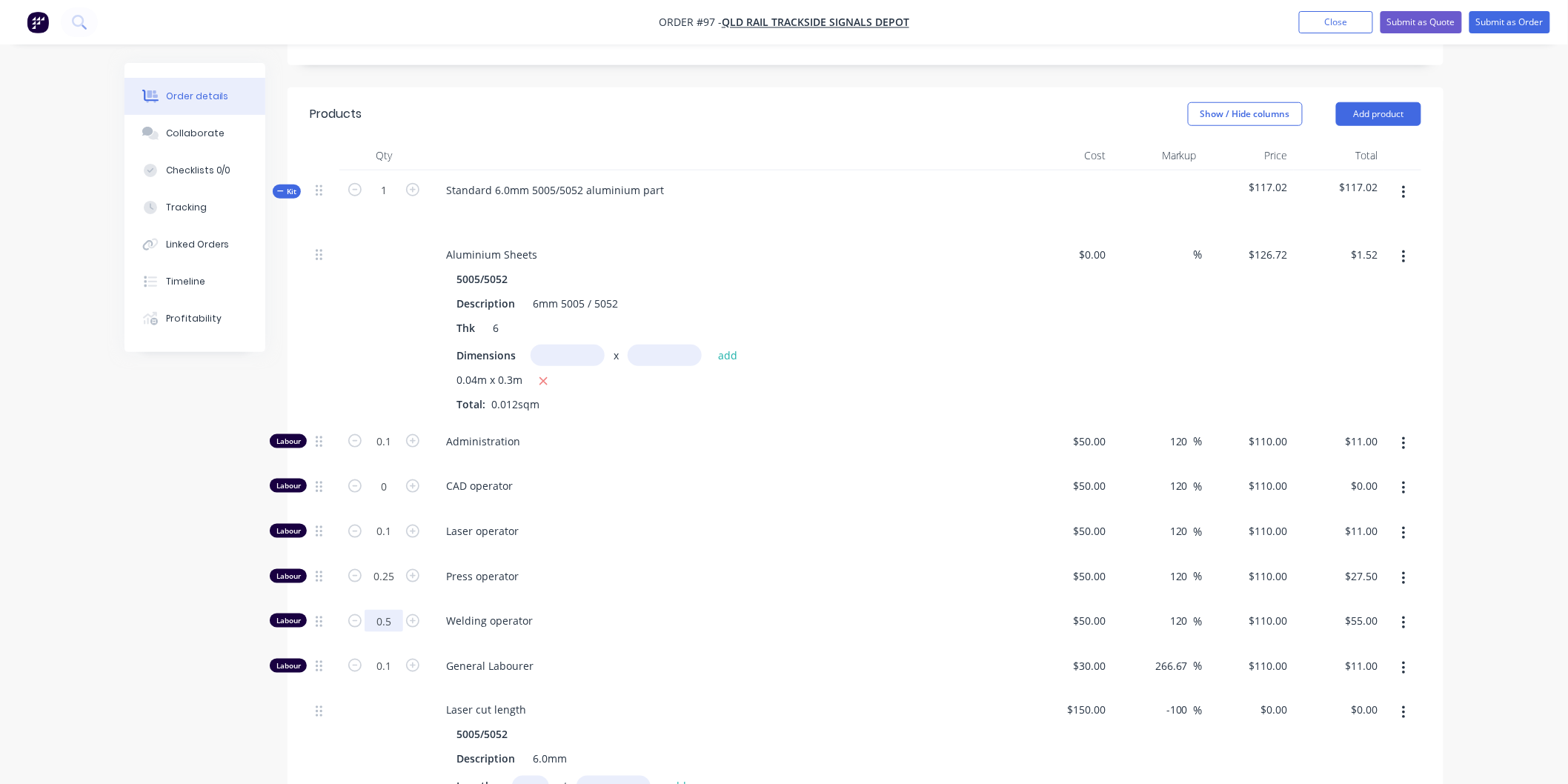
click at [394, 453] on input "0.5" at bounding box center [383, 441] width 38 height 22
type input "0"
type input "$0.00"
click at [678, 597] on div "Press operator" at bounding box center [725, 579] width 593 height 46
click at [396, 453] on input "0.25" at bounding box center [383, 441] width 38 height 22
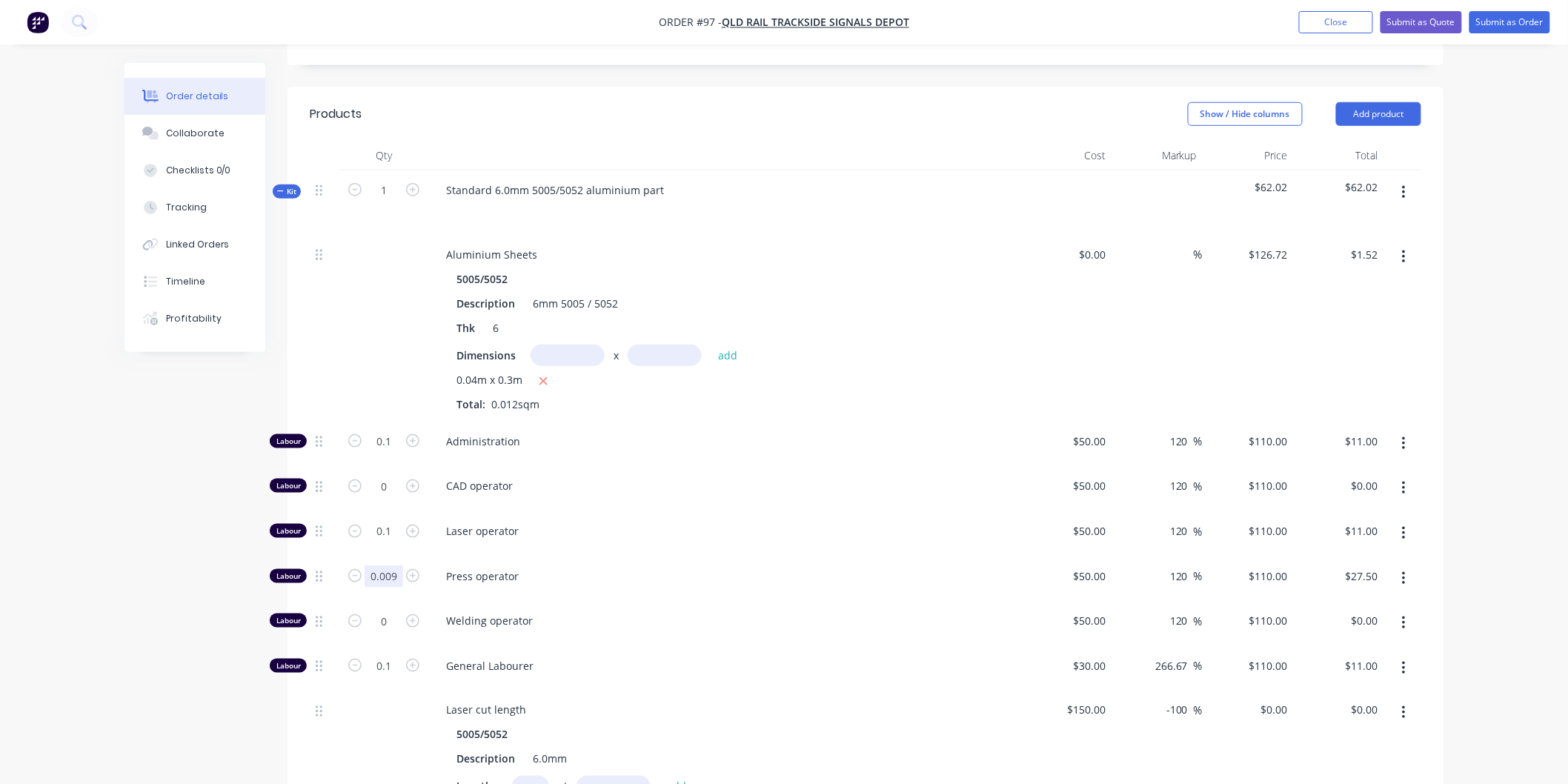
type input "0.009"
type input "$0.99"
click at [620, 560] on div "Press operator" at bounding box center [725, 579] width 593 height 46
click at [394, 453] on input "0.009" at bounding box center [383, 441] width 38 height 22
type input "0.01"
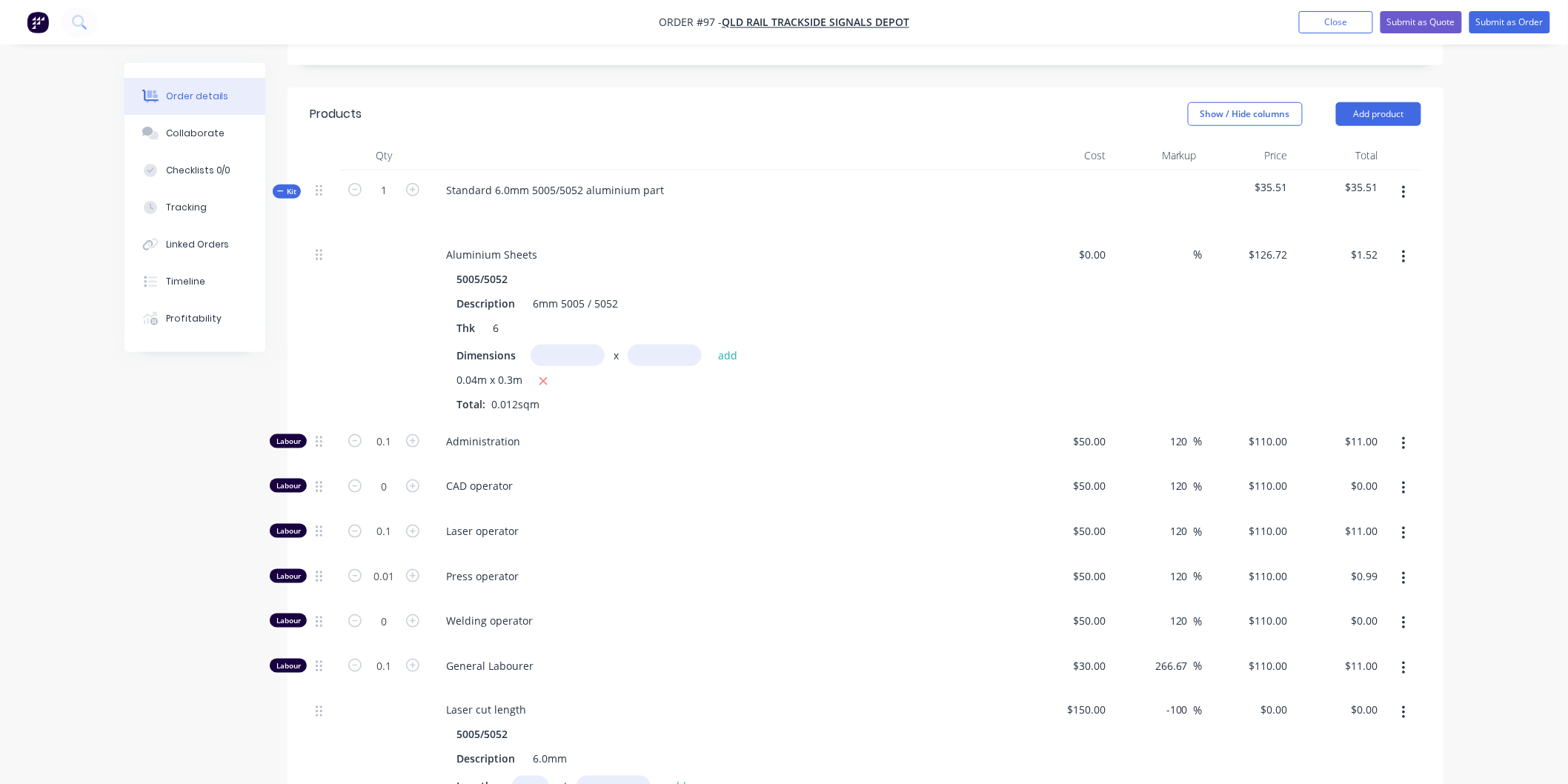
type input "$1.10"
click at [634, 572] on span "Press operator" at bounding box center [730, 576] width 569 height 16
click at [397, 453] on input "0.1" at bounding box center [383, 441] width 38 height 22
type input "0.01"
type input "$1.10"
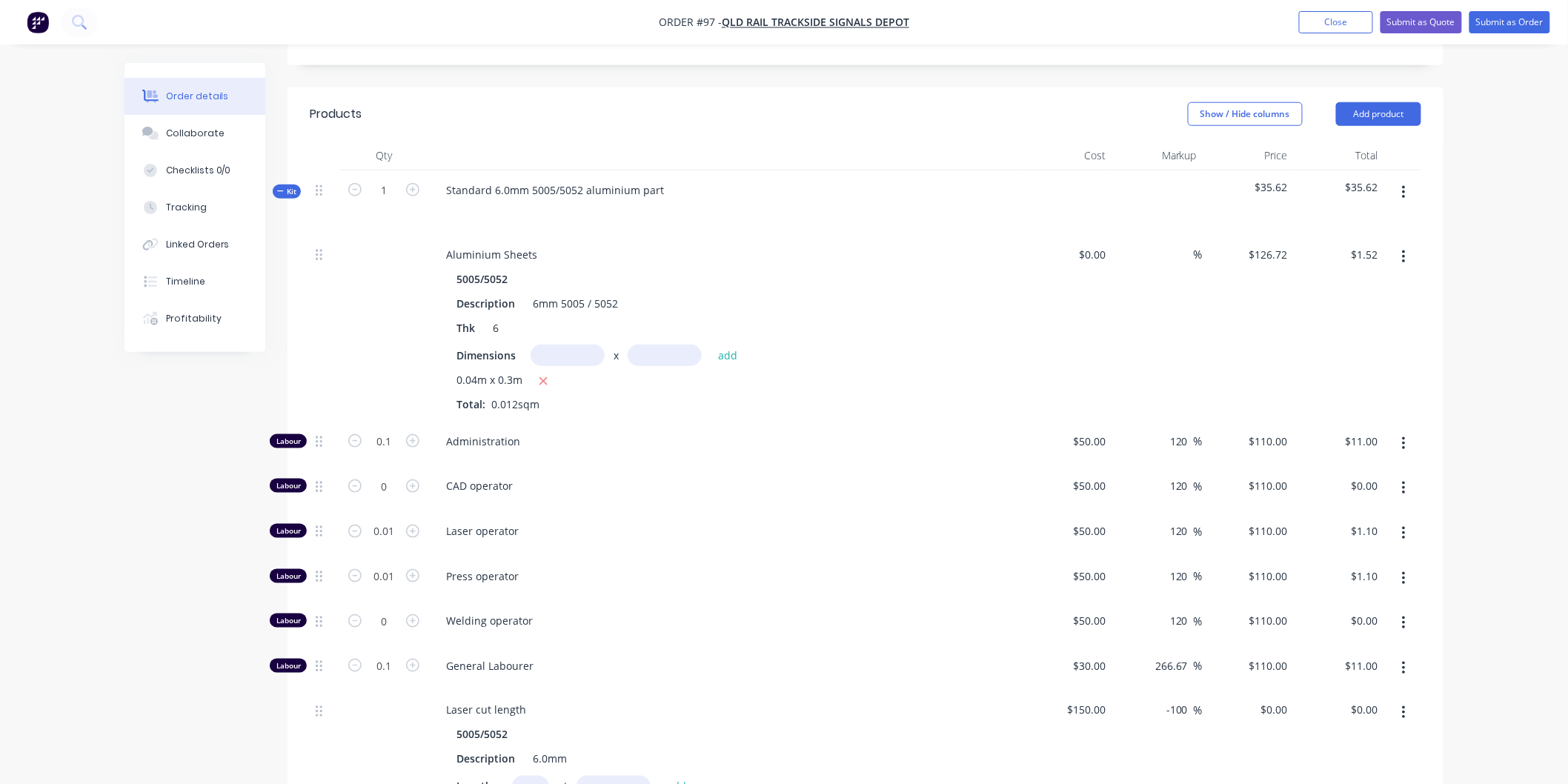
click at [608, 517] on div "Laser operator" at bounding box center [725, 534] width 593 height 46
click at [387, 453] on input "0.1" at bounding box center [383, 441] width 38 height 22
type input "0.01"
type input "$1.10"
click at [655, 647] on div "General Labourer" at bounding box center [725, 669] width 593 height 46
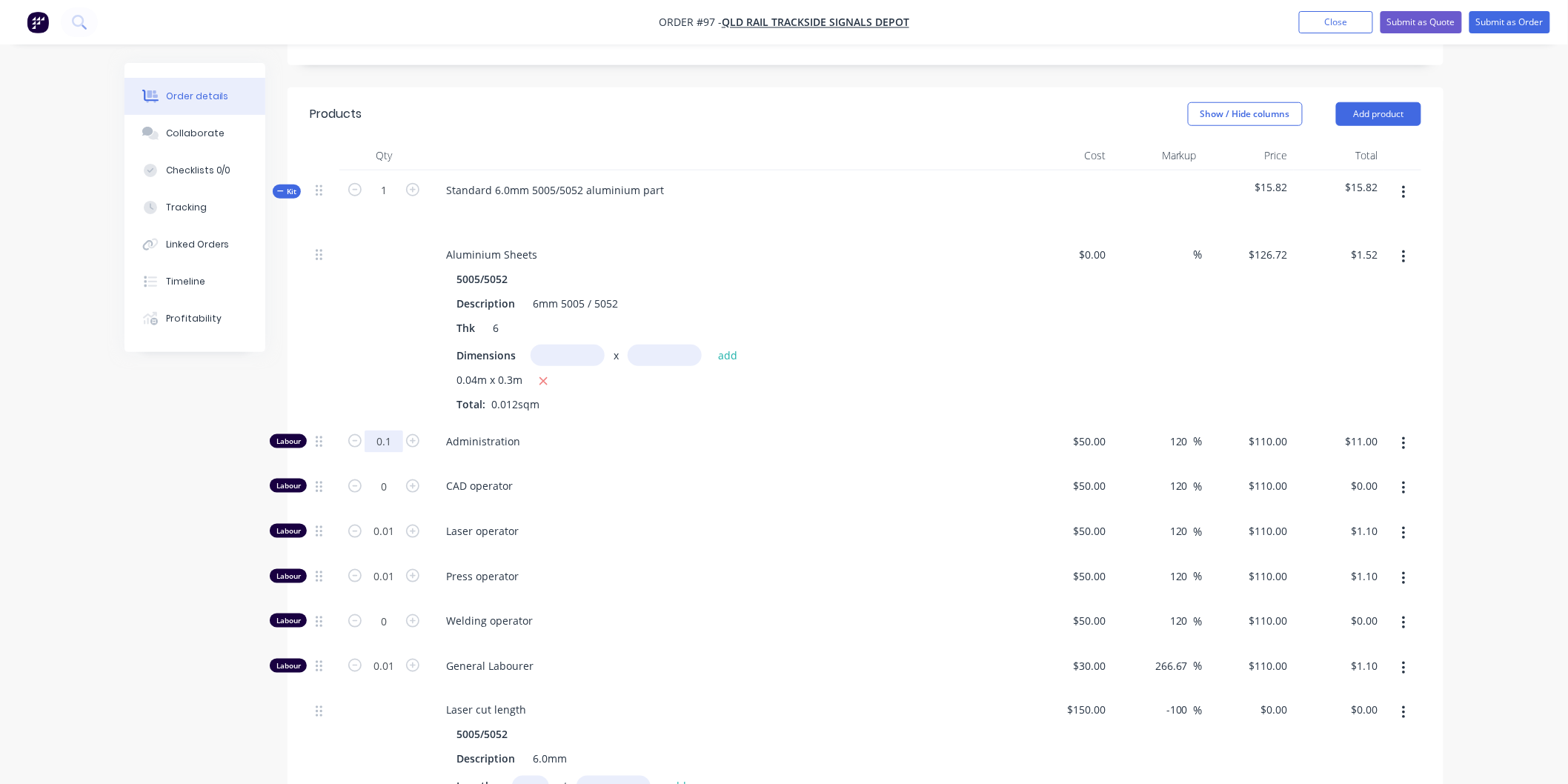
click at [396, 442] on input "0.1" at bounding box center [383, 441] width 38 height 22
type input "0.01"
type input "$1.10"
click at [630, 452] on div "Administration" at bounding box center [725, 444] width 593 height 46
click at [394, 453] on input "0.01" at bounding box center [383, 441] width 38 height 22
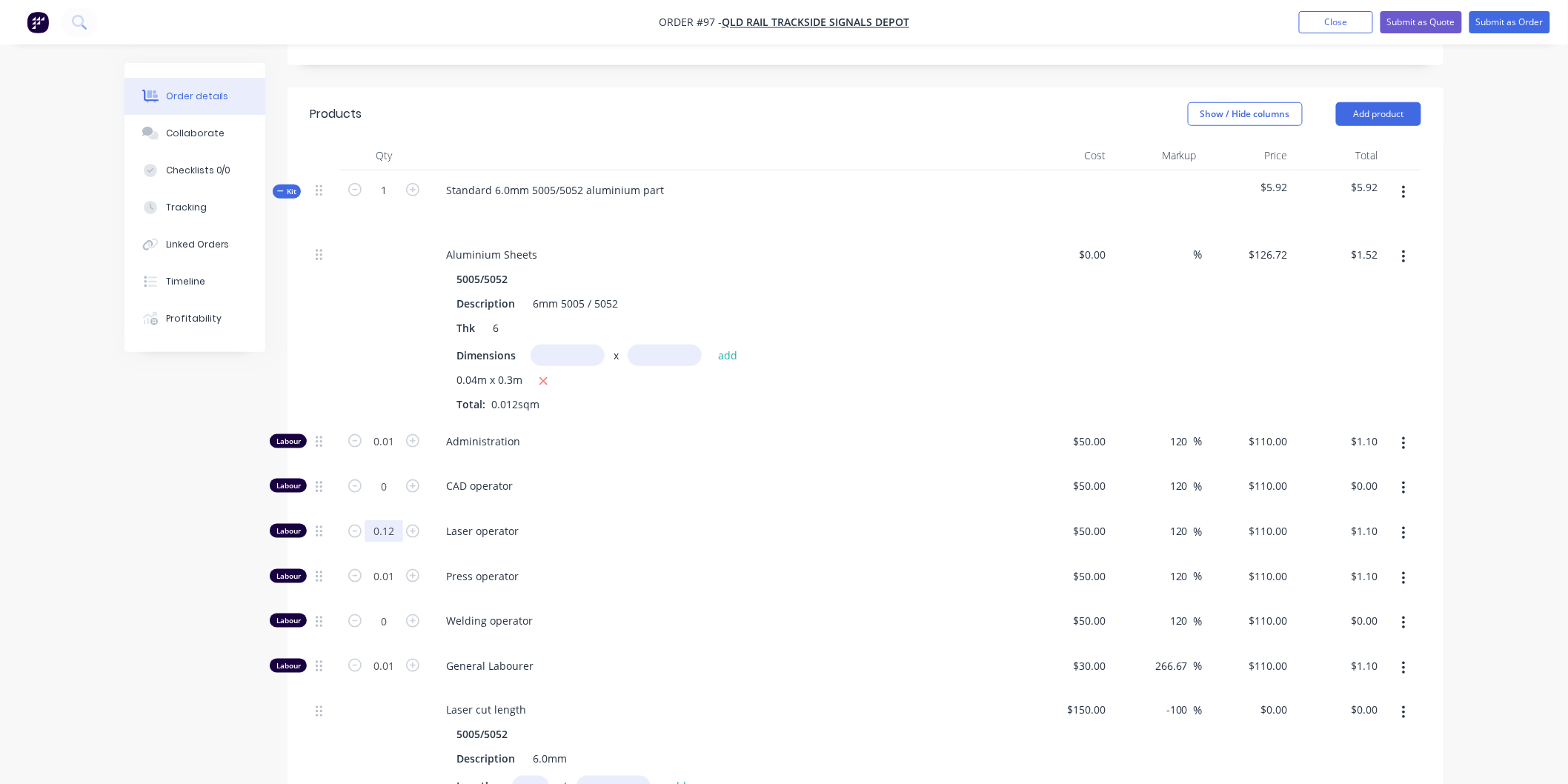
type input "0.12"
type input "$13.20"
click at [758, 501] on div "CAD operator" at bounding box center [725, 489] width 593 height 46
click at [397, 453] on input "0.12" at bounding box center [383, 441] width 38 height 22
type input "0.012"
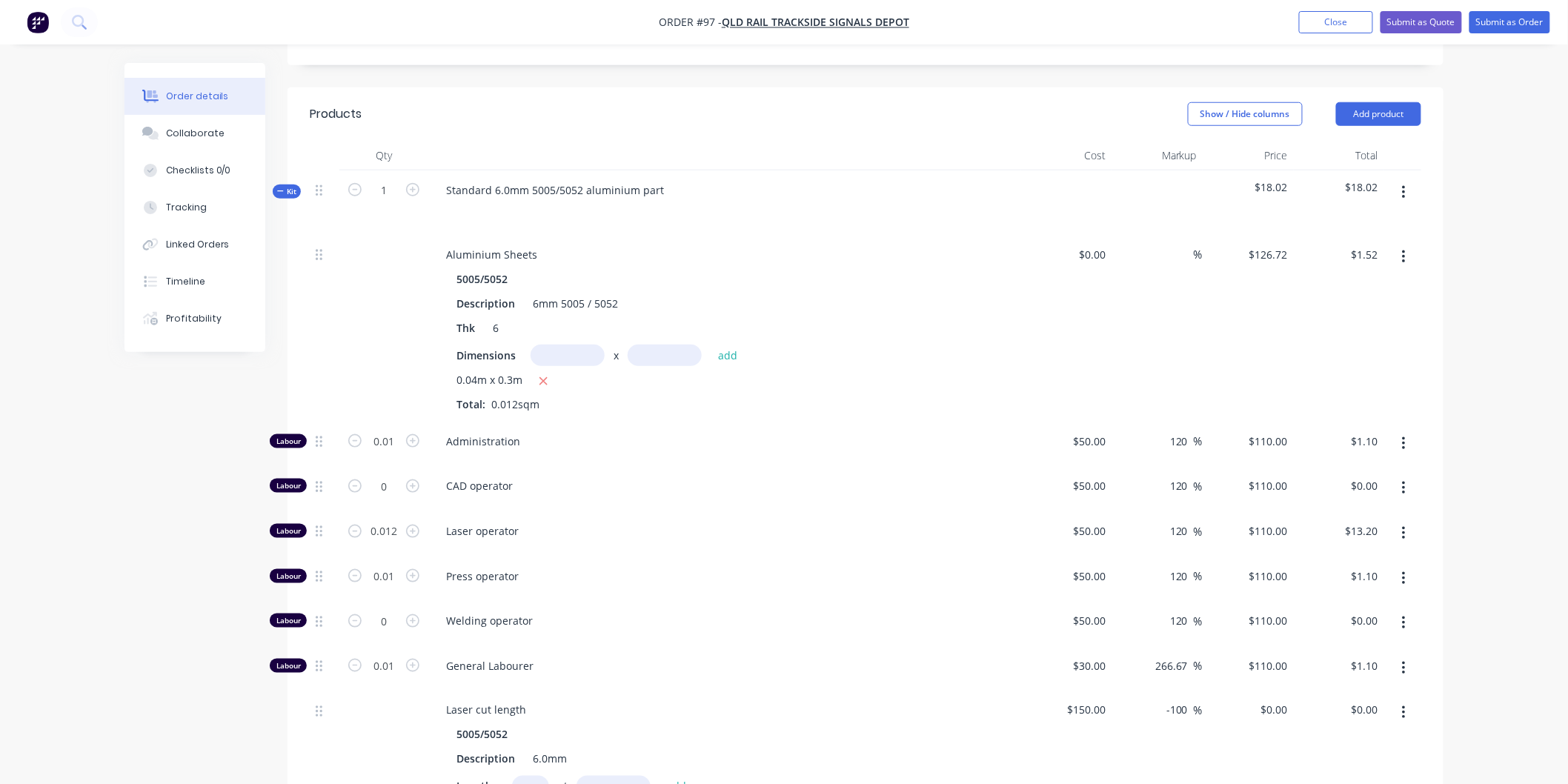
type input "$1.32"
click at [572, 538] on div "Laser operator" at bounding box center [725, 534] width 593 height 46
click at [1354, 28] on button "Close" at bounding box center [1336, 22] width 74 height 22
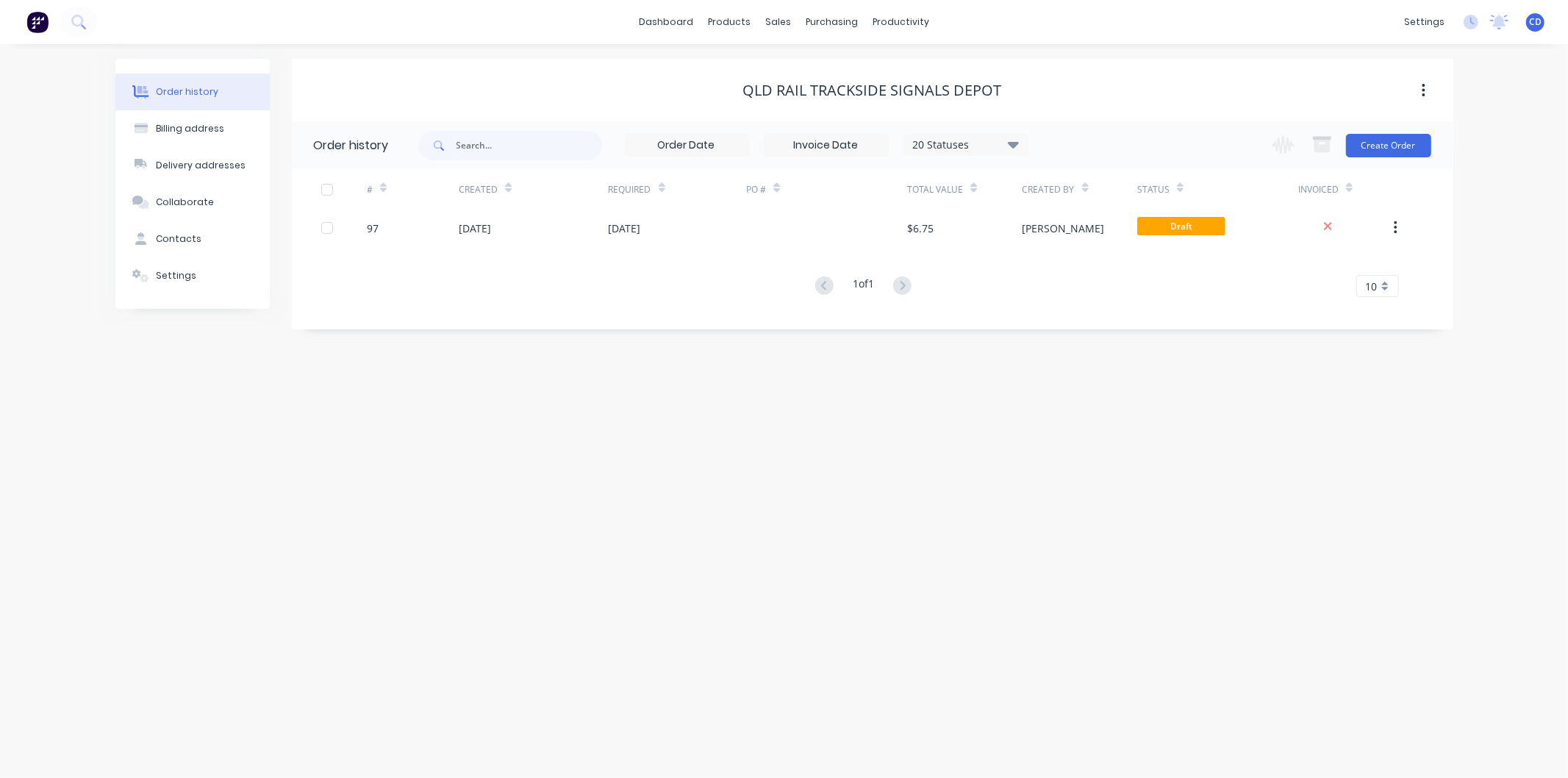
click at [1017, 625] on div "Order history Billing address Delivery addresses Collaborate Contacts Settings …" at bounding box center [784, 411] width 1568 height 734
click at [809, 59] on link "Sales Orders" at bounding box center [856, 70] width 195 height 30
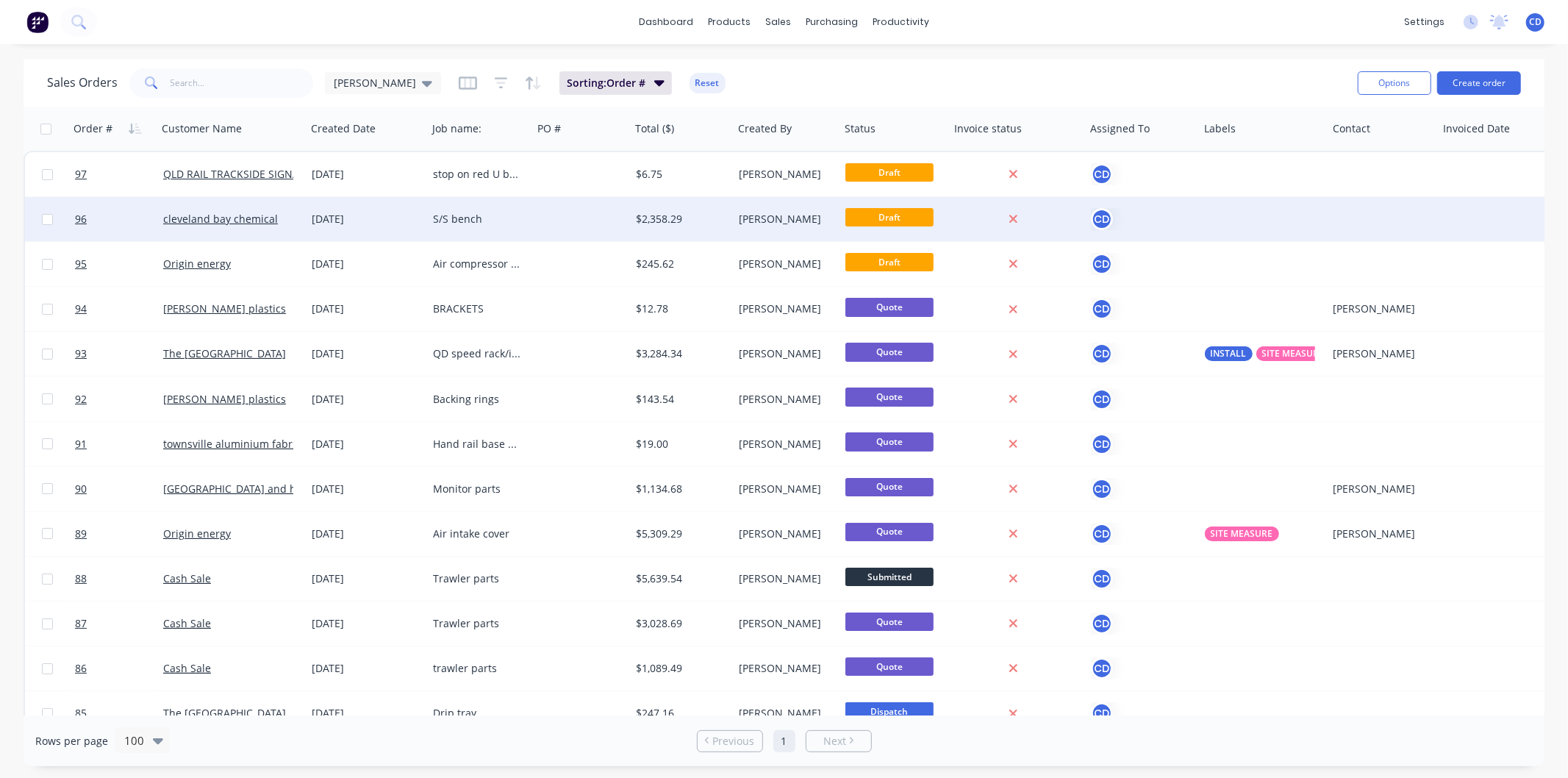
click at [651, 224] on div "$2,358.29" at bounding box center [678, 219] width 86 height 15
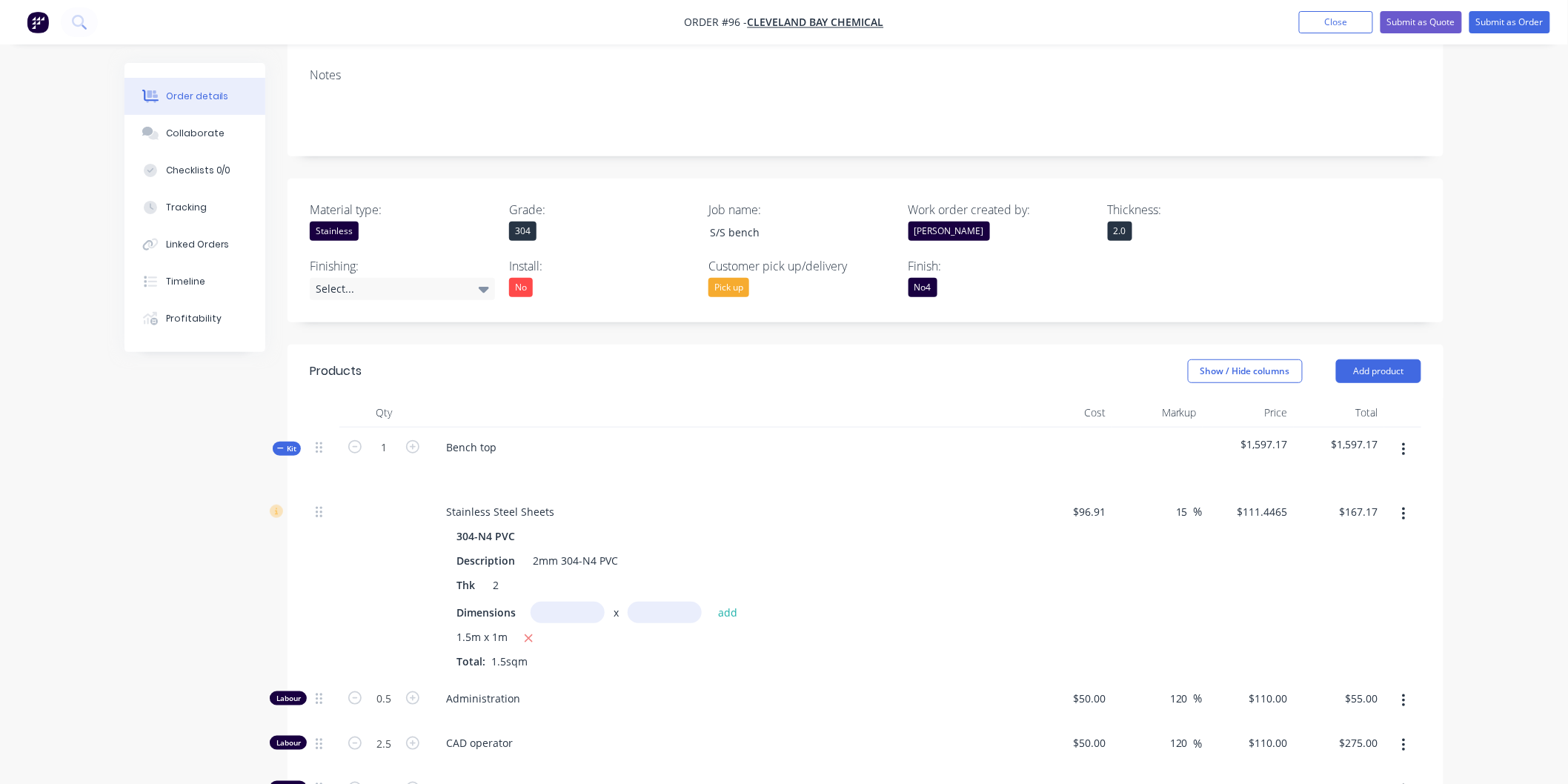
scroll to position [246, 0]
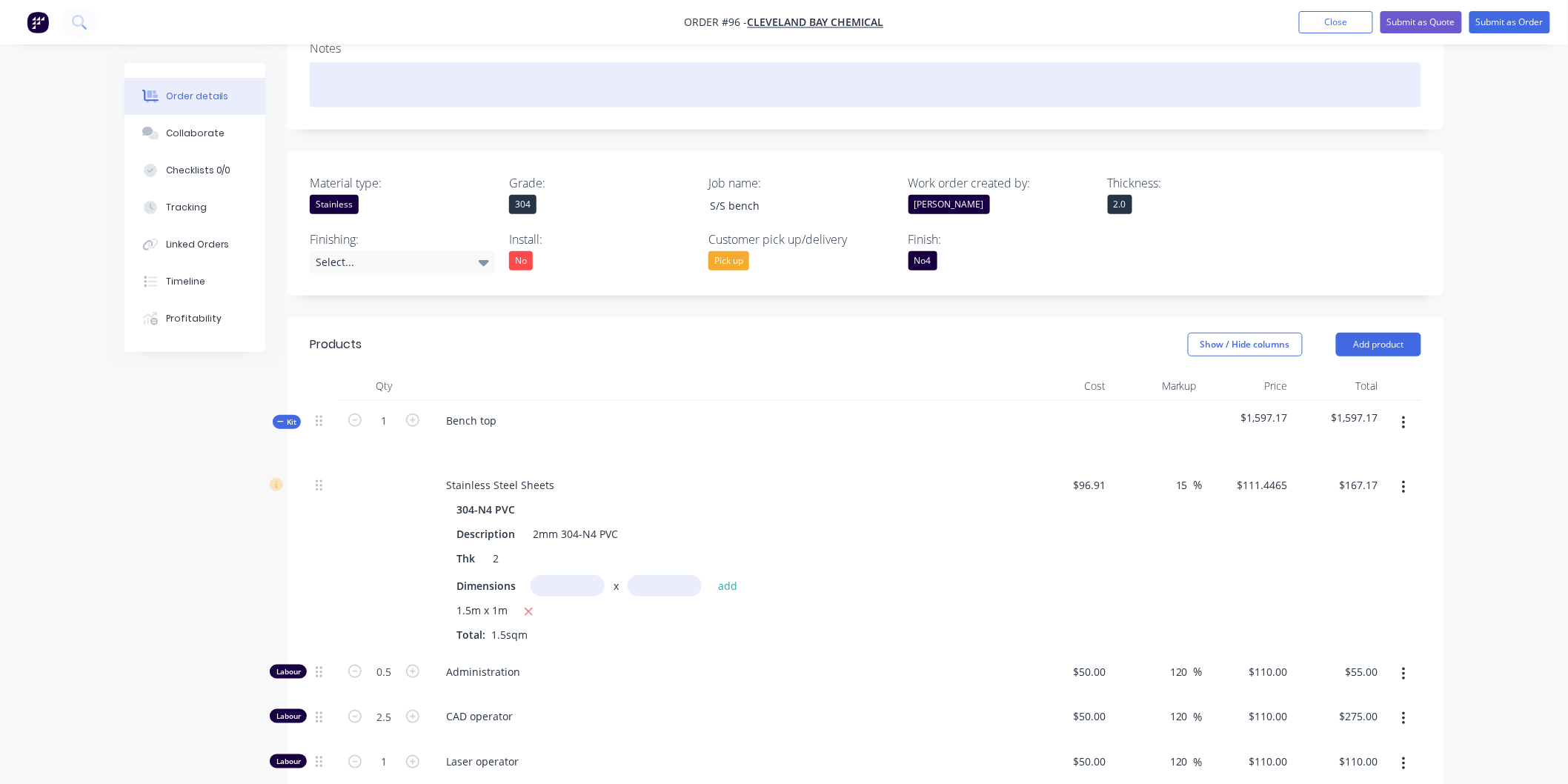
click at [1020, 77] on div at bounding box center [866, 85] width 1112 height 46
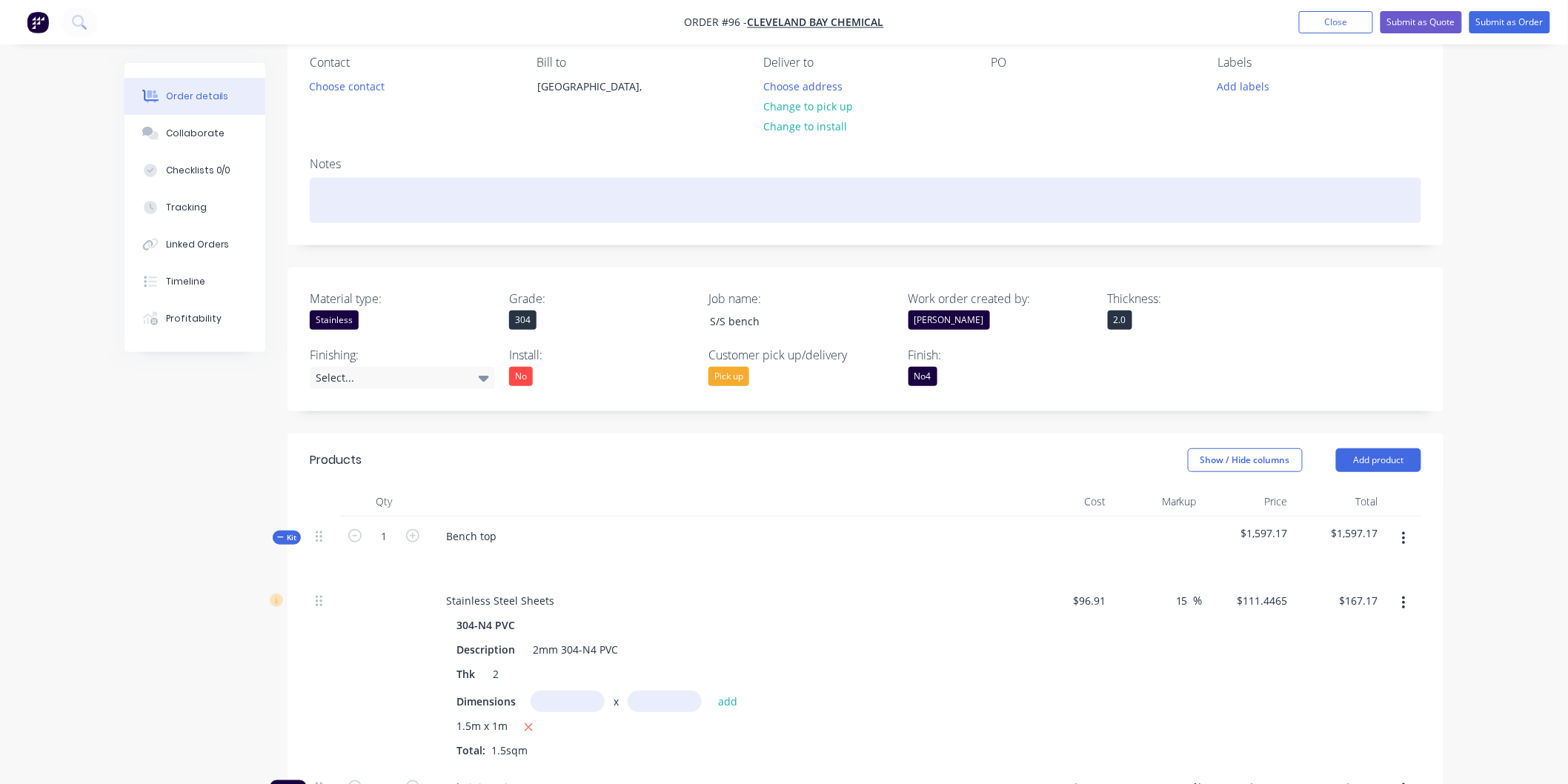
scroll to position [82, 0]
